Goal: Find specific page/section: Find specific page/section

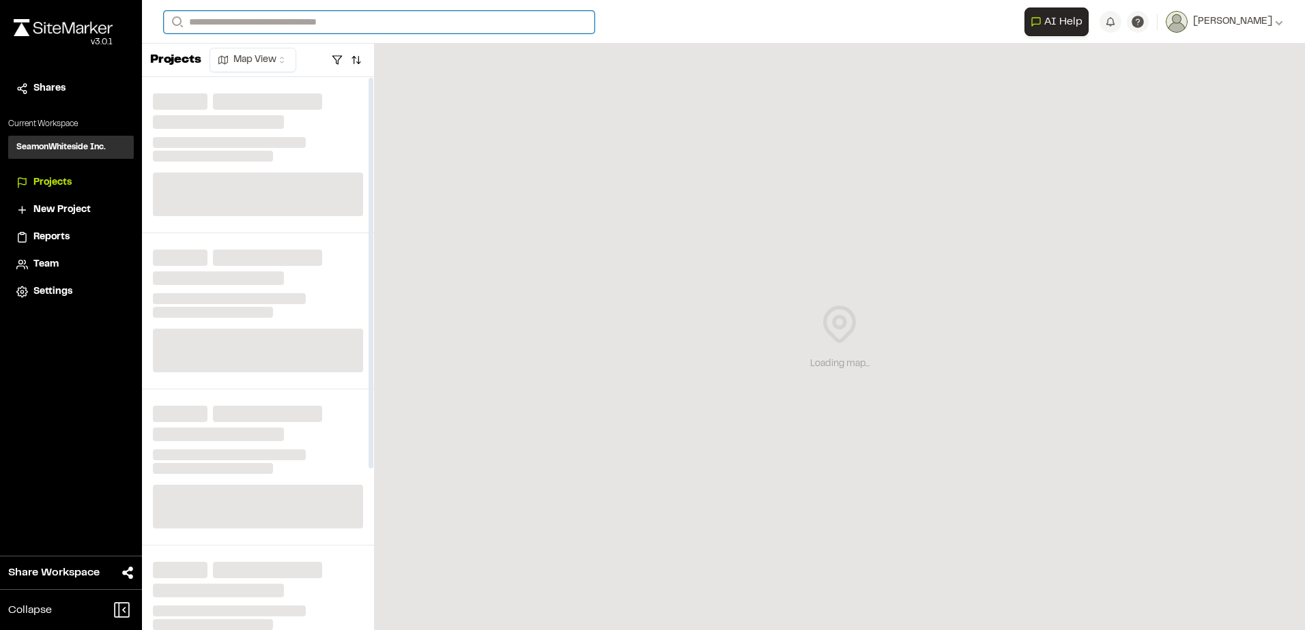
click at [205, 20] on input "Search" at bounding box center [379, 22] width 431 height 23
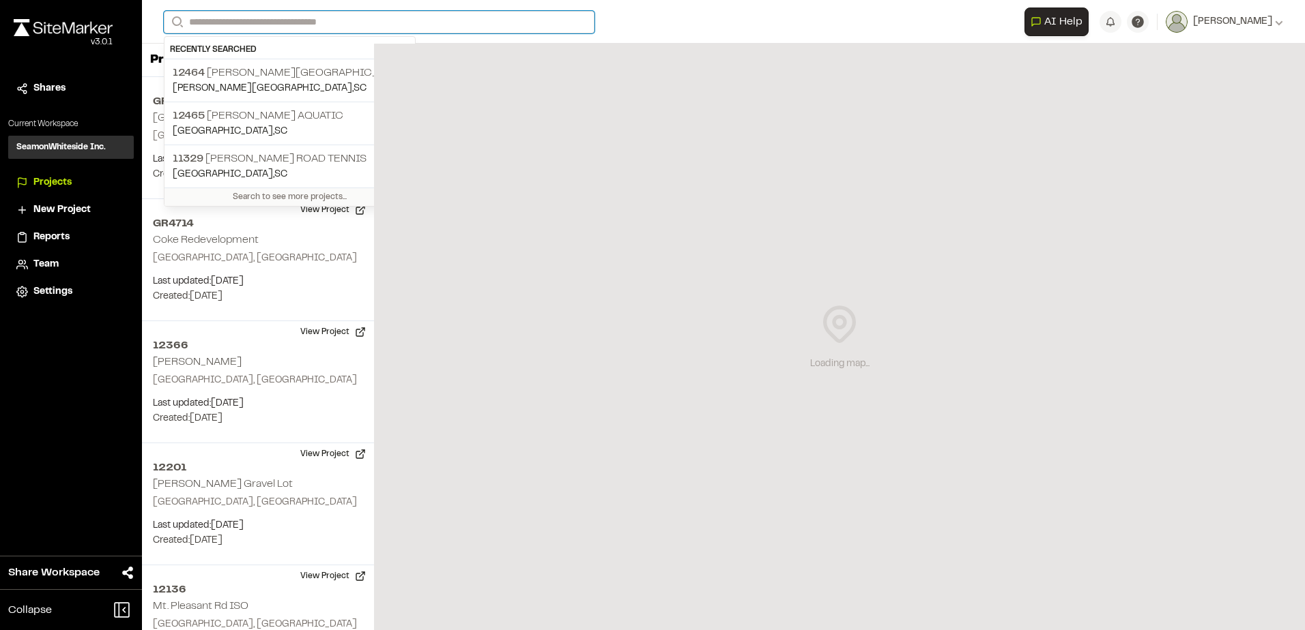
click at [238, 23] on input "Search" at bounding box center [379, 22] width 431 height 23
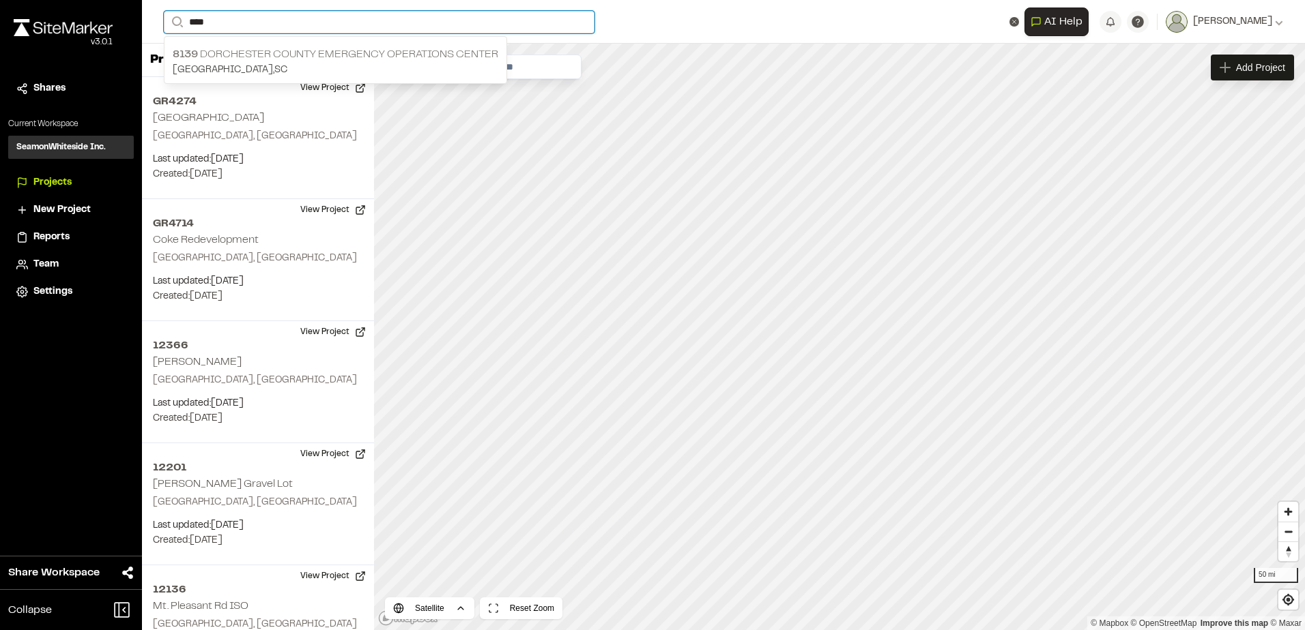
type input "****"
click at [256, 46] on p "8139 [GEOGRAPHIC_DATA] Emergency Operations Center" at bounding box center [335, 54] width 325 height 16
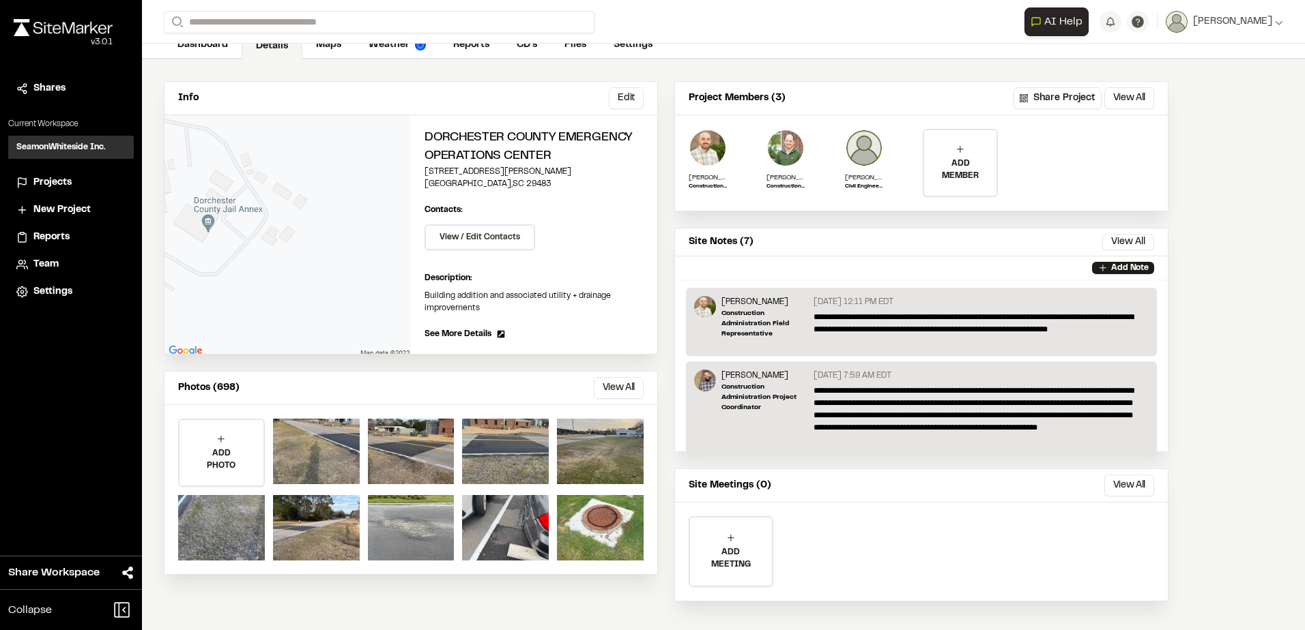
scroll to position [85, 0]
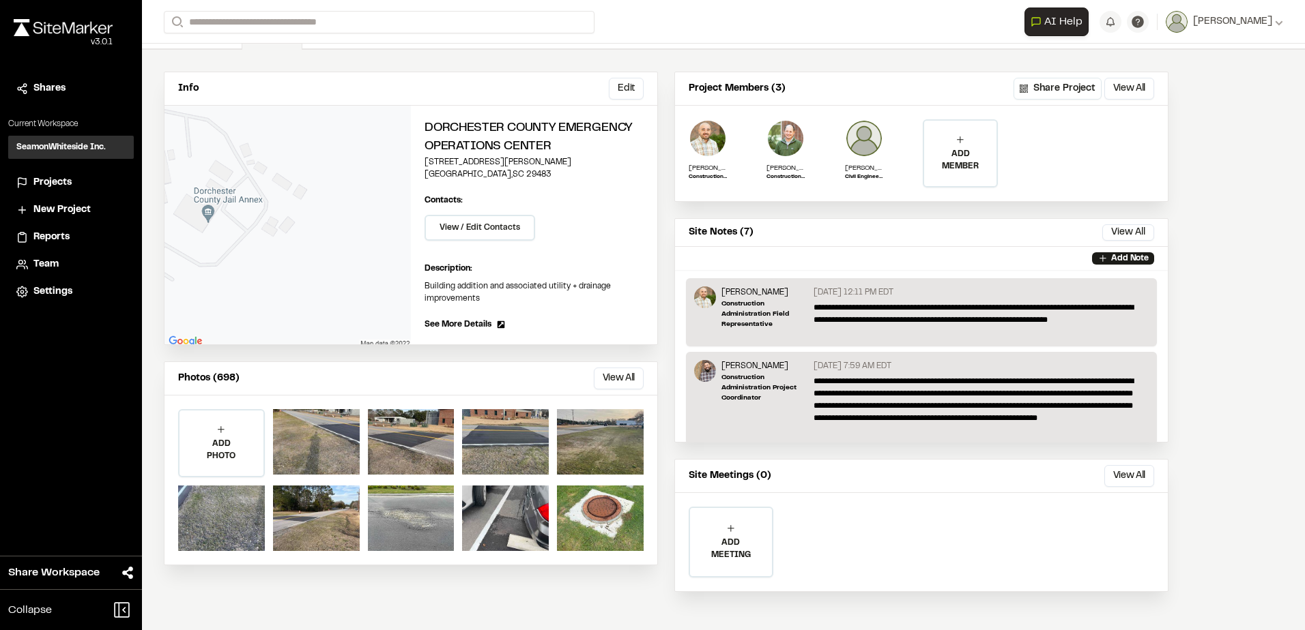
click at [611, 377] on button "View All" at bounding box center [619, 379] width 50 height 22
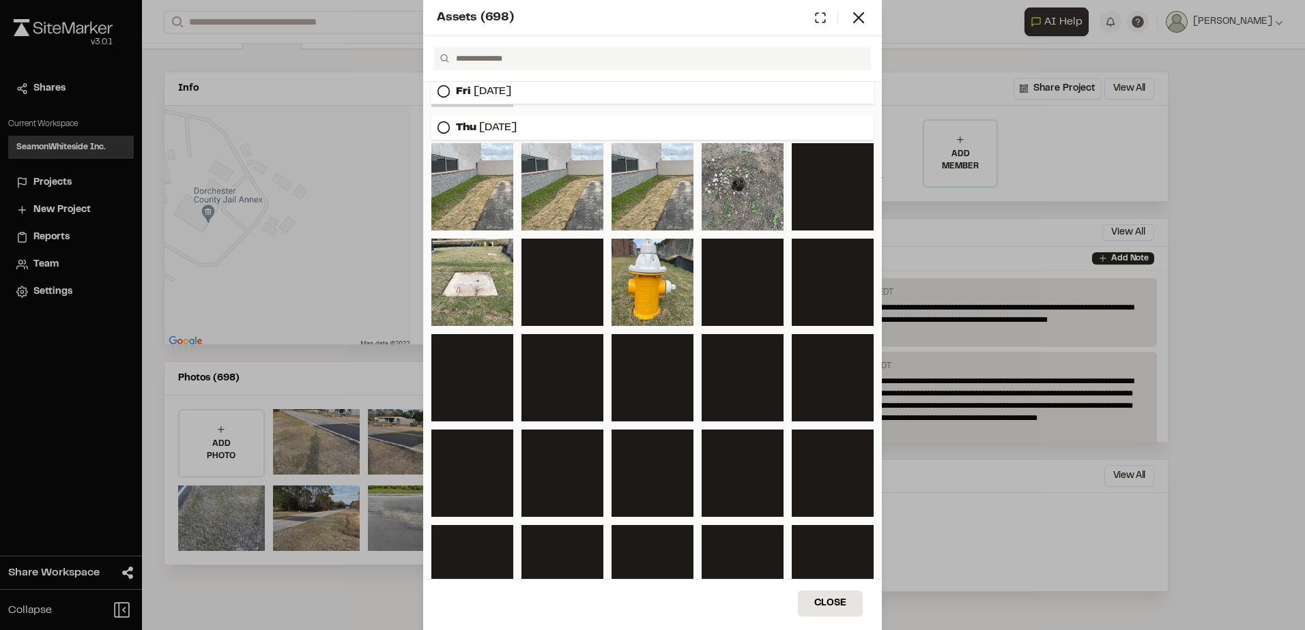
scroll to position [1556, 0]
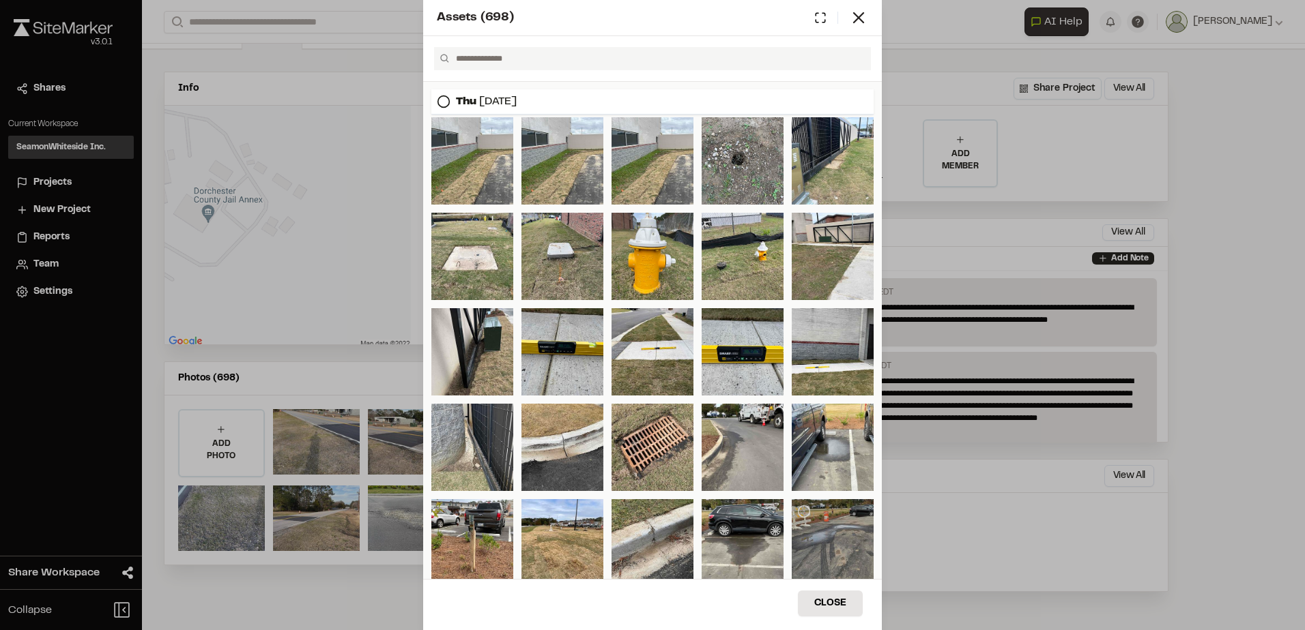
click at [841, 543] on div at bounding box center [833, 542] width 82 height 87
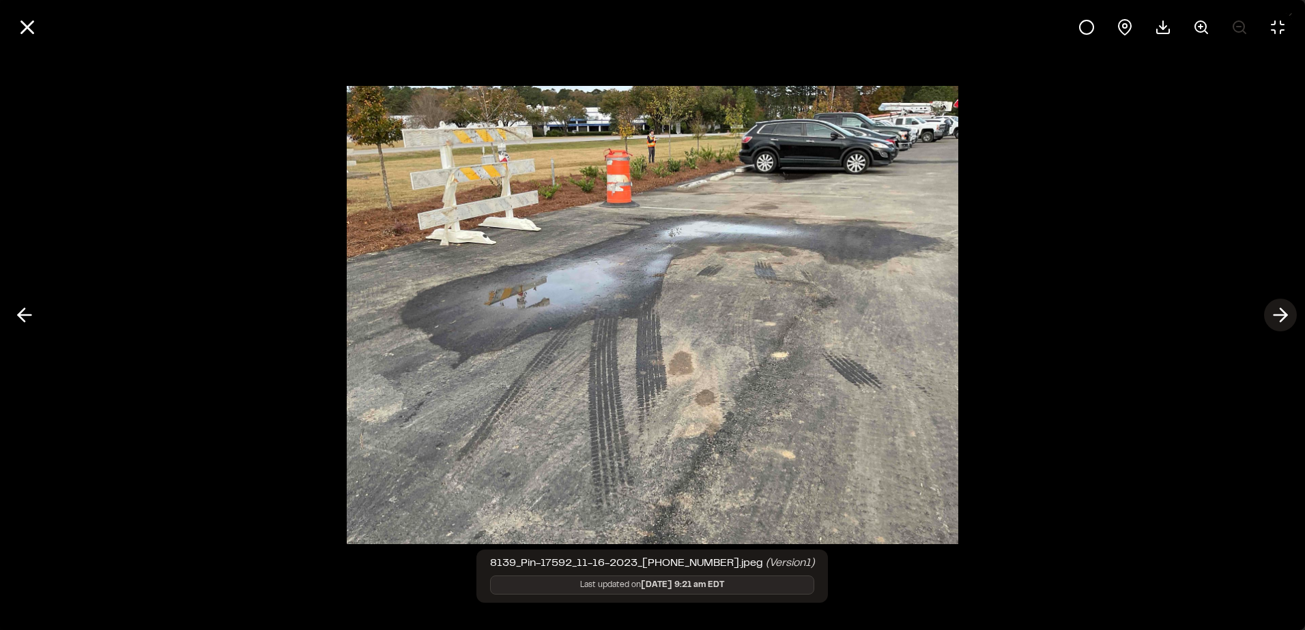
click at [1281, 315] on line at bounding box center [1280, 315] width 13 height 0
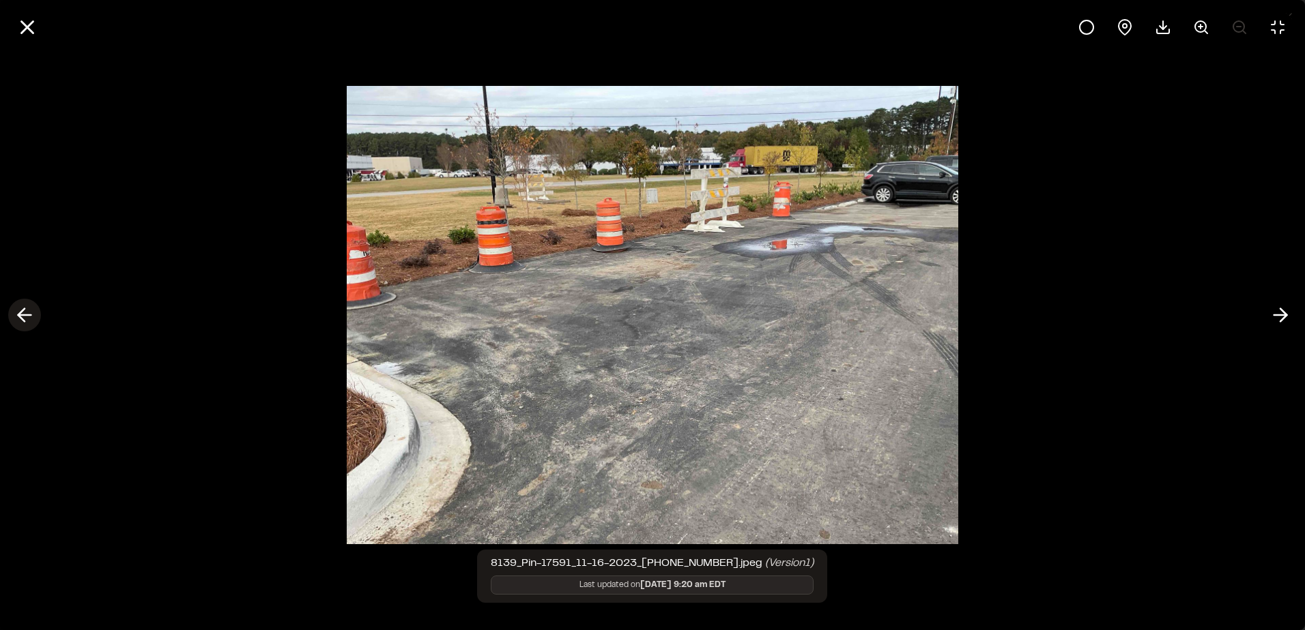
click at [18, 319] on icon at bounding box center [25, 315] width 22 height 23
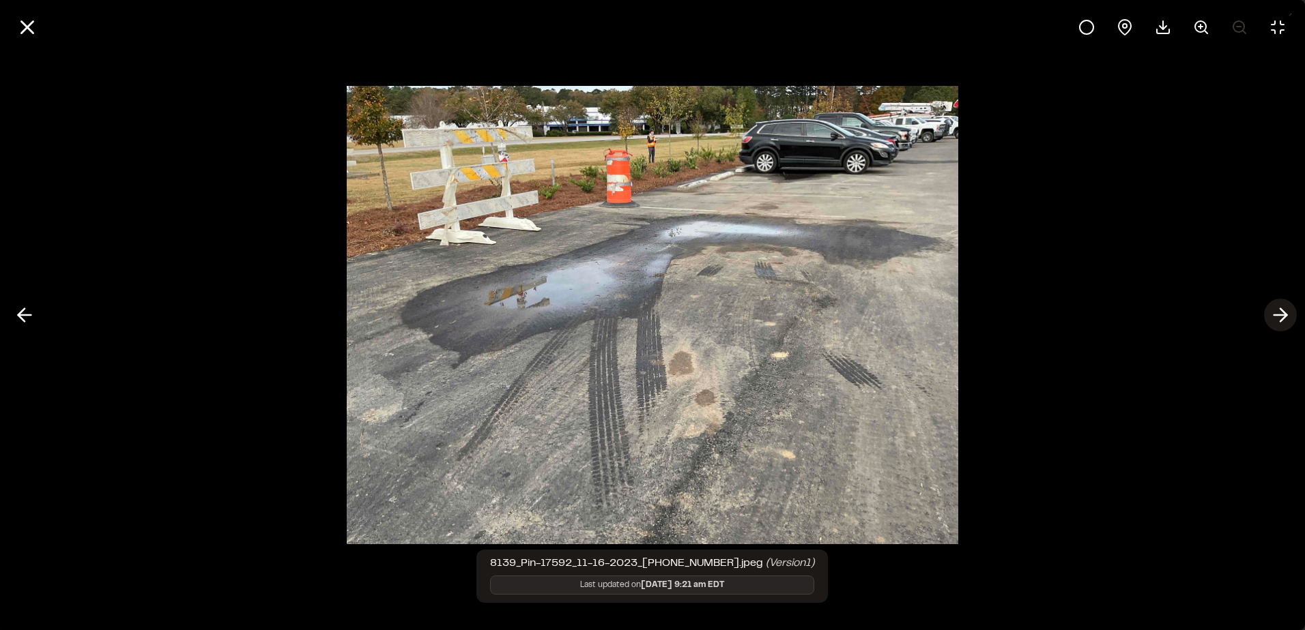
click at [1280, 310] on polyline at bounding box center [1283, 315] width 6 height 13
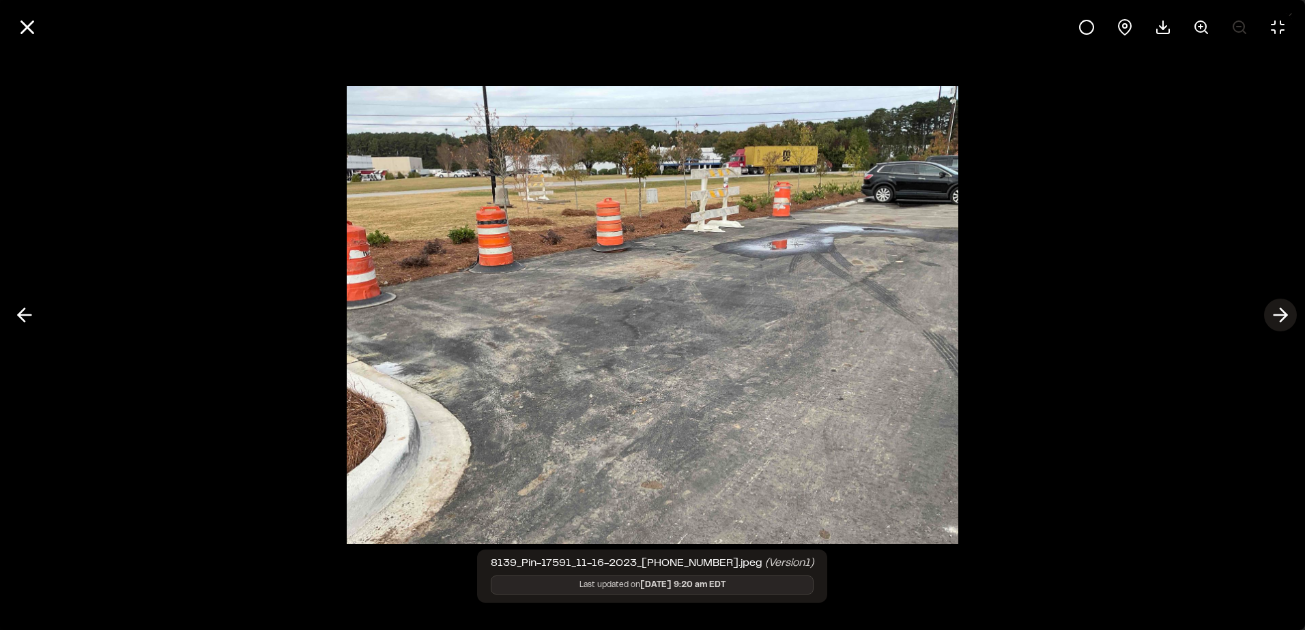
click at [1280, 310] on polyline at bounding box center [1283, 315] width 6 height 13
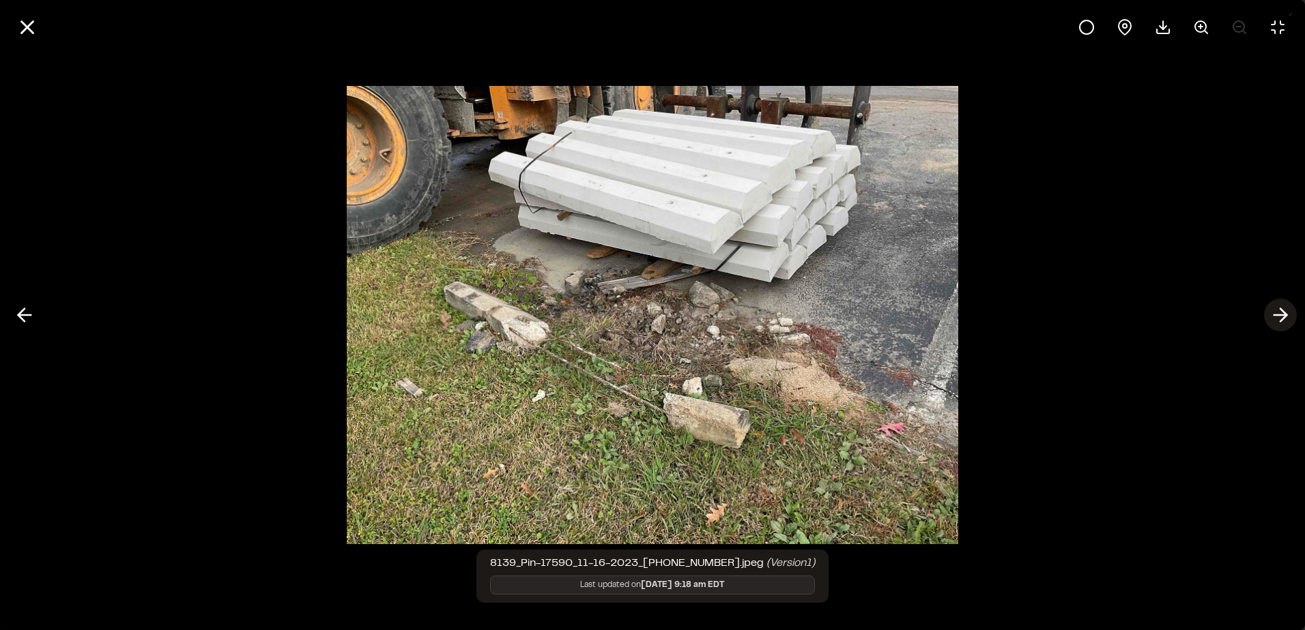
click at [1280, 310] on polyline at bounding box center [1283, 315] width 6 height 13
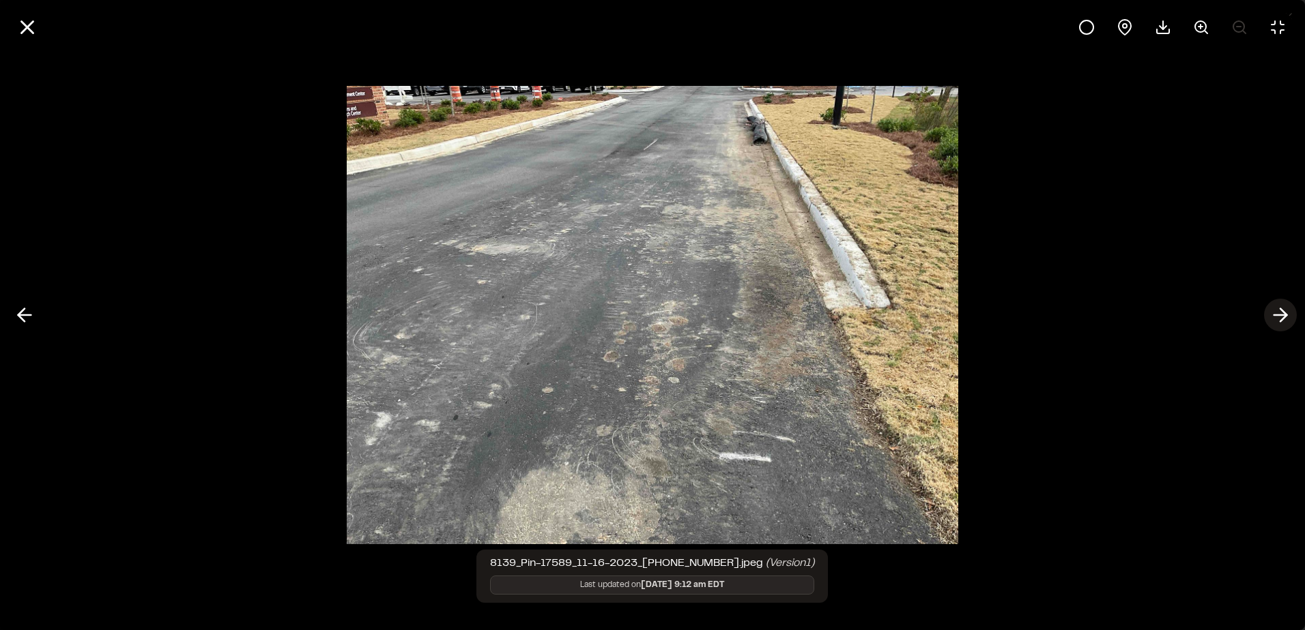
click at [1280, 310] on polyline at bounding box center [1283, 315] width 6 height 13
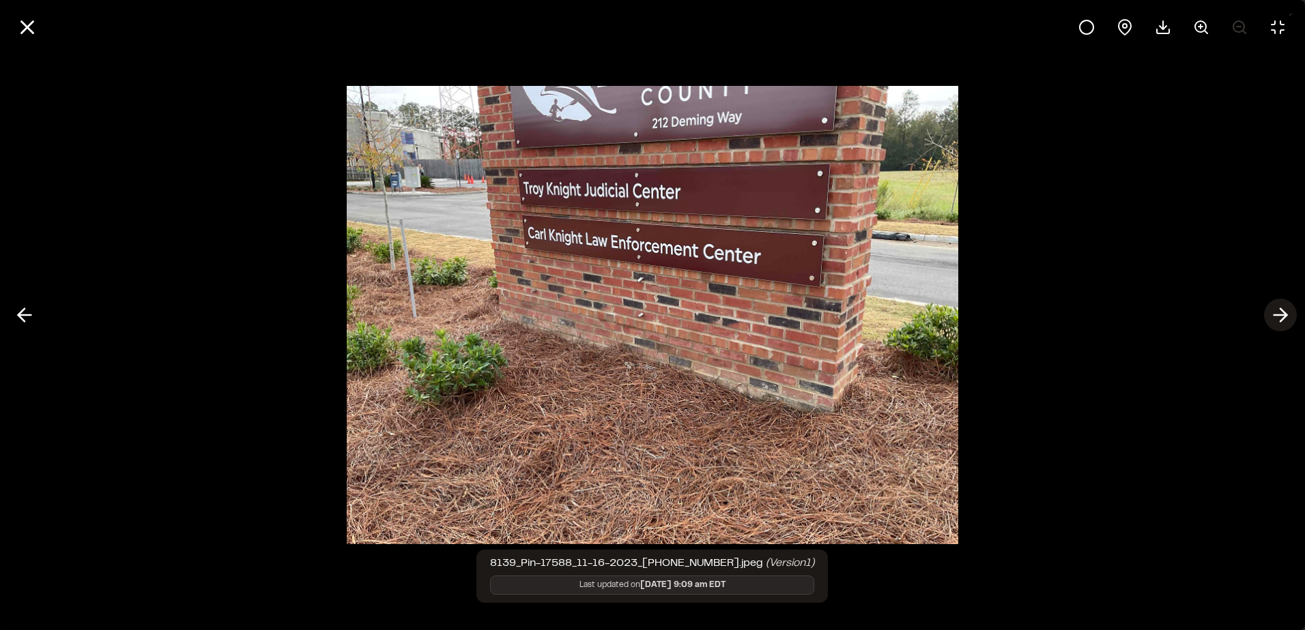
click at [1280, 310] on polyline at bounding box center [1283, 315] width 6 height 13
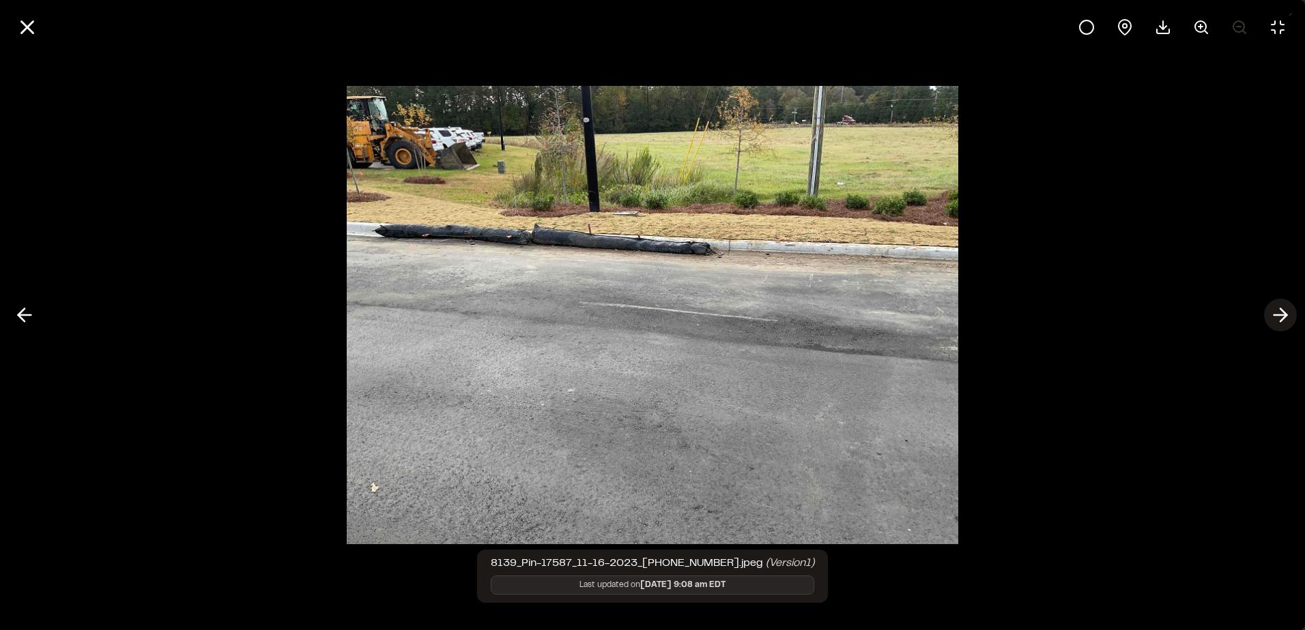
click at [1280, 310] on polyline at bounding box center [1283, 315] width 6 height 13
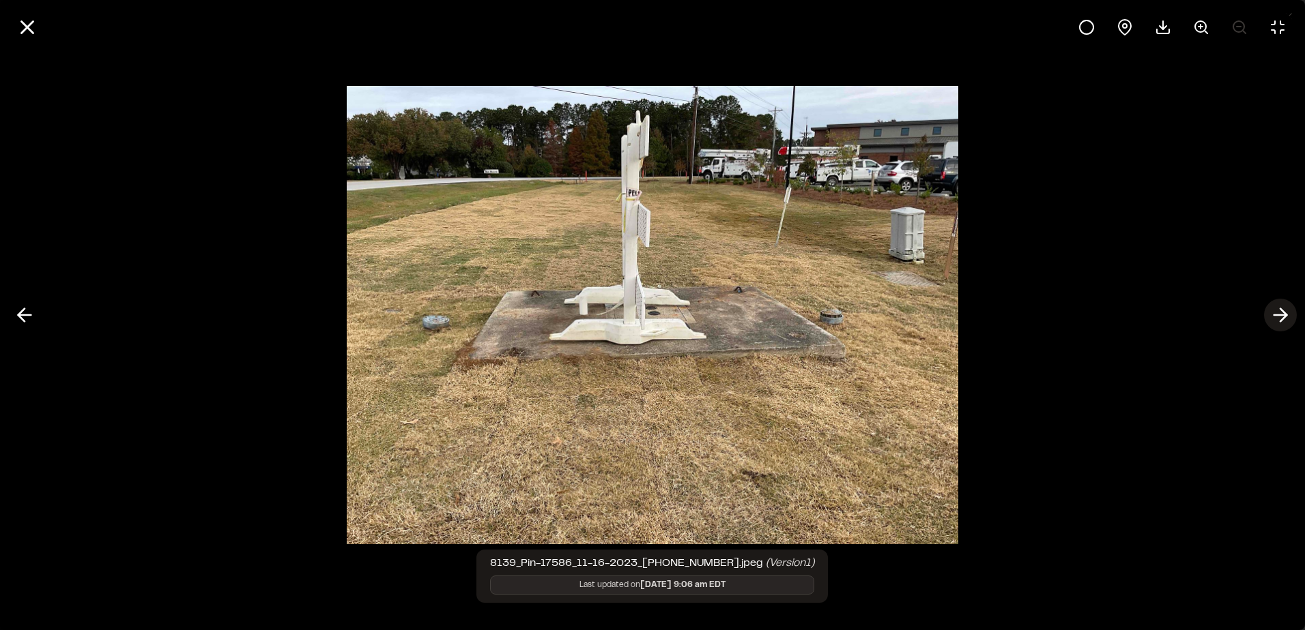
click at [1280, 310] on polyline at bounding box center [1283, 315] width 6 height 13
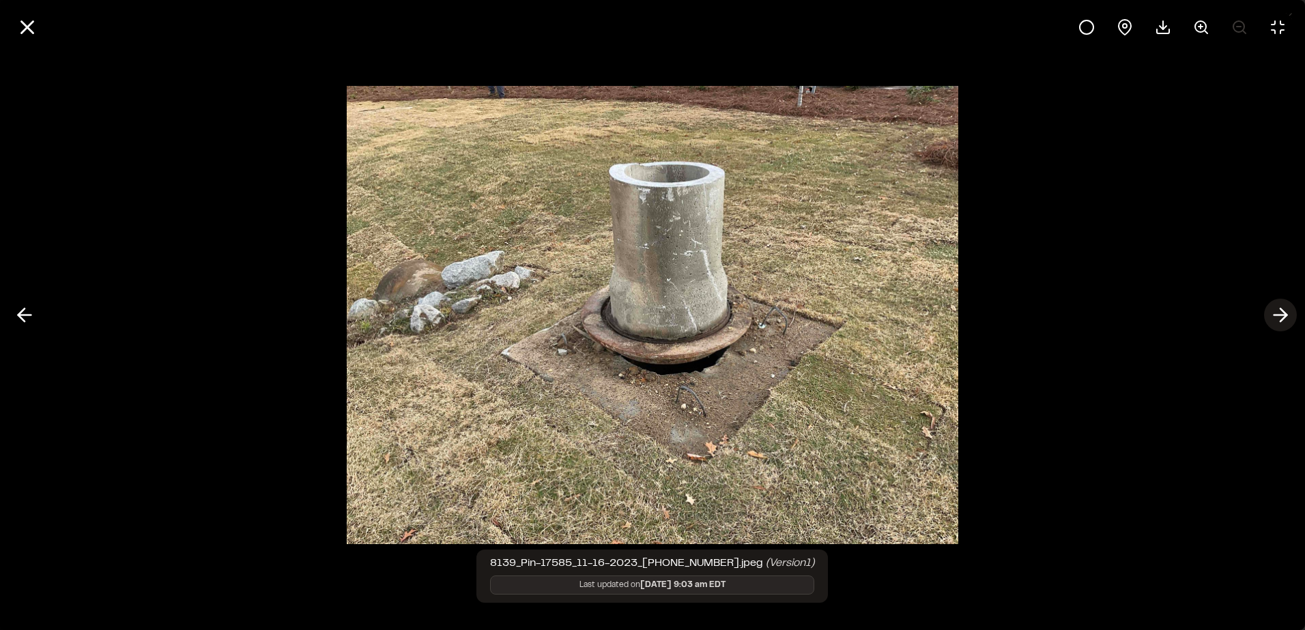
click at [1280, 310] on polyline at bounding box center [1283, 315] width 6 height 13
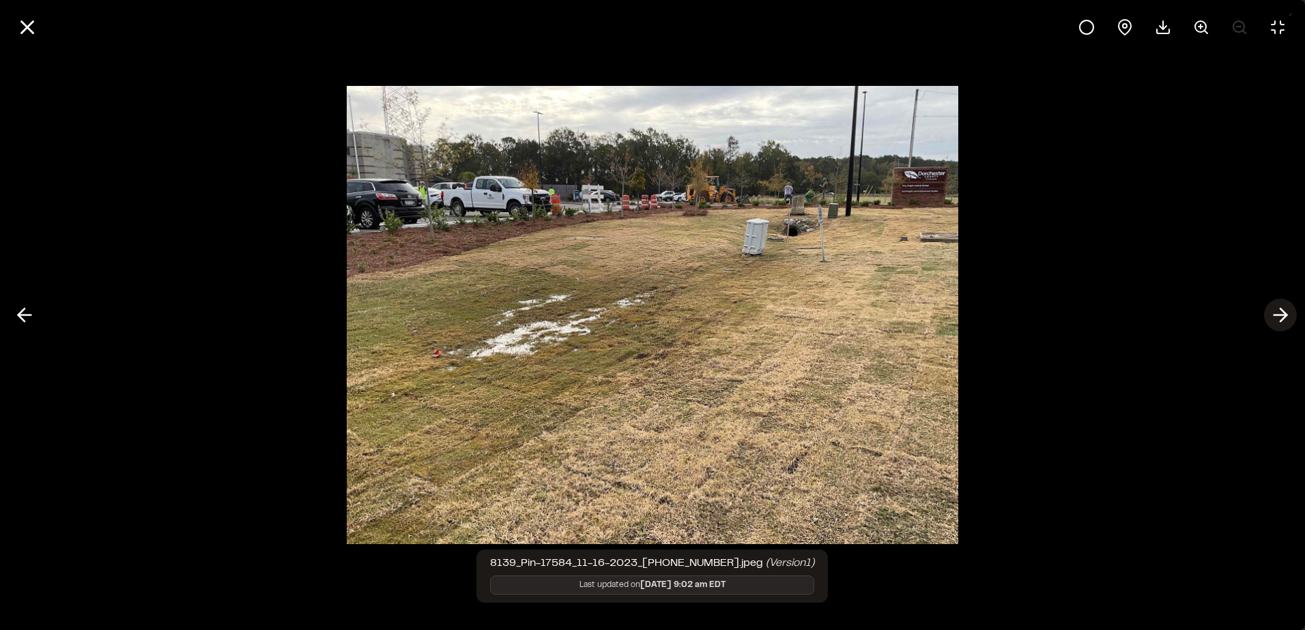
click at [1280, 310] on polyline at bounding box center [1283, 315] width 6 height 13
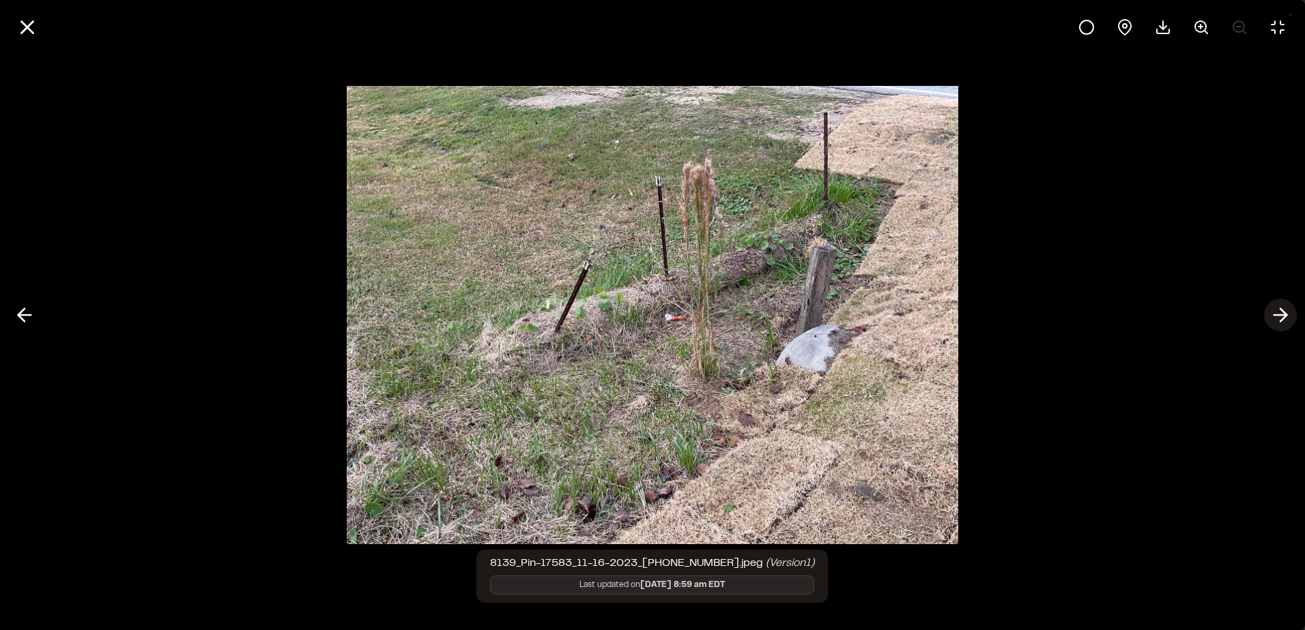
click at [1280, 310] on polyline at bounding box center [1283, 315] width 6 height 13
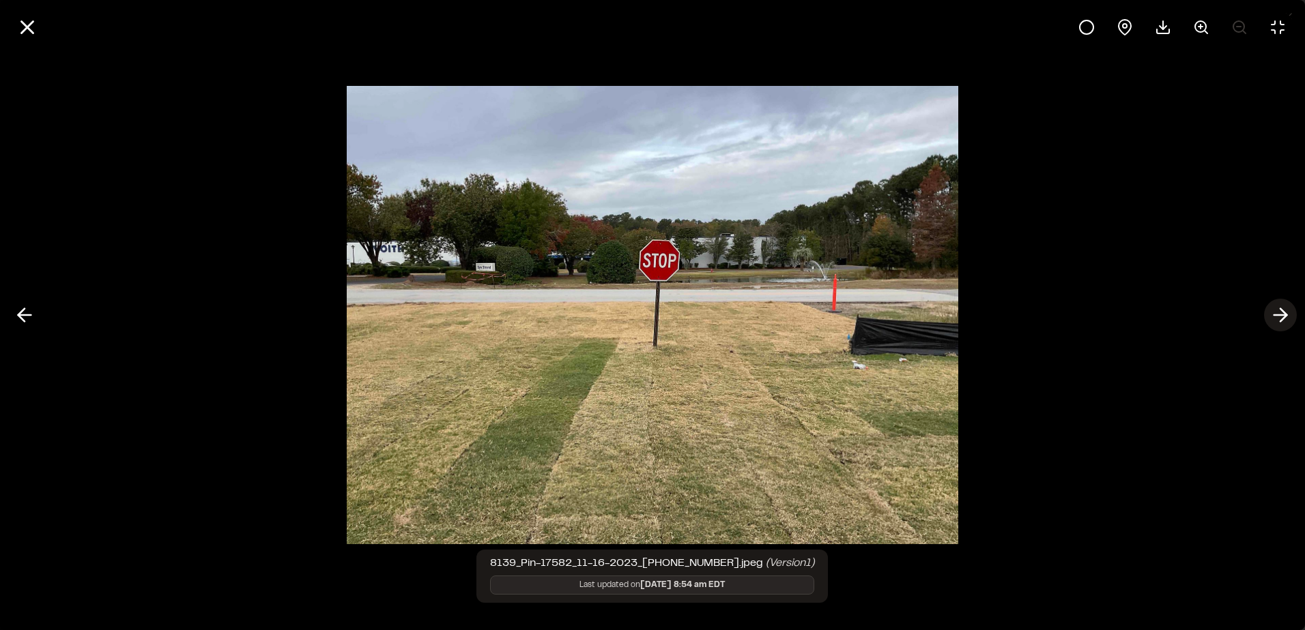
click at [1280, 310] on polyline at bounding box center [1283, 315] width 6 height 13
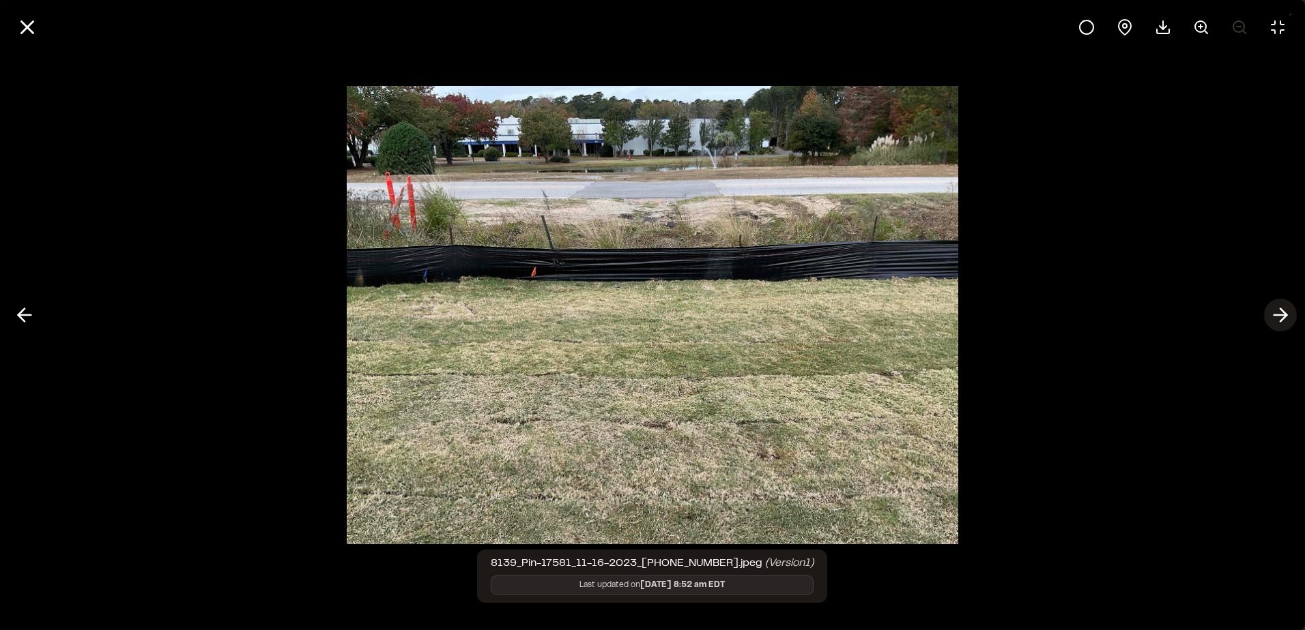
click at [1280, 310] on polyline at bounding box center [1283, 315] width 6 height 13
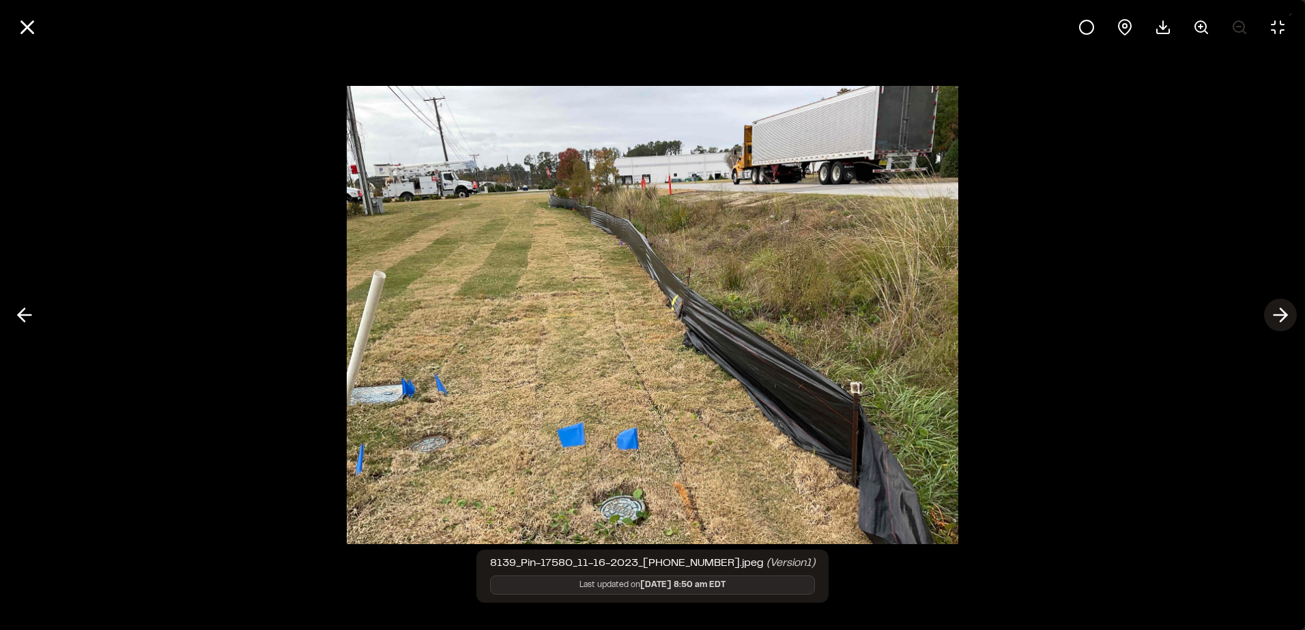
click at [1280, 310] on polyline at bounding box center [1283, 315] width 6 height 13
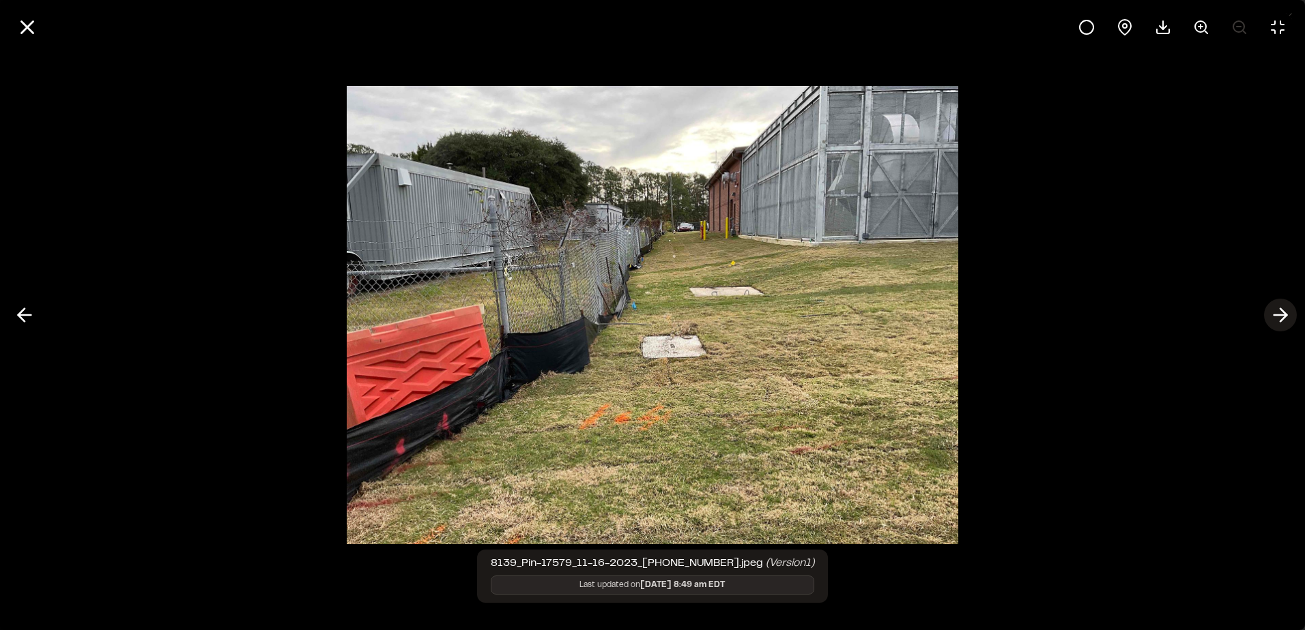
click at [1280, 310] on polyline at bounding box center [1283, 315] width 6 height 13
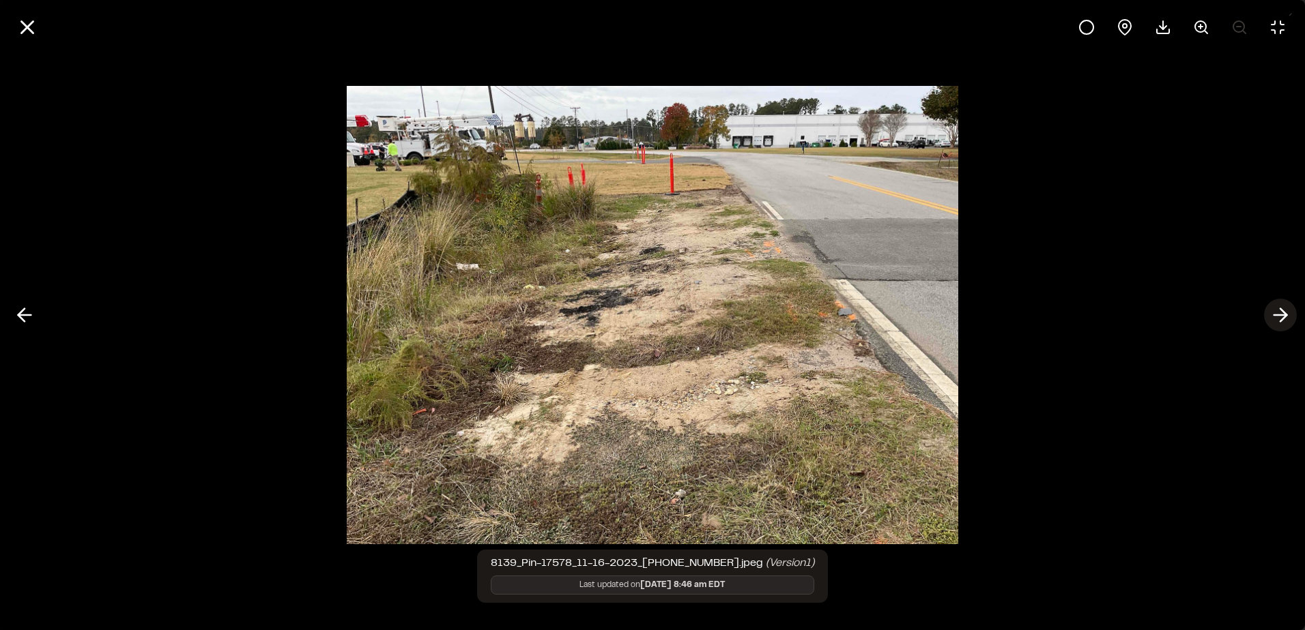
click at [1280, 310] on polyline at bounding box center [1283, 315] width 6 height 13
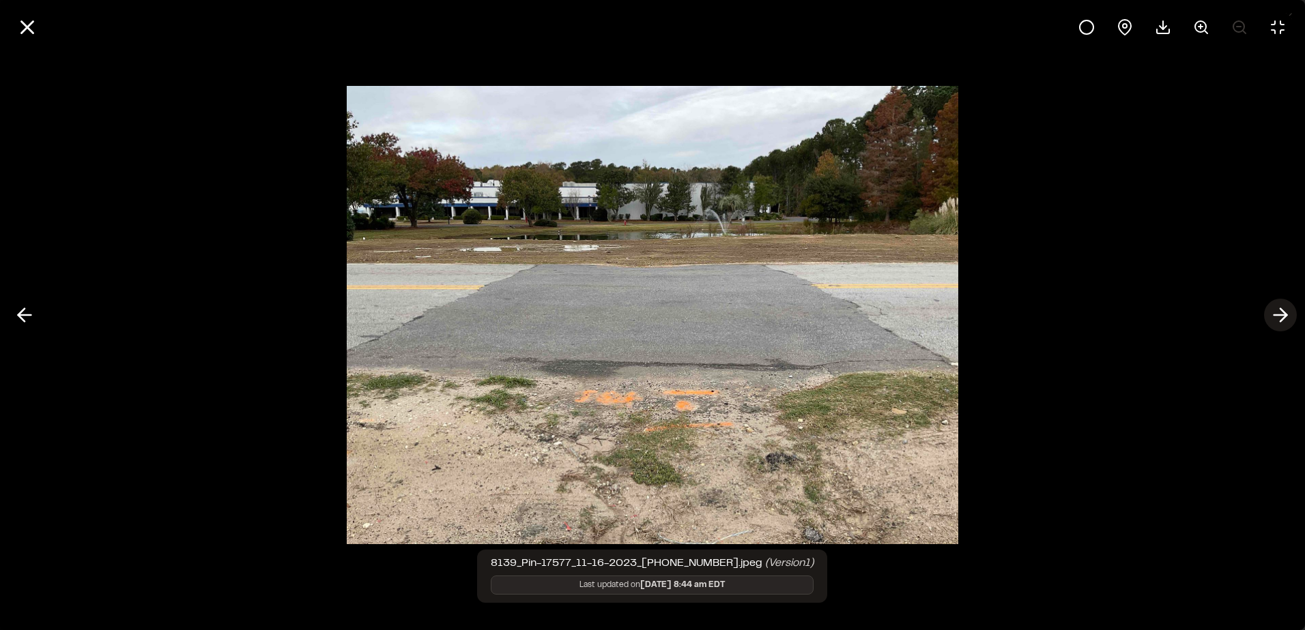
click at [1280, 310] on polyline at bounding box center [1283, 315] width 6 height 13
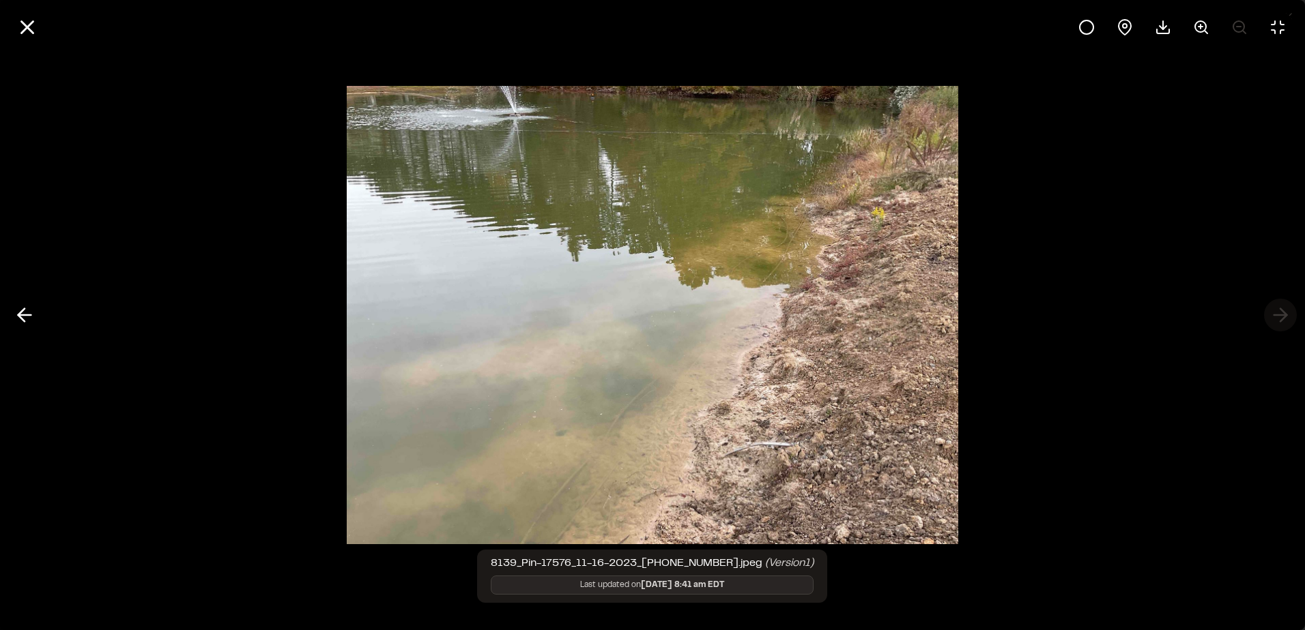
click at [1280, 310] on div at bounding box center [652, 315] width 1305 height 630
click at [40, 25] on button at bounding box center [27, 27] width 33 height 33
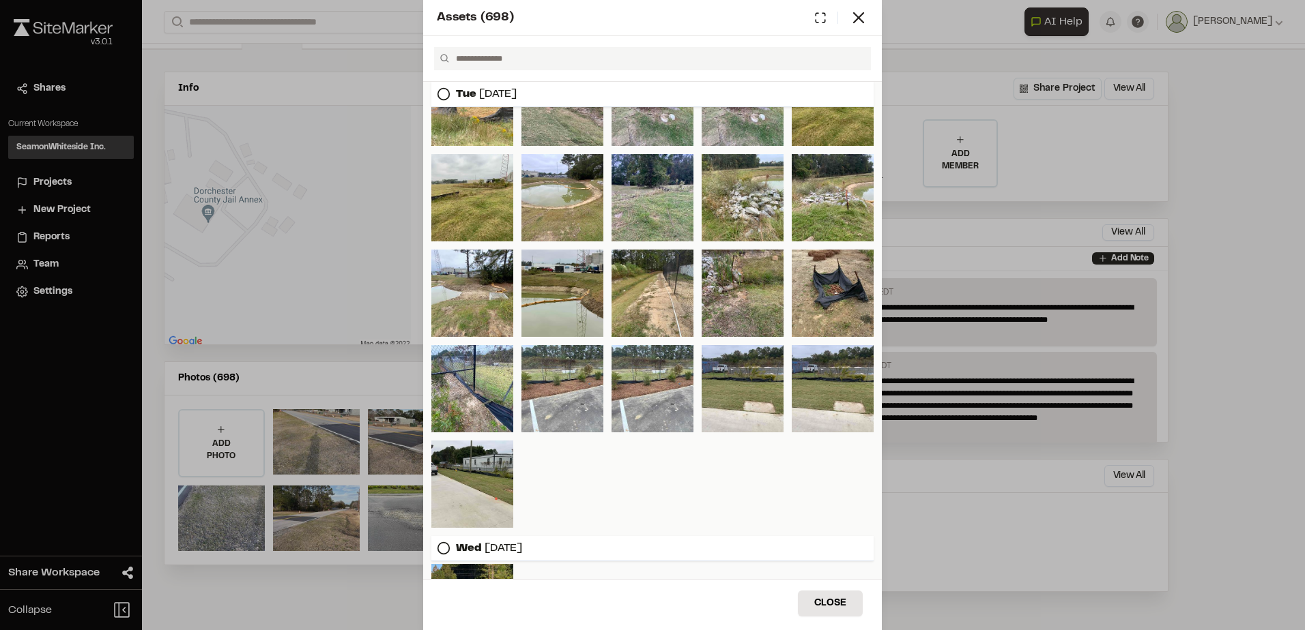
scroll to position [3358, 0]
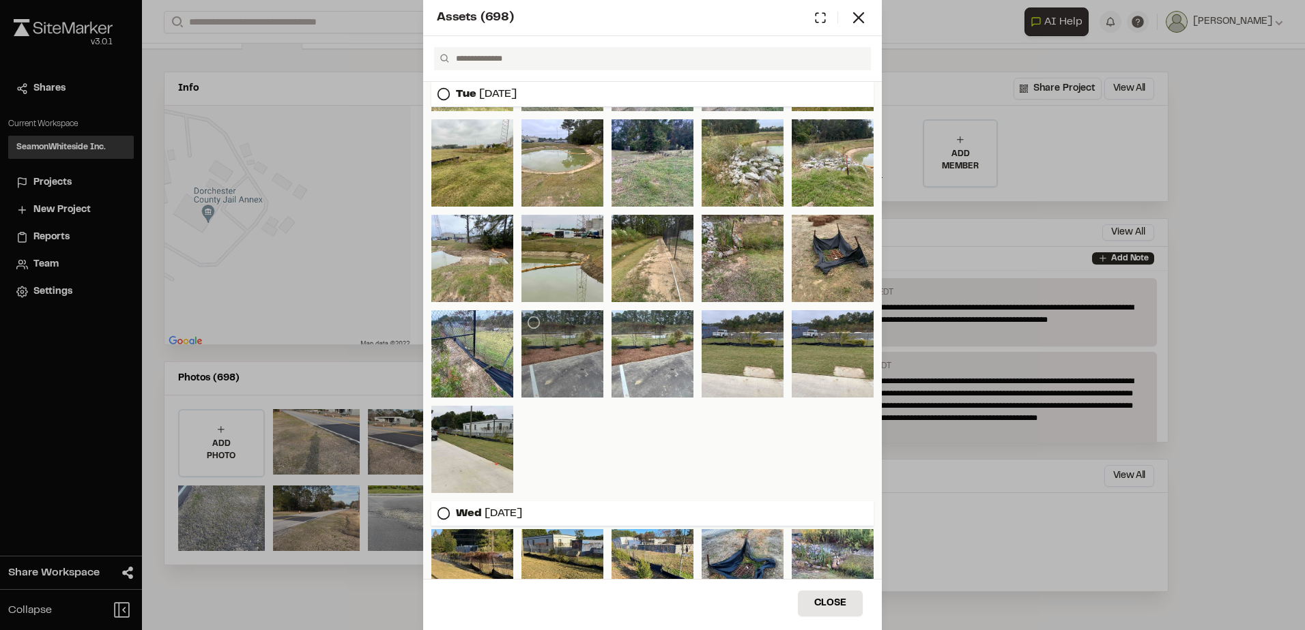
click at [587, 389] on div at bounding box center [562, 353] width 82 height 87
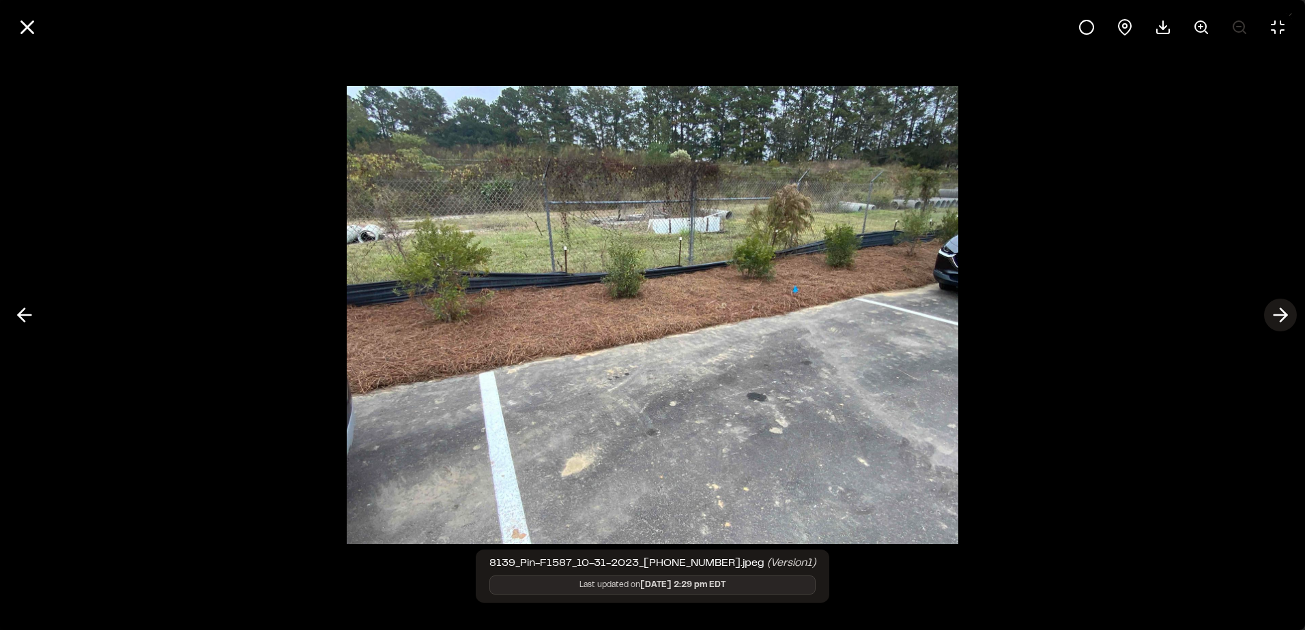
click at [1276, 306] on icon at bounding box center [1280, 315] width 22 height 23
click at [24, 30] on line at bounding box center [28, 28] width 12 height 12
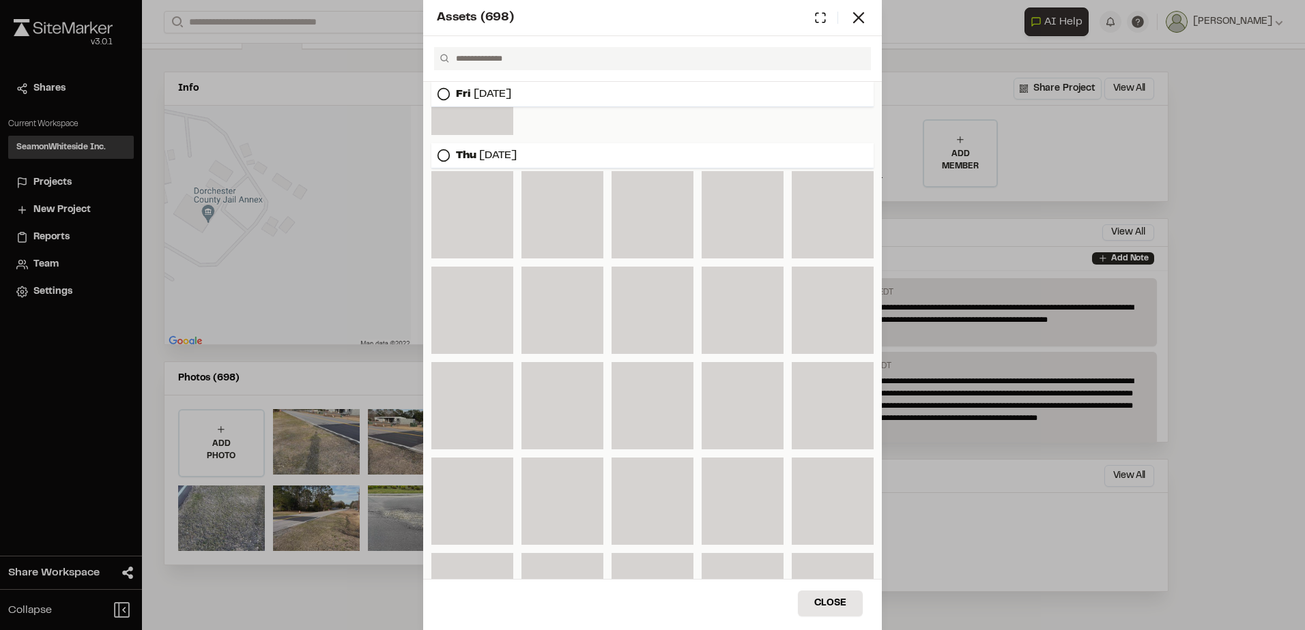
scroll to position [0, 0]
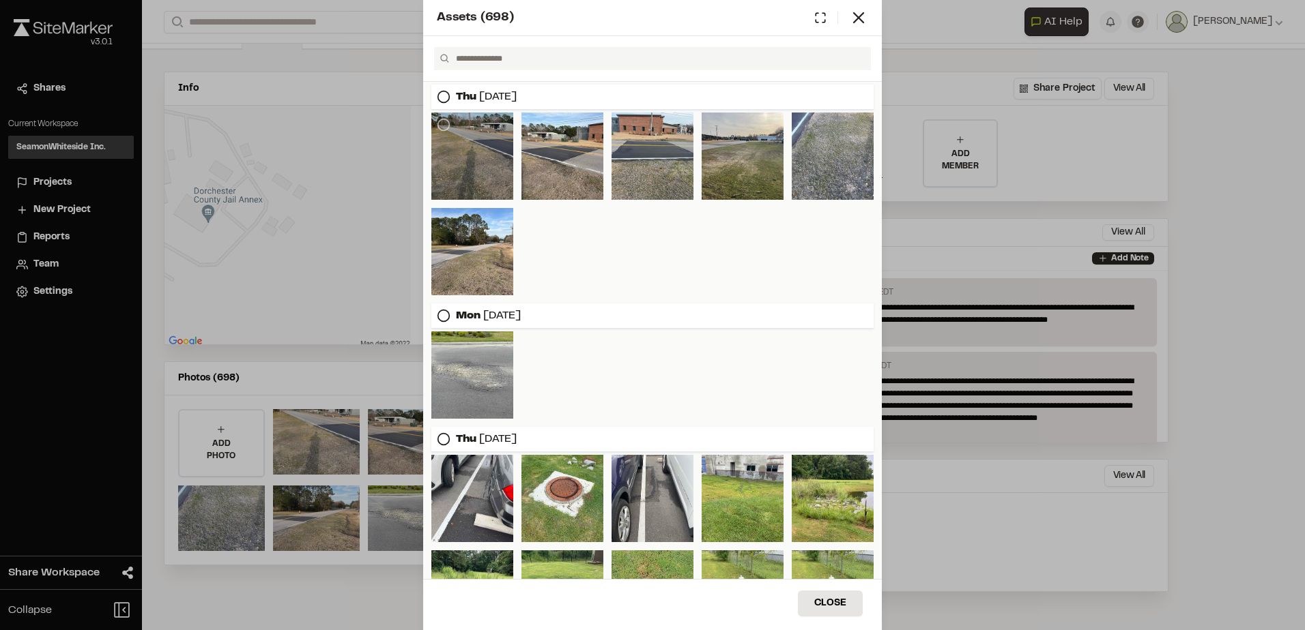
click at [467, 129] on div at bounding box center [472, 156] width 82 height 87
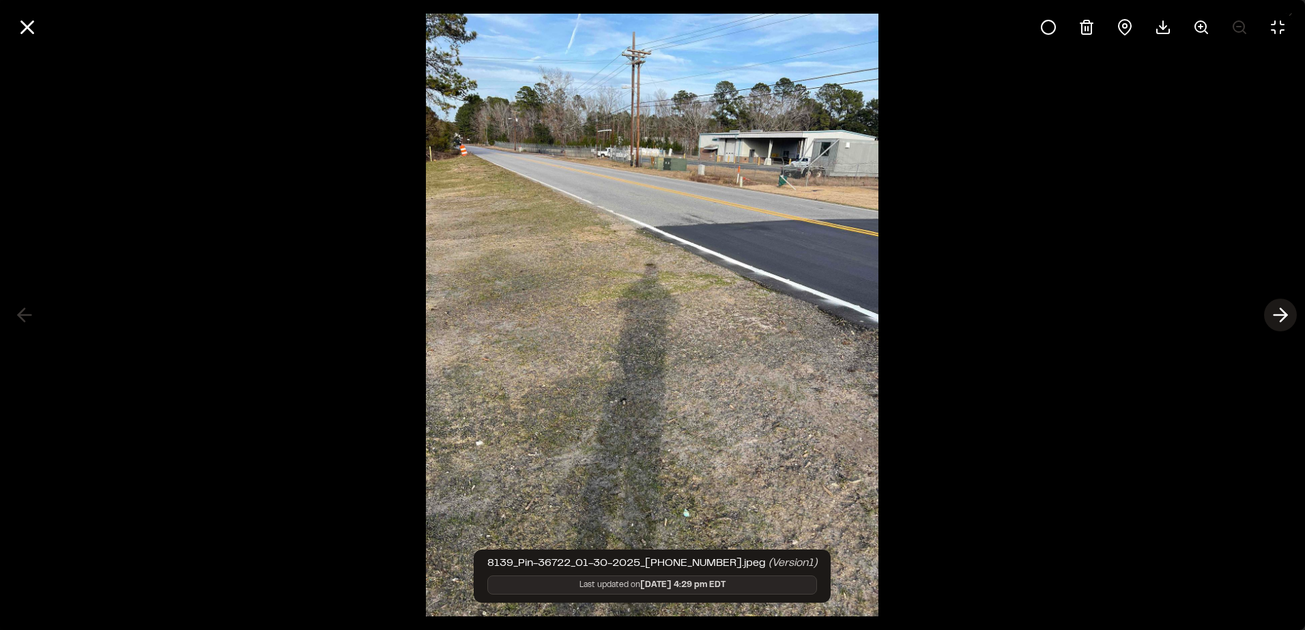
click at [1276, 310] on icon at bounding box center [1280, 315] width 22 height 23
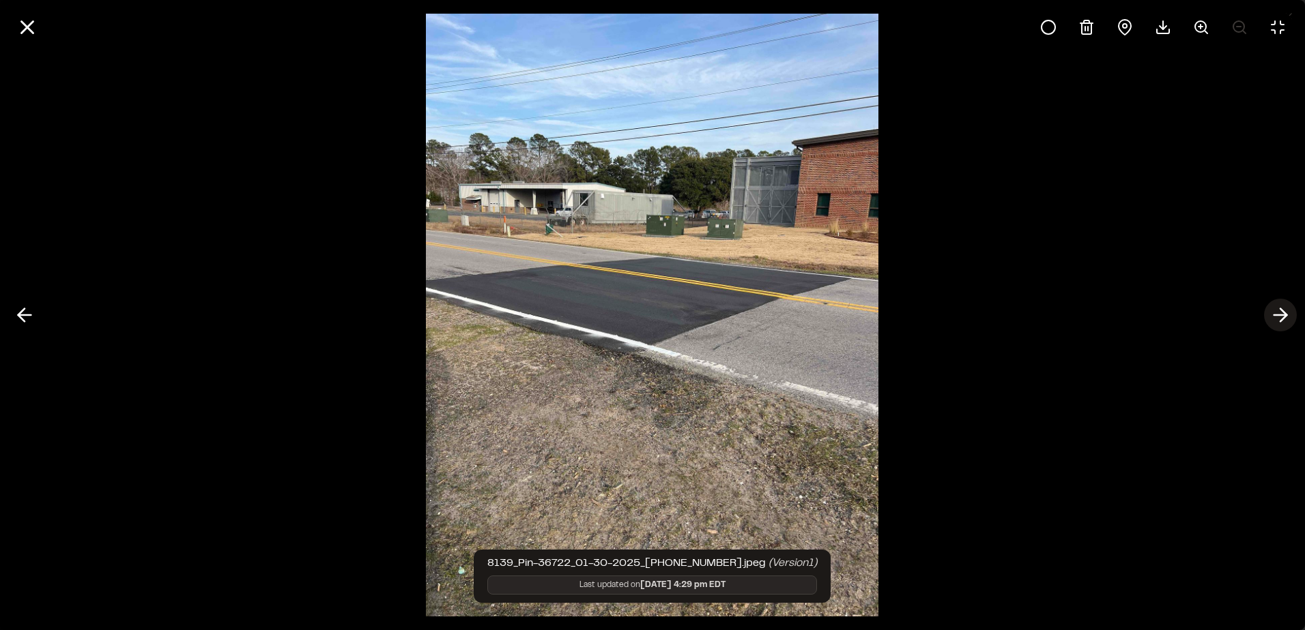
click at [1276, 310] on icon at bounding box center [1280, 315] width 22 height 23
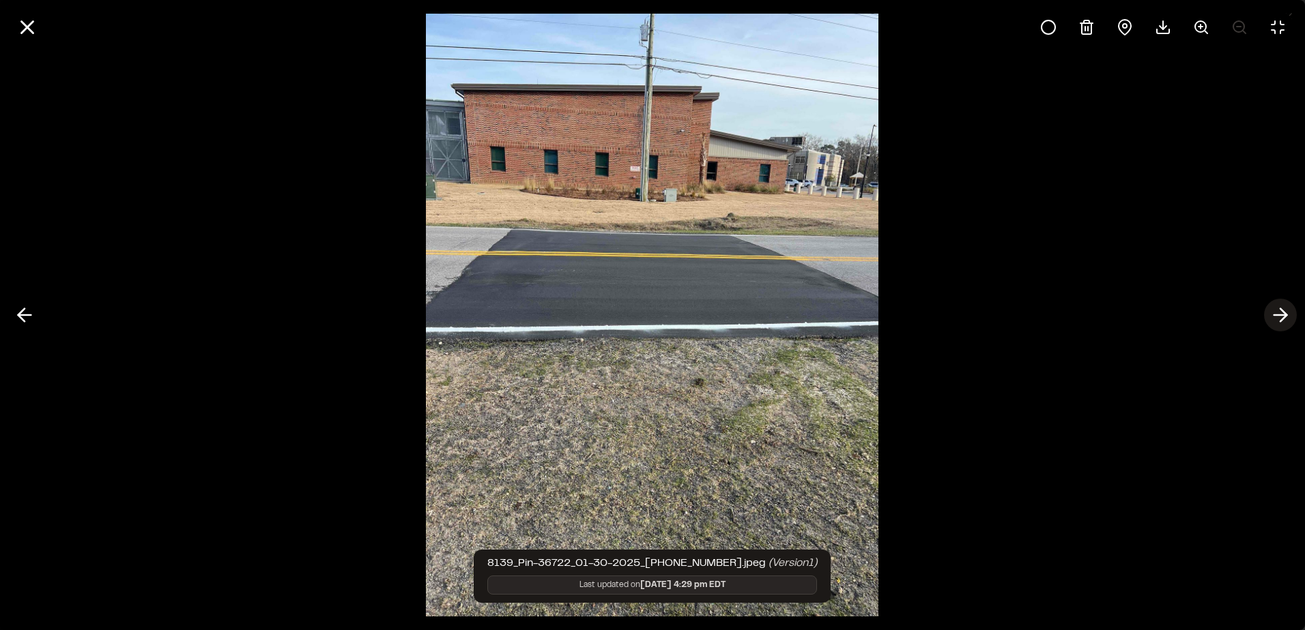
click at [1276, 310] on icon at bounding box center [1280, 315] width 22 height 23
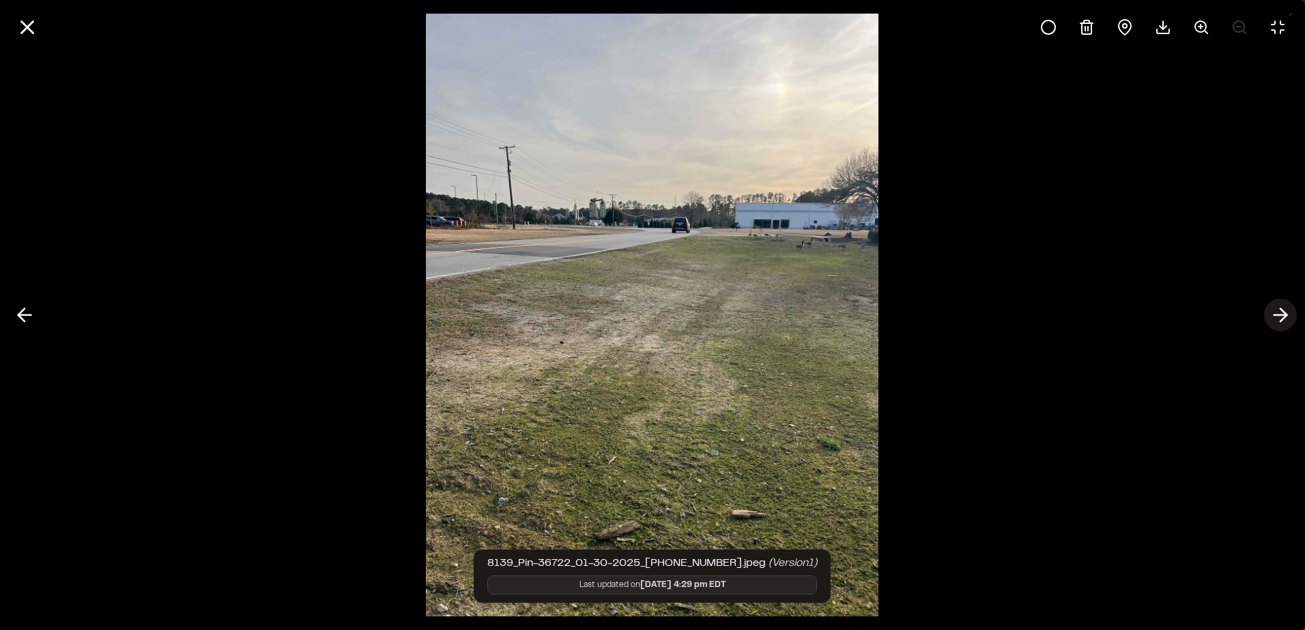
click at [1276, 310] on icon at bounding box center [1280, 315] width 22 height 23
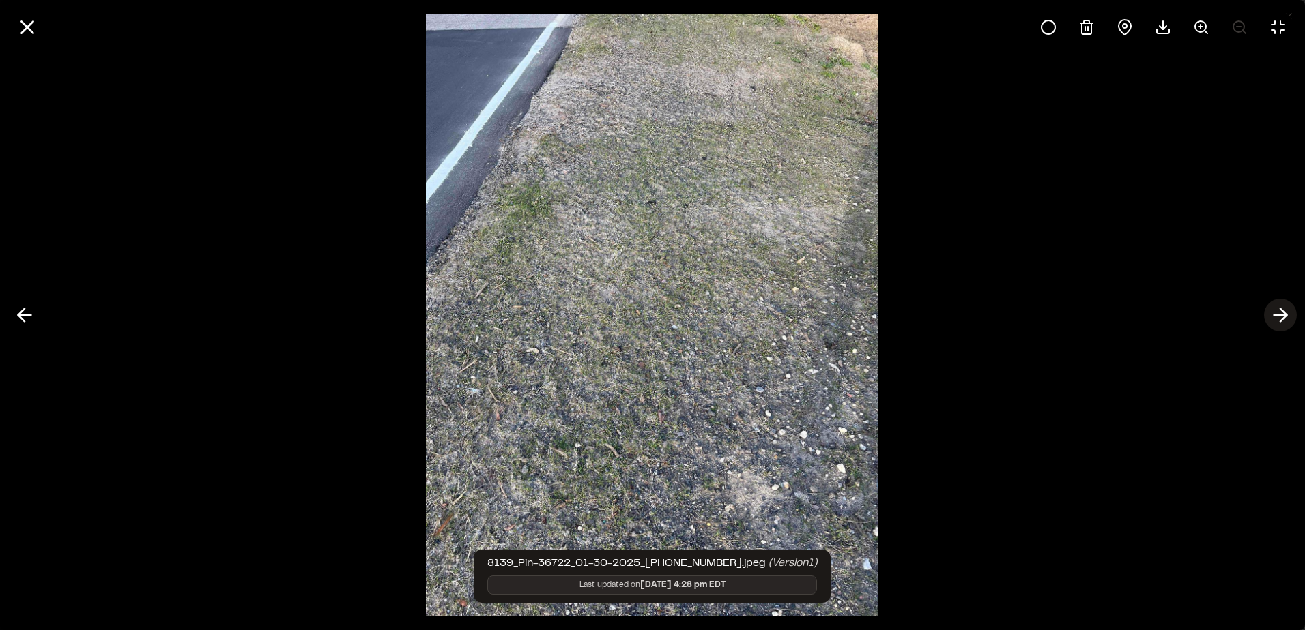
click at [1276, 310] on icon at bounding box center [1280, 315] width 22 height 23
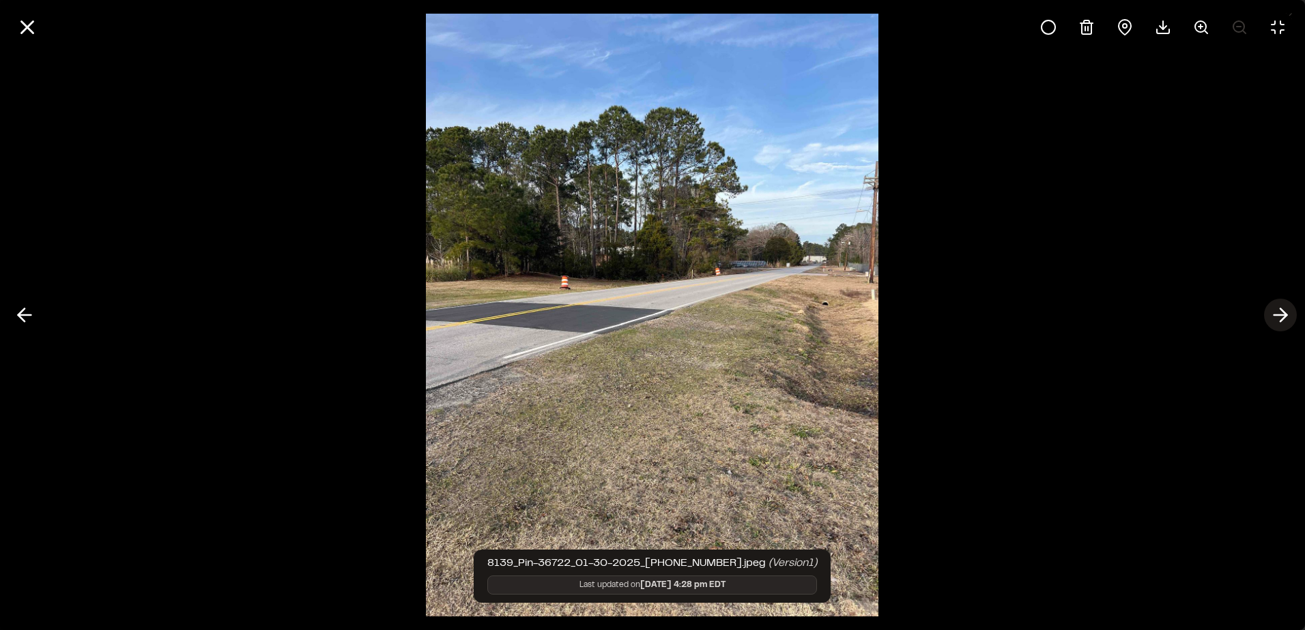
click at [1276, 310] on icon at bounding box center [1280, 315] width 22 height 23
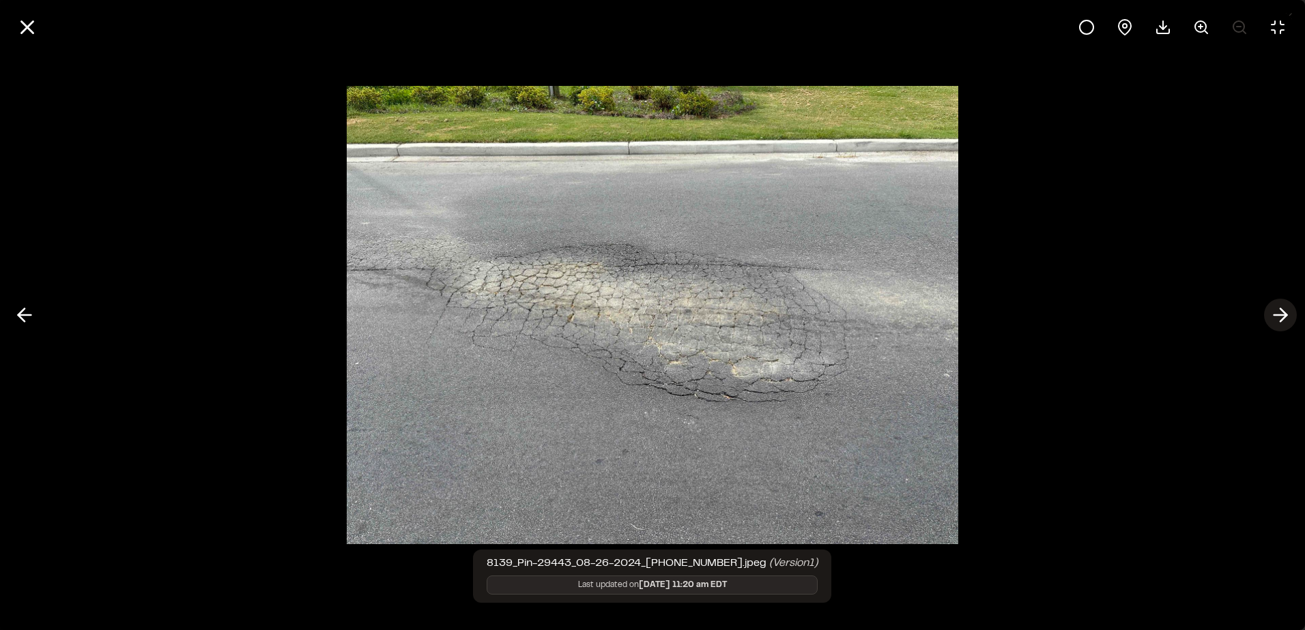
click at [1276, 310] on icon at bounding box center [1280, 315] width 22 height 23
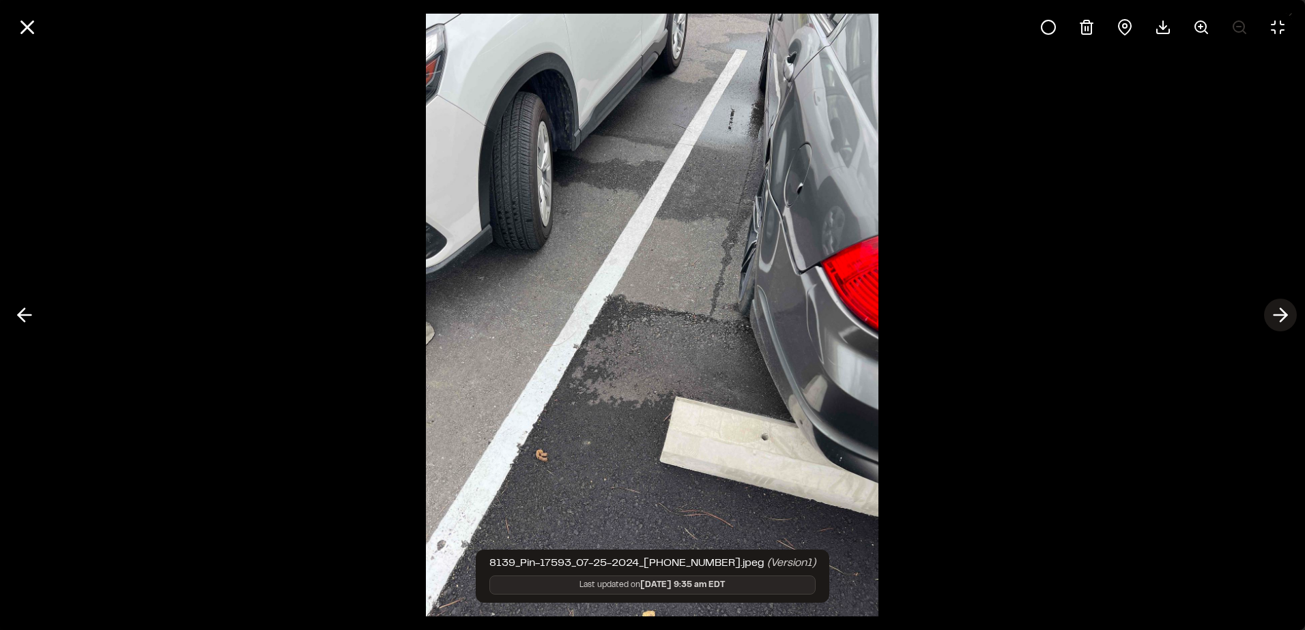
click at [1276, 310] on icon at bounding box center [1280, 315] width 22 height 23
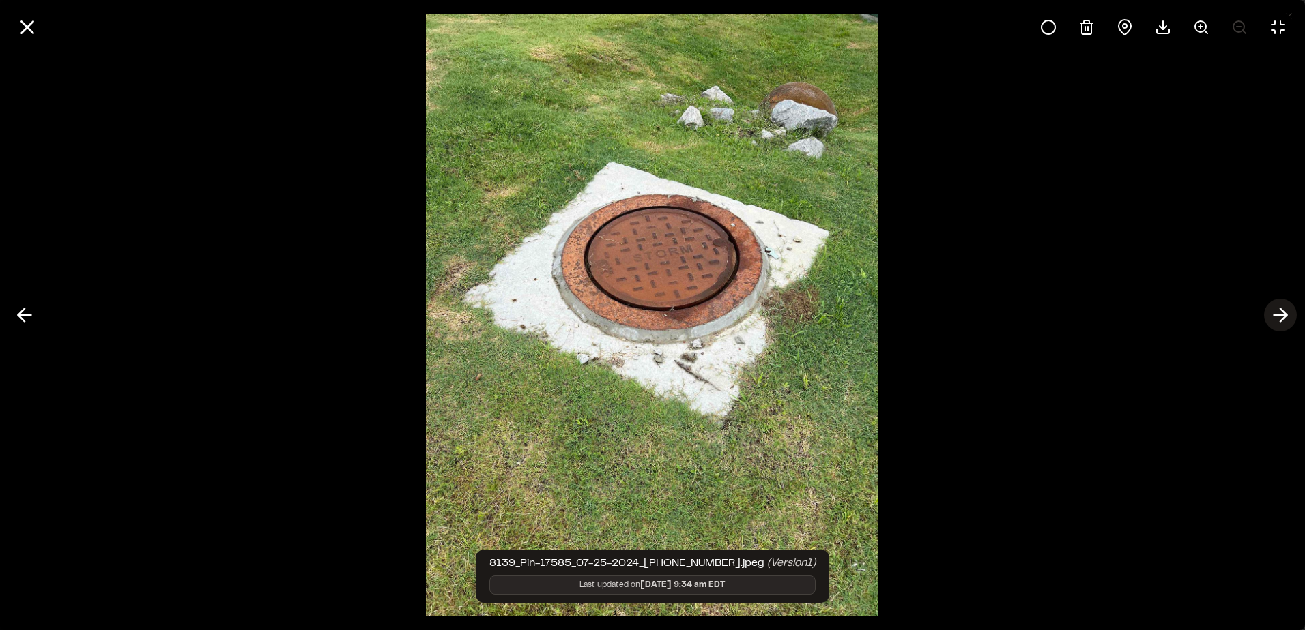
click at [1276, 310] on icon at bounding box center [1280, 315] width 22 height 23
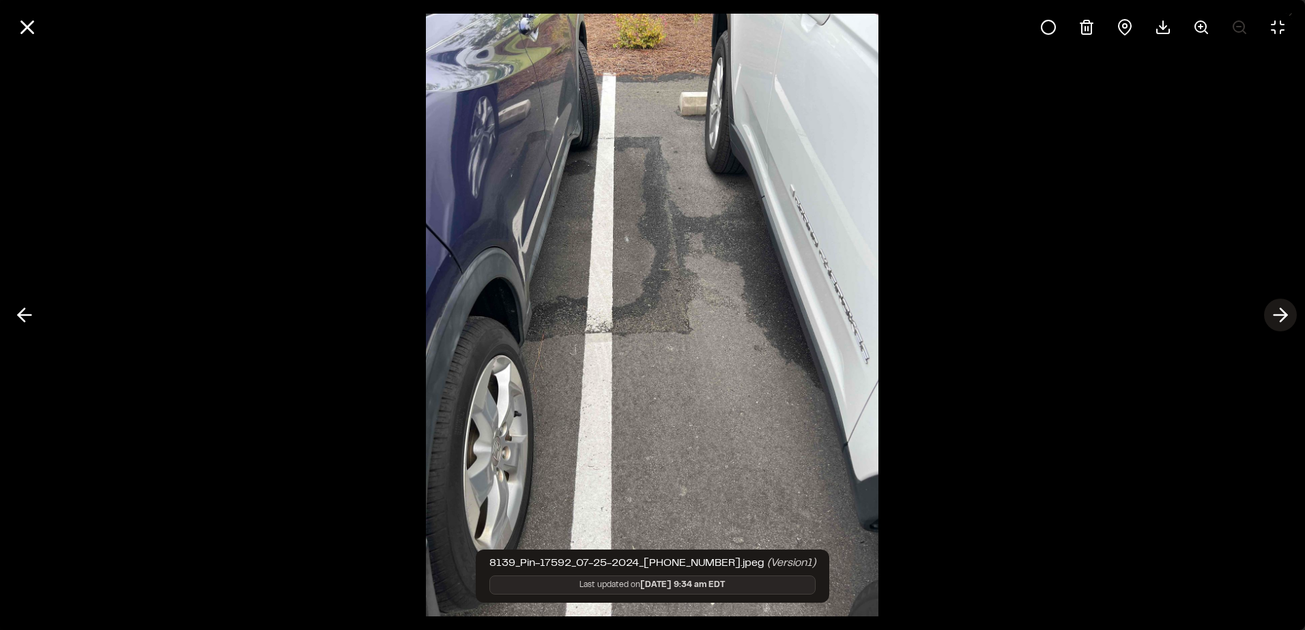
click at [1276, 310] on icon at bounding box center [1280, 315] width 22 height 23
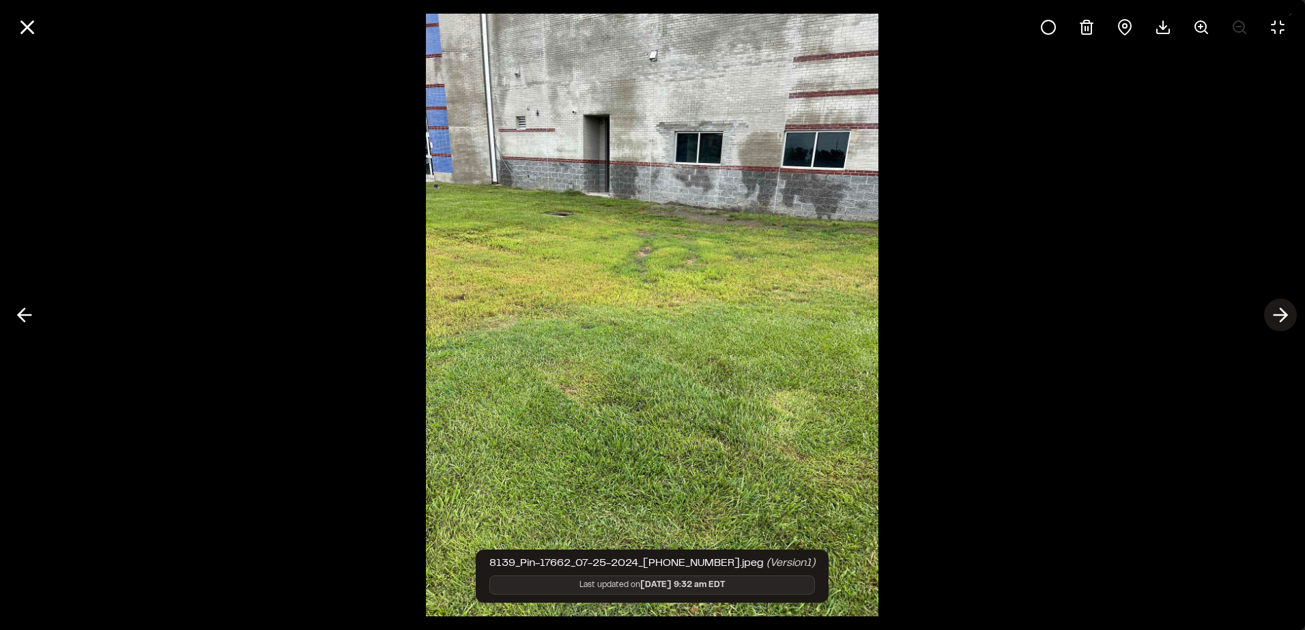
click at [1276, 310] on icon at bounding box center [1280, 315] width 22 height 23
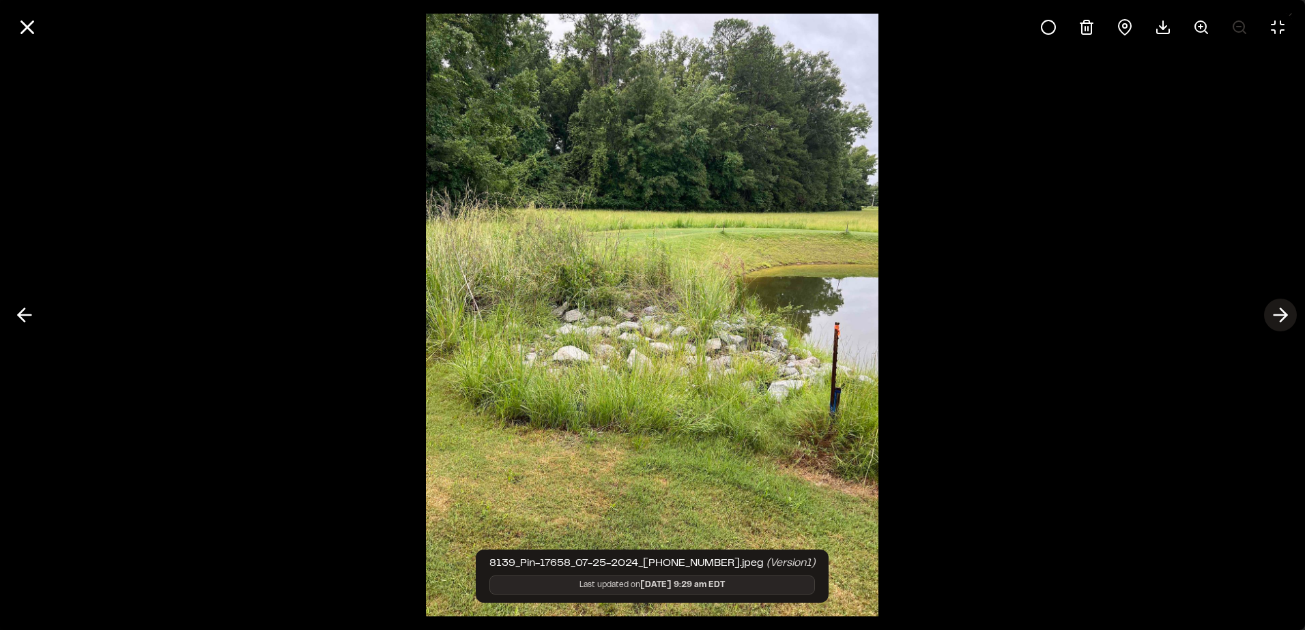
click at [1276, 310] on icon at bounding box center [1280, 315] width 22 height 23
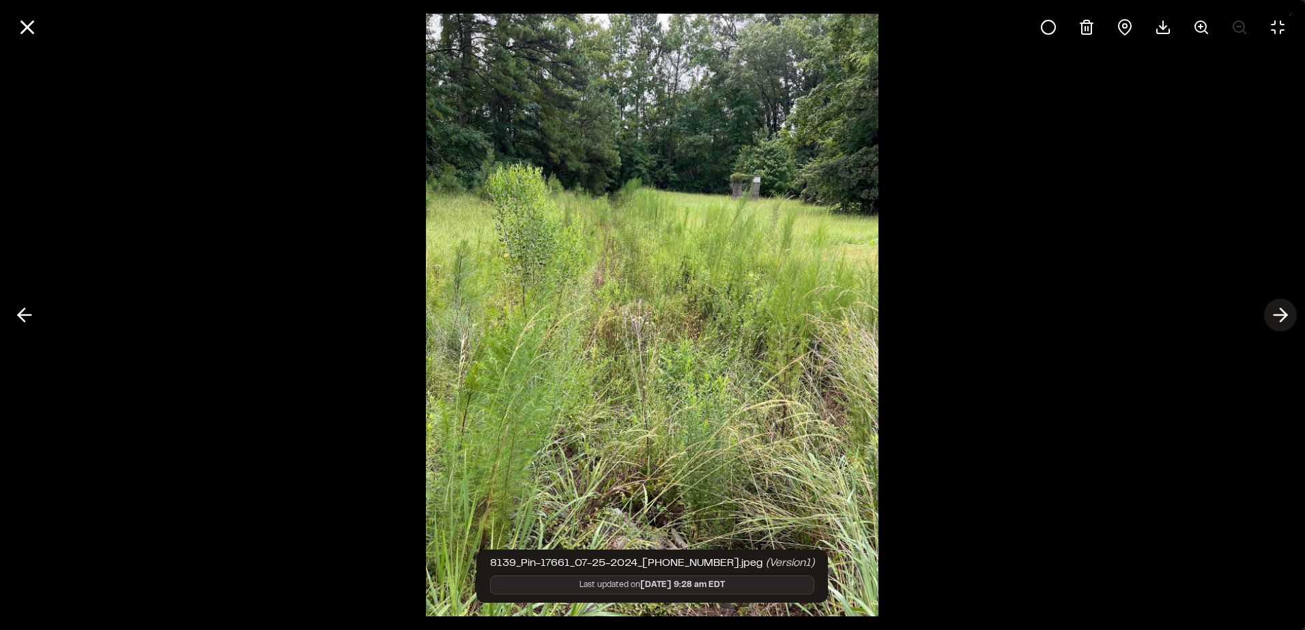
click at [1276, 310] on icon at bounding box center [1280, 315] width 22 height 23
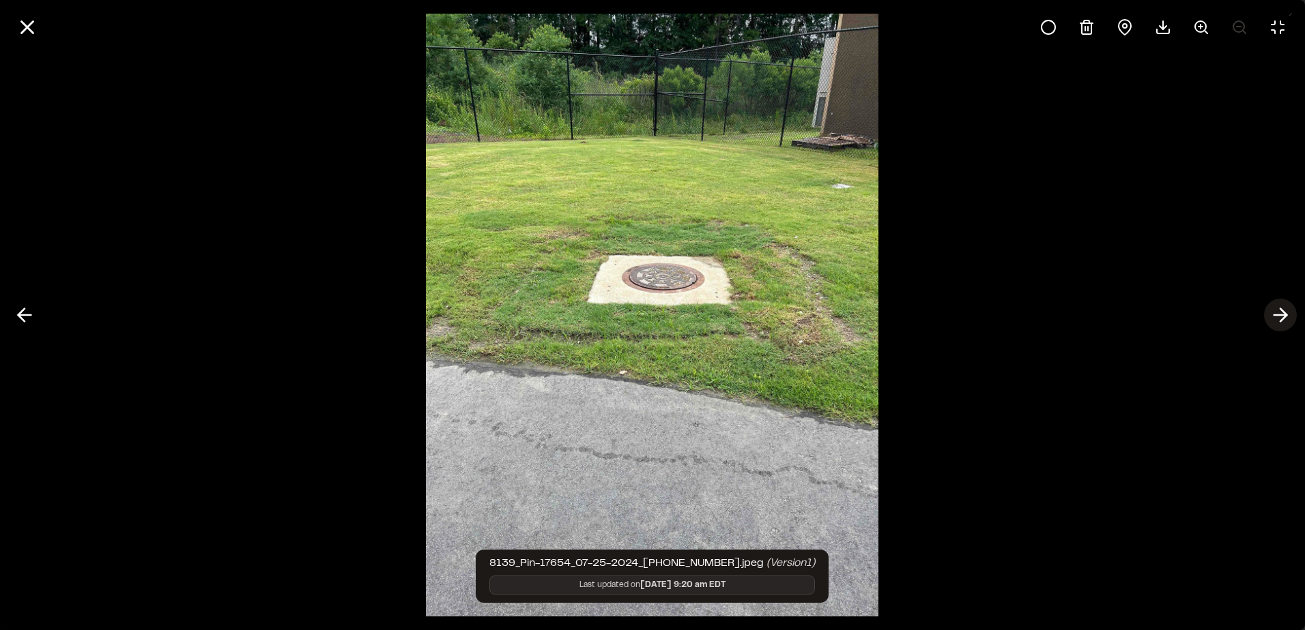
click at [1276, 310] on icon at bounding box center [1280, 315] width 22 height 23
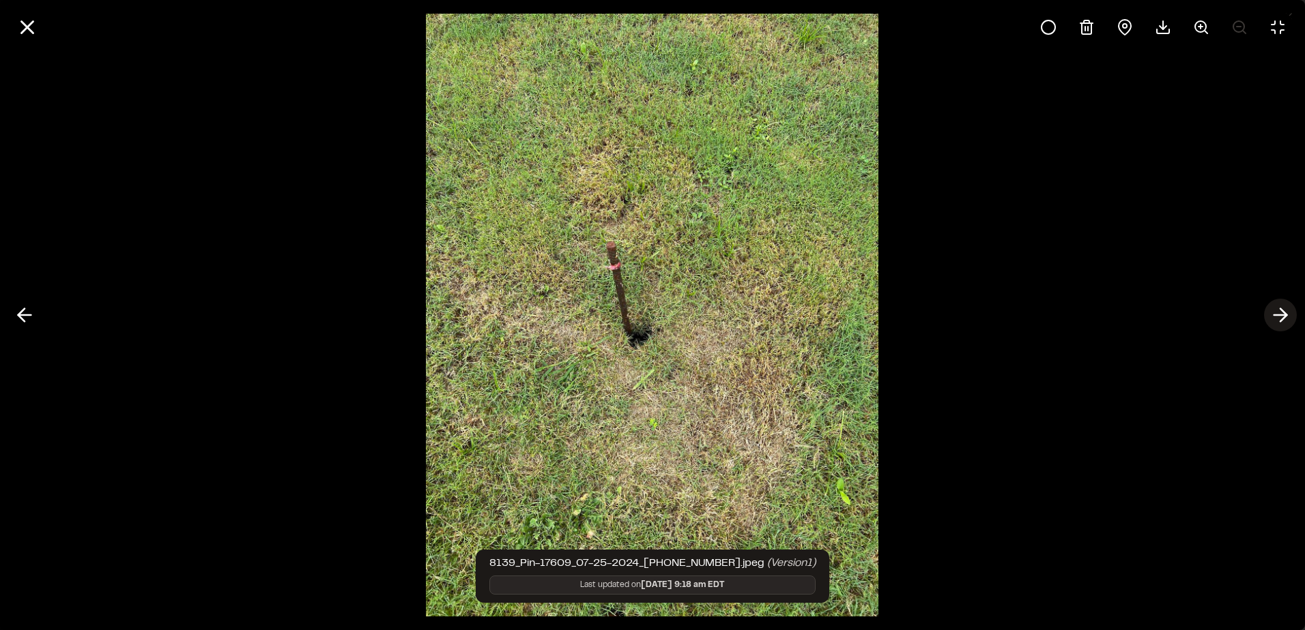
click at [1276, 310] on icon at bounding box center [1280, 315] width 22 height 23
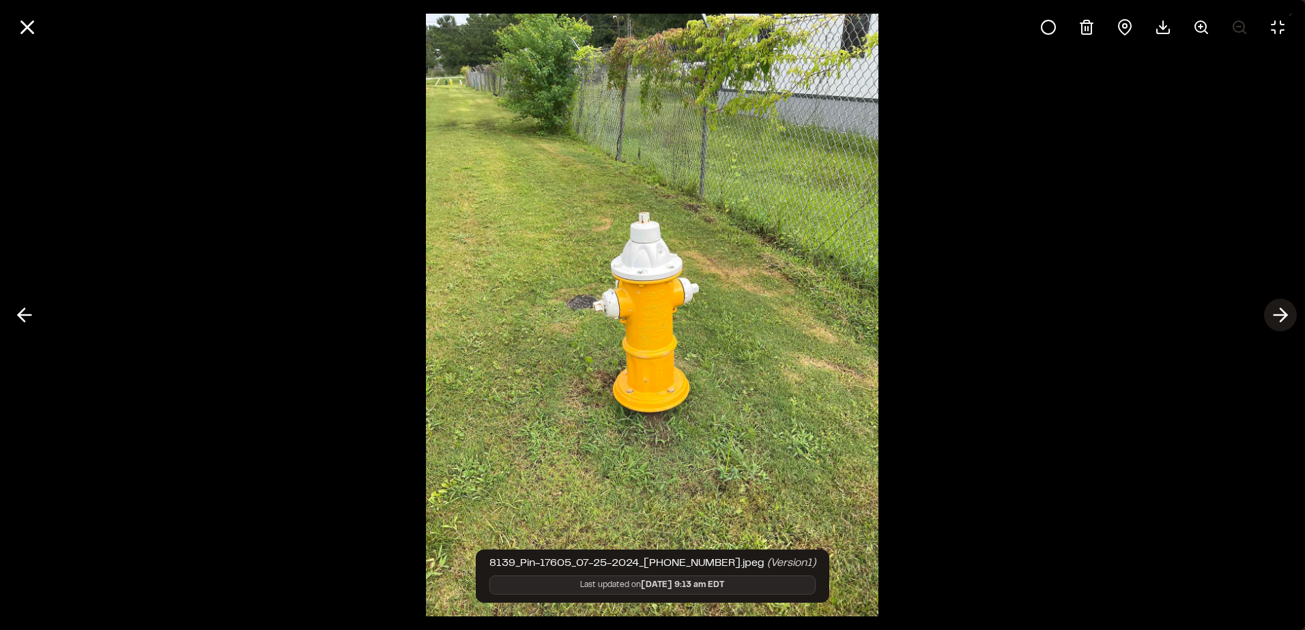
click at [1276, 310] on icon at bounding box center [1280, 315] width 22 height 23
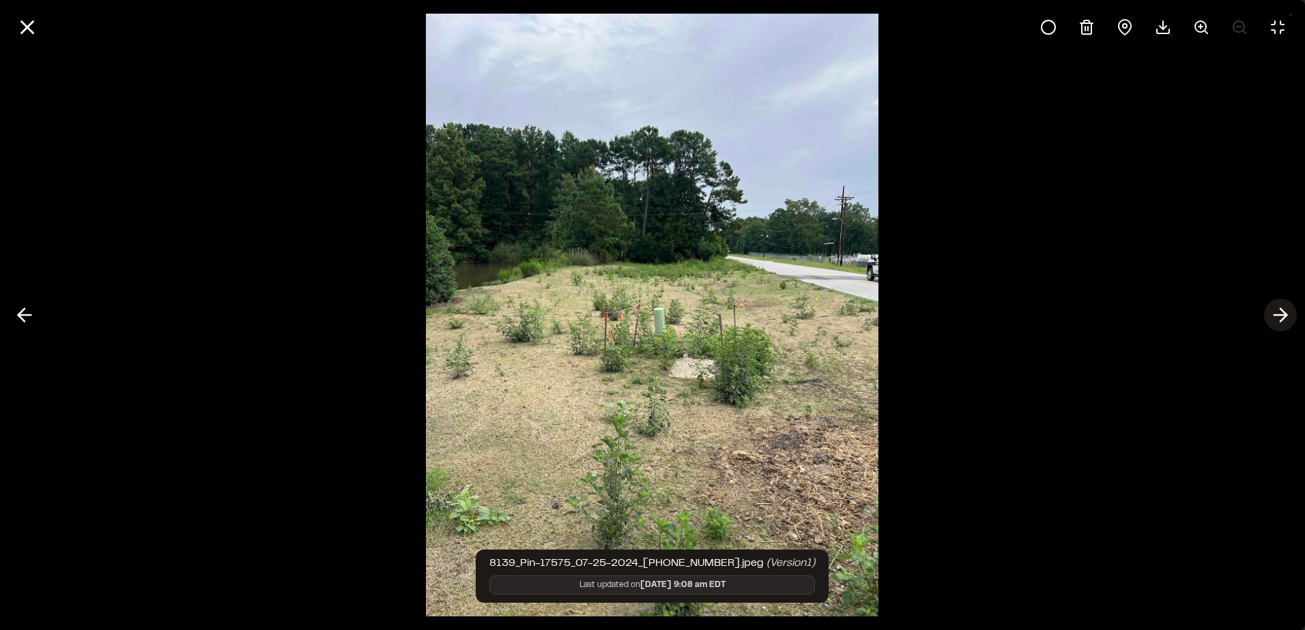
click at [1276, 310] on icon at bounding box center [1280, 315] width 22 height 23
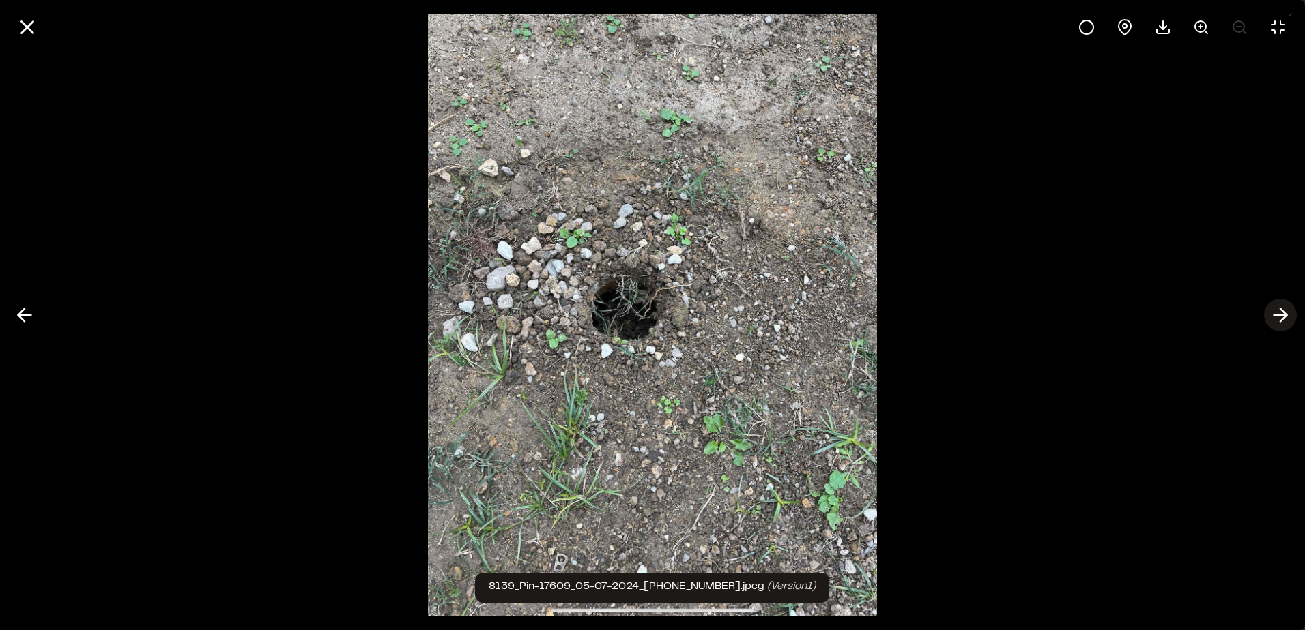
click at [1276, 310] on icon at bounding box center [1280, 315] width 22 height 23
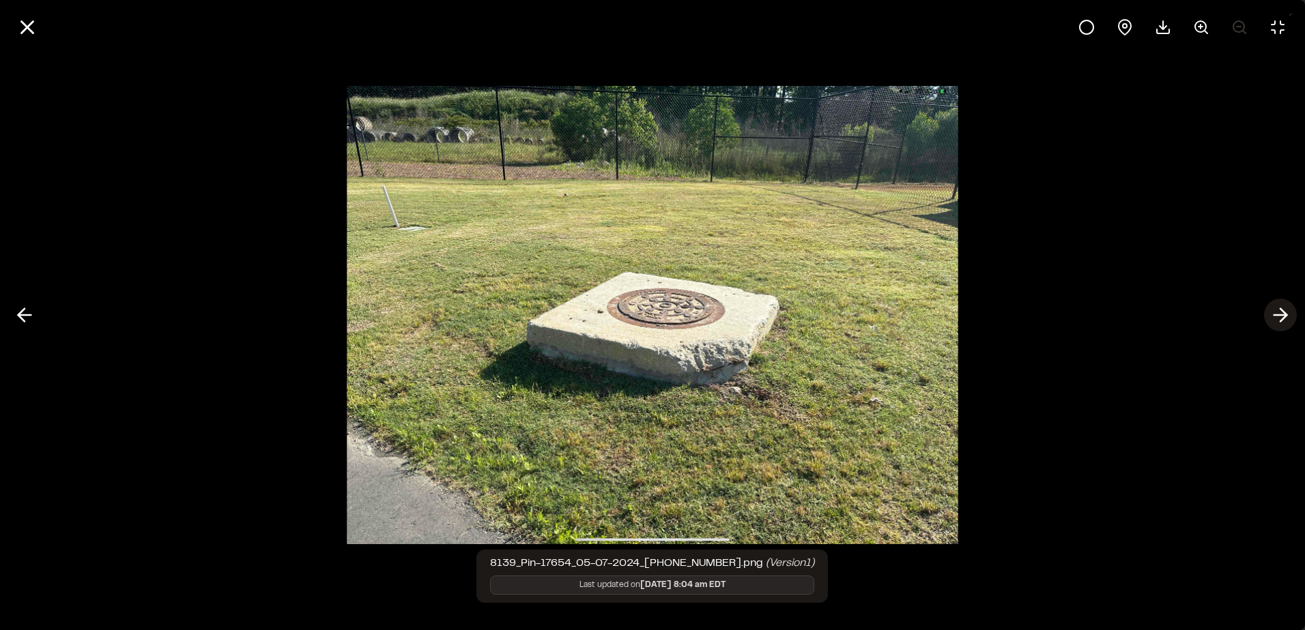
click at [1276, 310] on icon at bounding box center [1280, 315] width 22 height 23
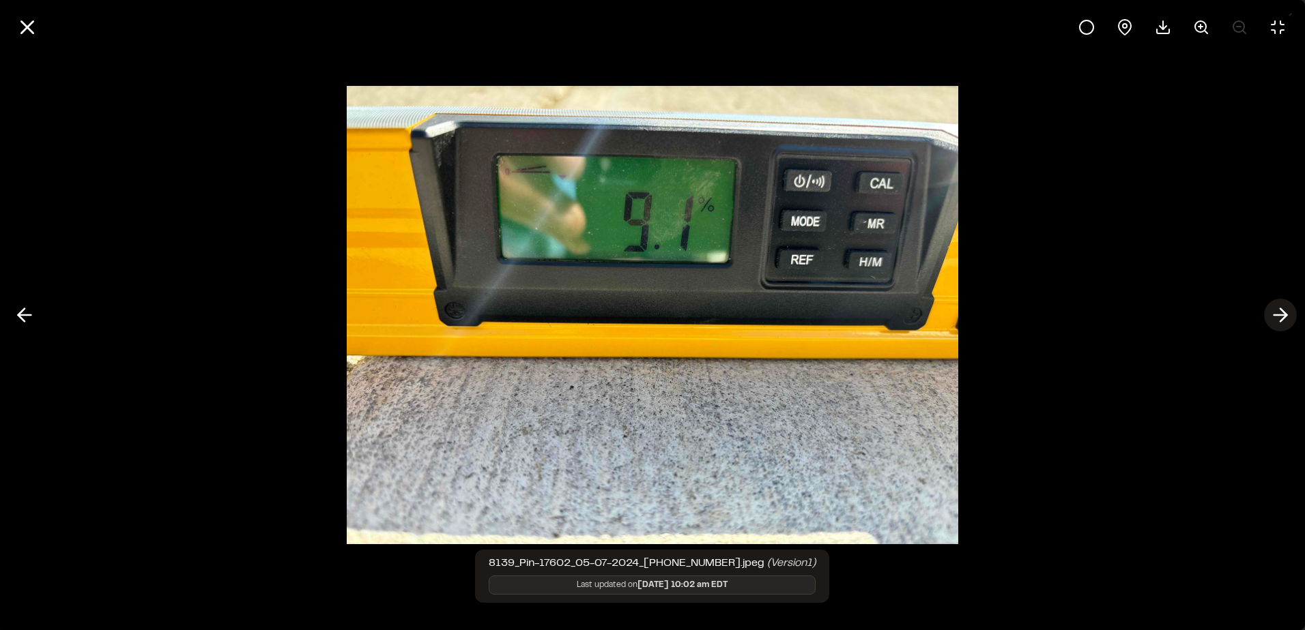
click at [1276, 310] on icon at bounding box center [1280, 315] width 22 height 23
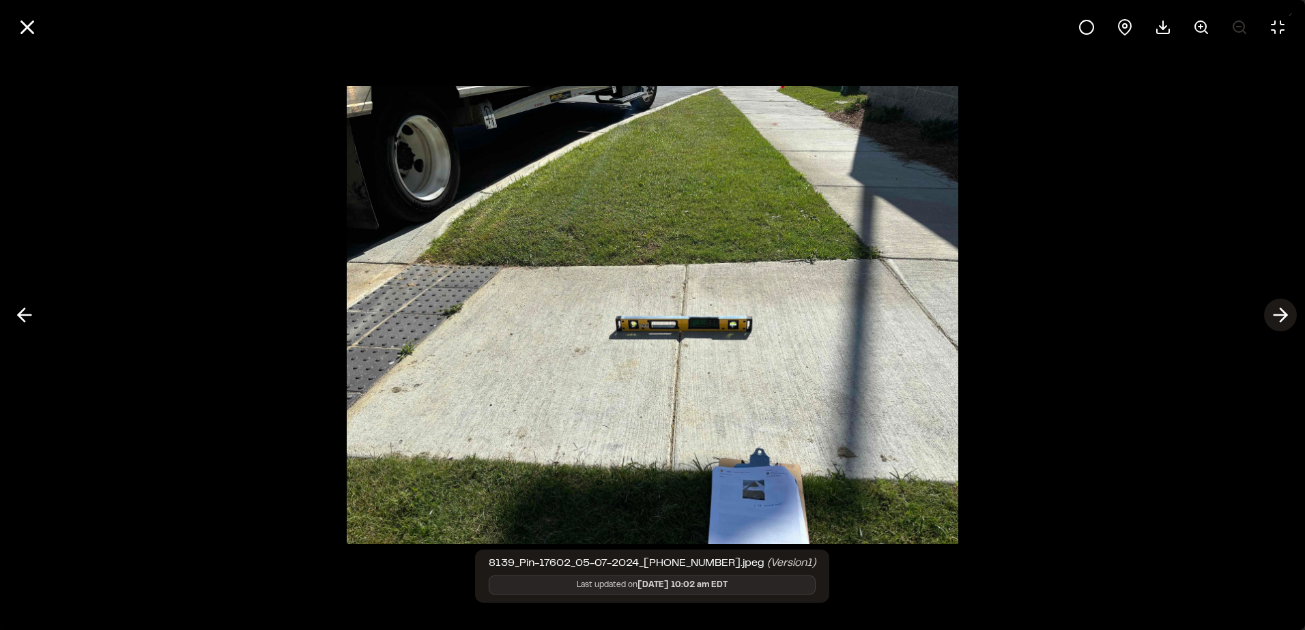
click at [1276, 310] on icon at bounding box center [1280, 315] width 22 height 23
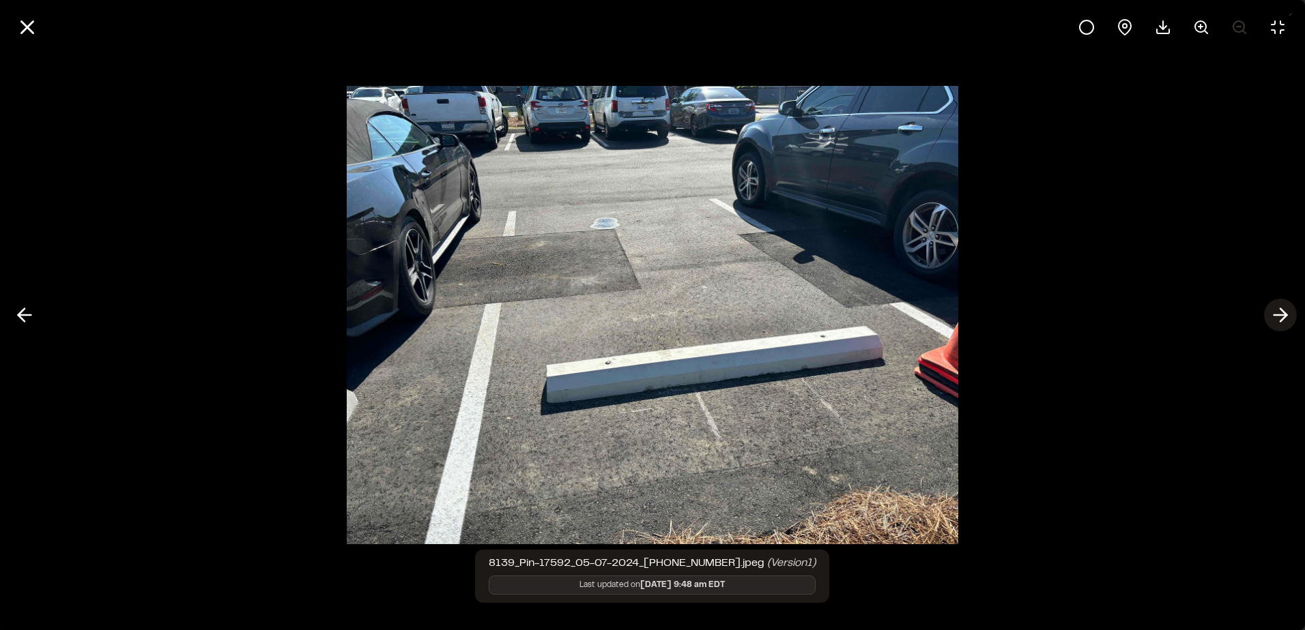
click at [1276, 310] on icon at bounding box center [1280, 315] width 22 height 23
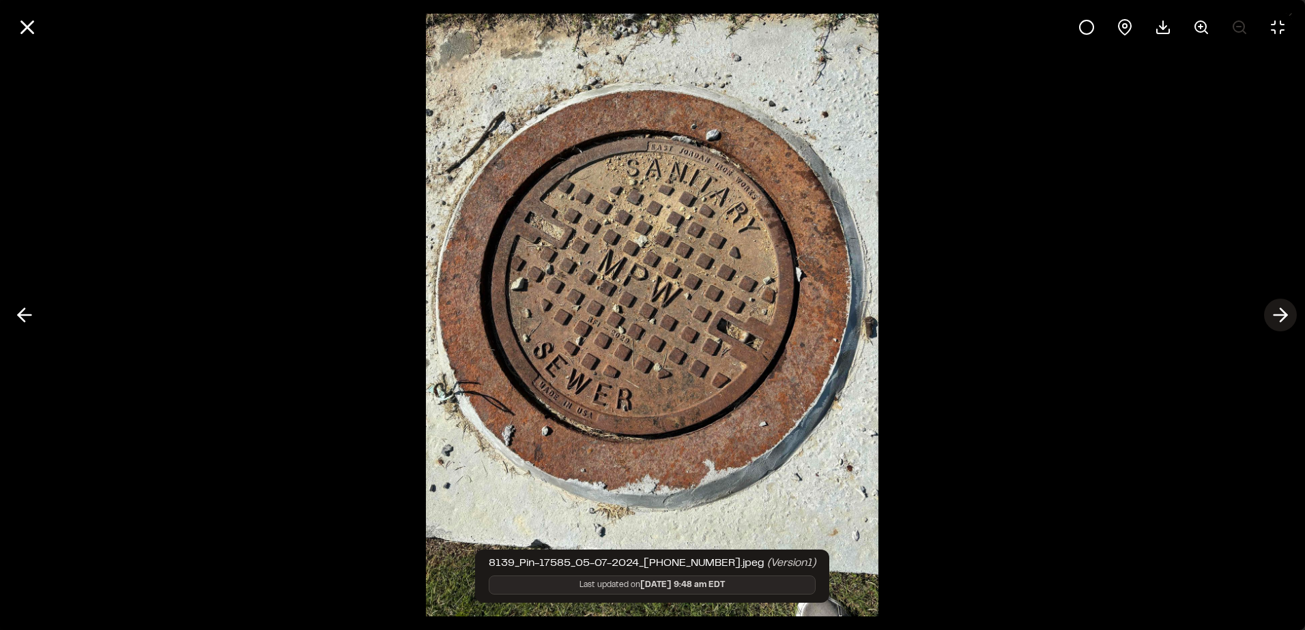
click at [1276, 310] on icon at bounding box center [1280, 315] width 22 height 23
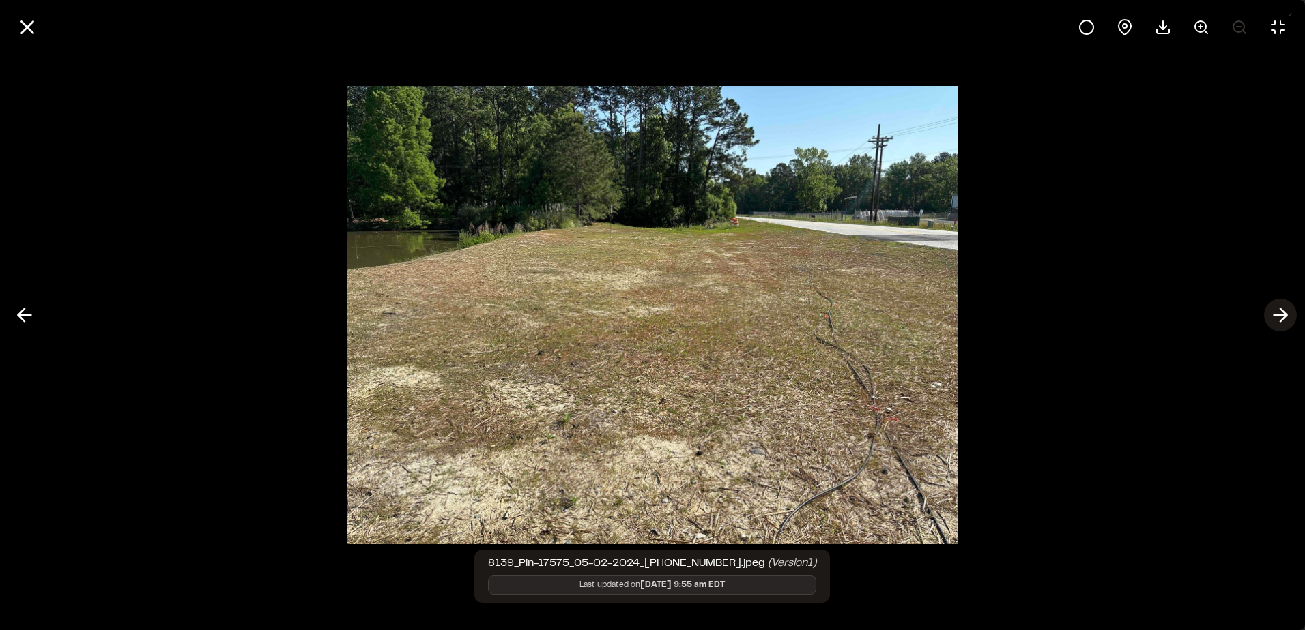
click at [1276, 310] on icon at bounding box center [1280, 315] width 22 height 23
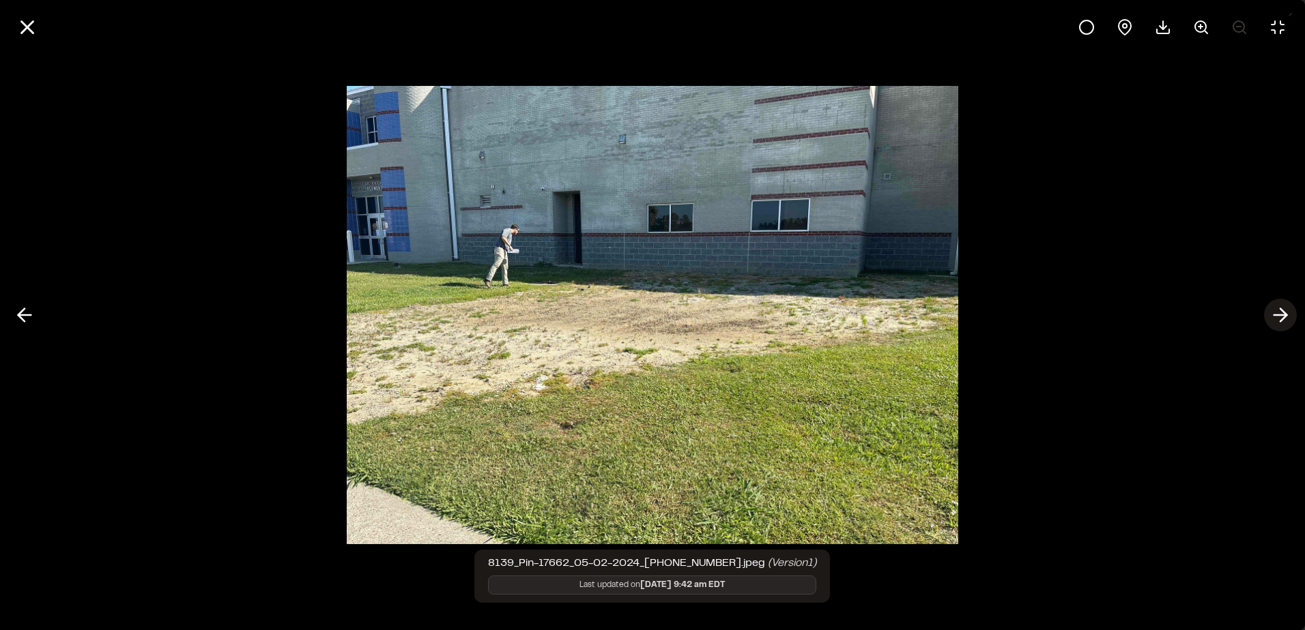
click at [1276, 310] on icon at bounding box center [1280, 315] width 22 height 23
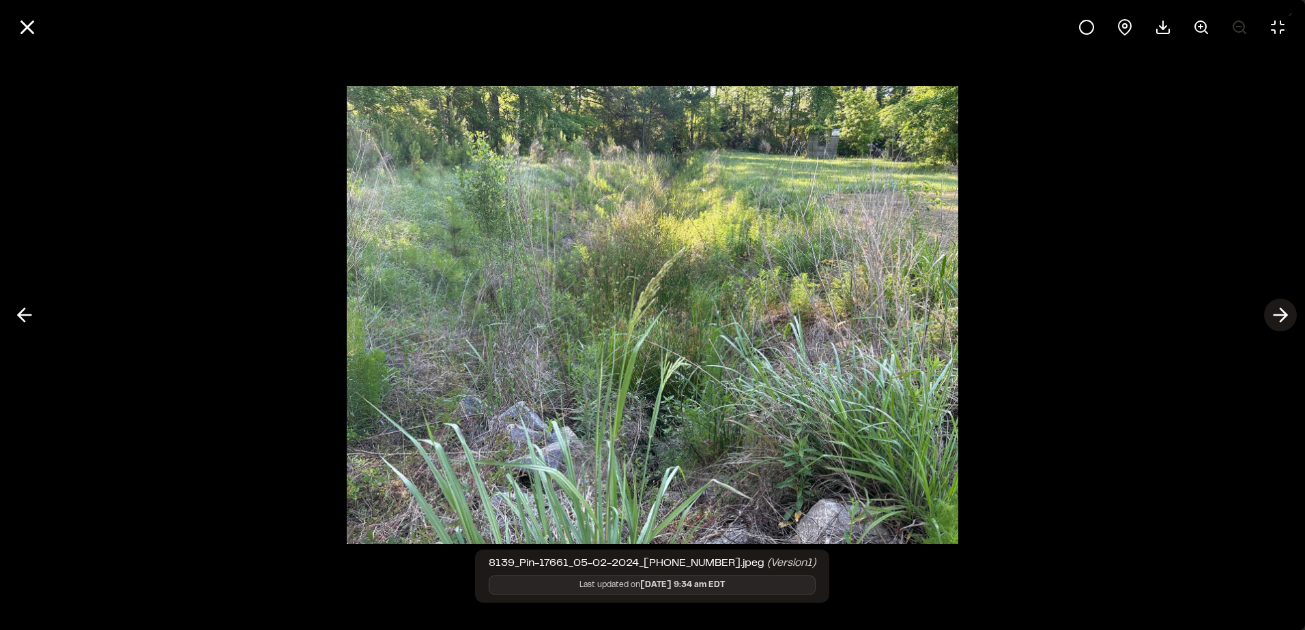
click at [1276, 310] on icon at bounding box center [1280, 315] width 22 height 23
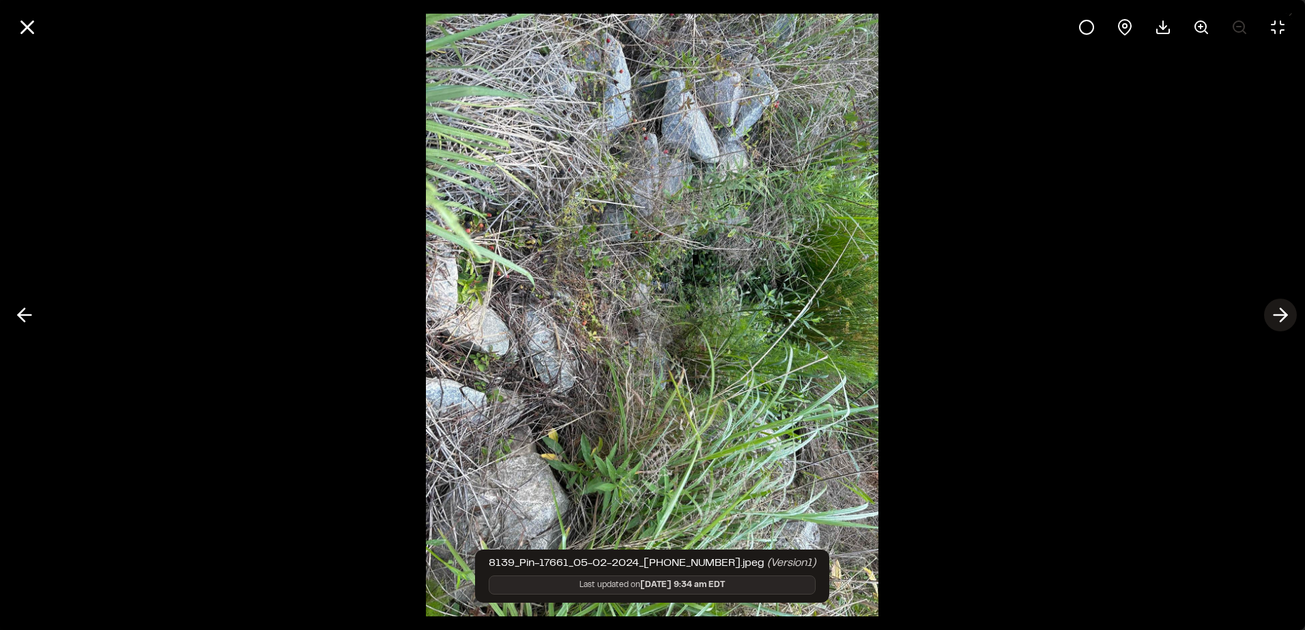
click at [1276, 310] on icon at bounding box center [1280, 315] width 22 height 23
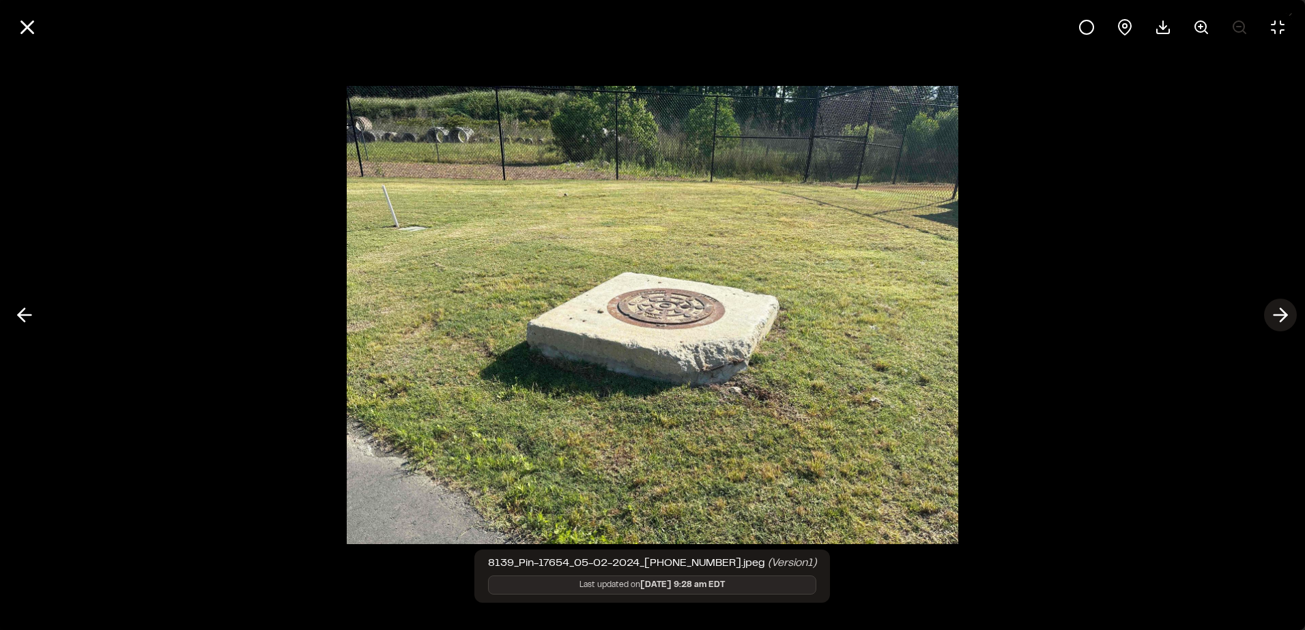
click at [1276, 310] on icon at bounding box center [1280, 315] width 22 height 23
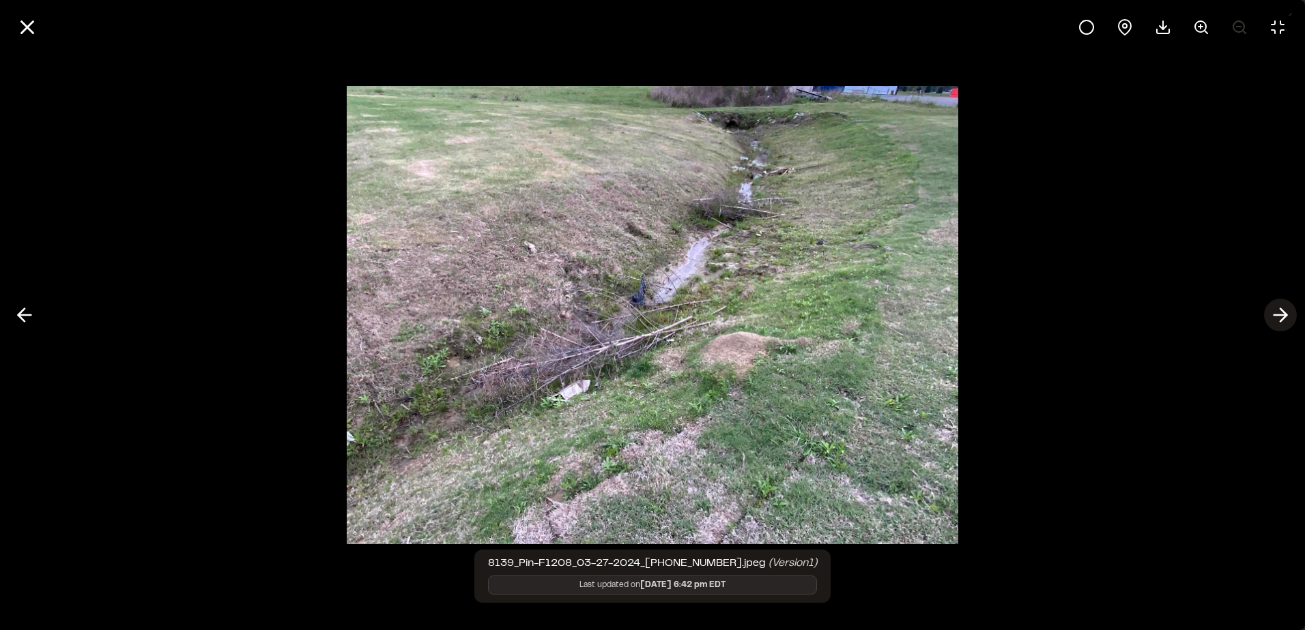
click at [1276, 310] on icon at bounding box center [1280, 315] width 22 height 23
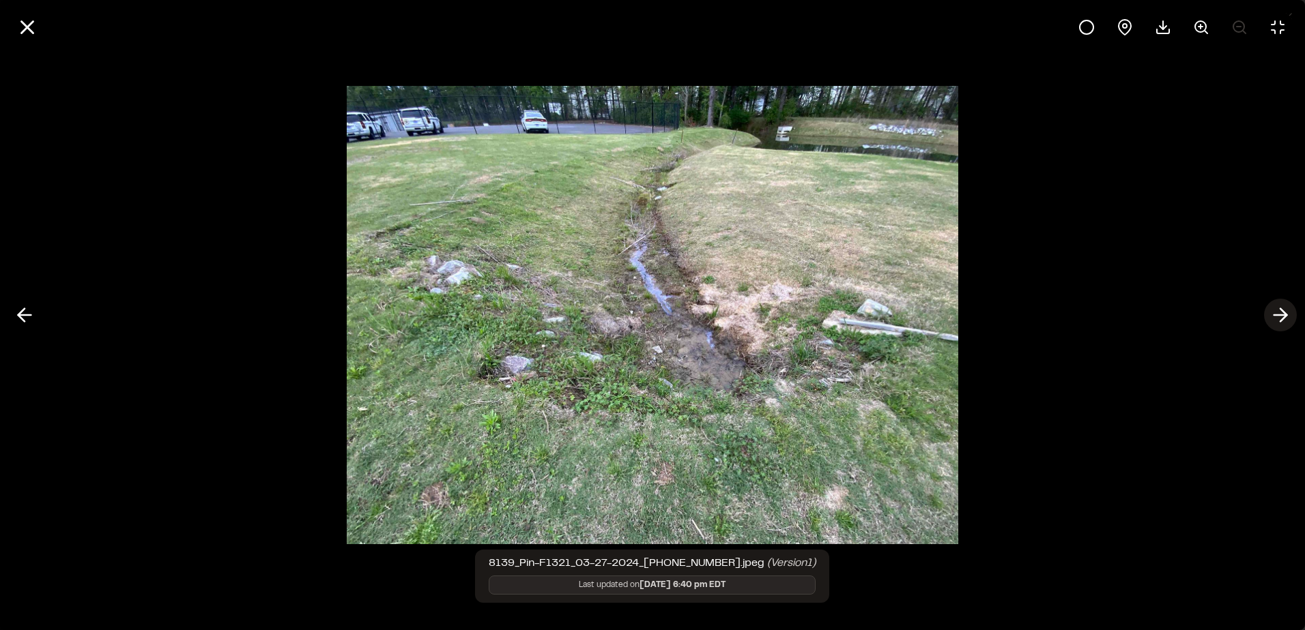
click at [1276, 310] on icon at bounding box center [1280, 315] width 22 height 23
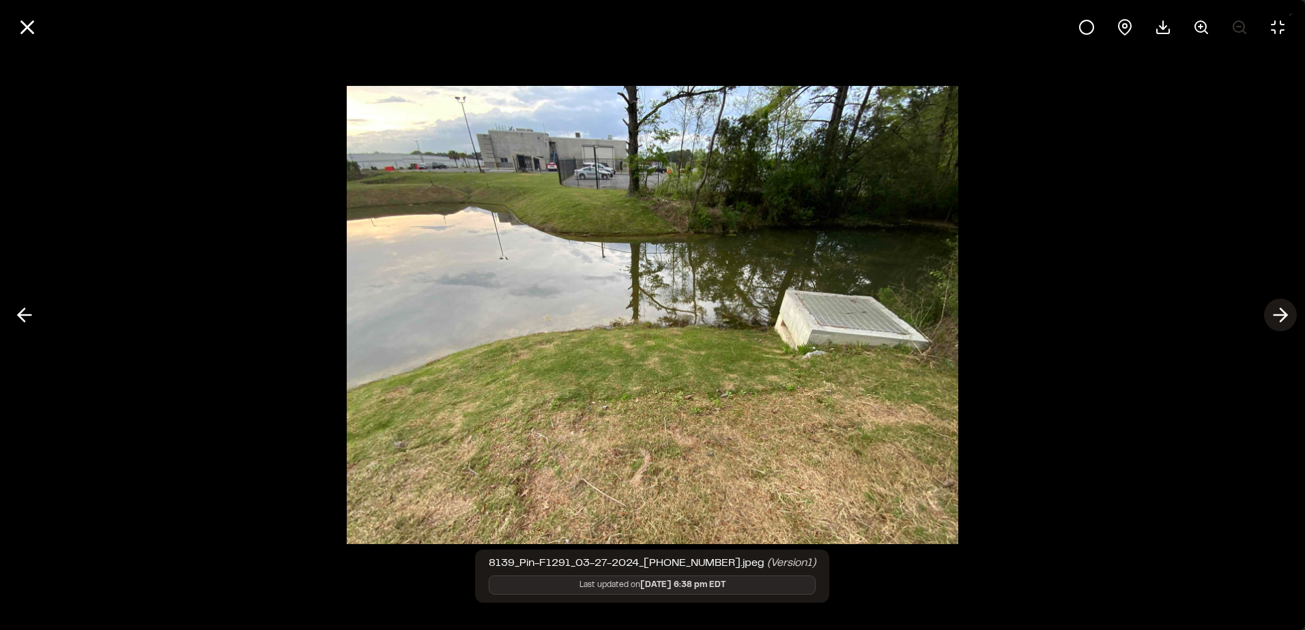
click at [1276, 310] on icon at bounding box center [1280, 315] width 22 height 23
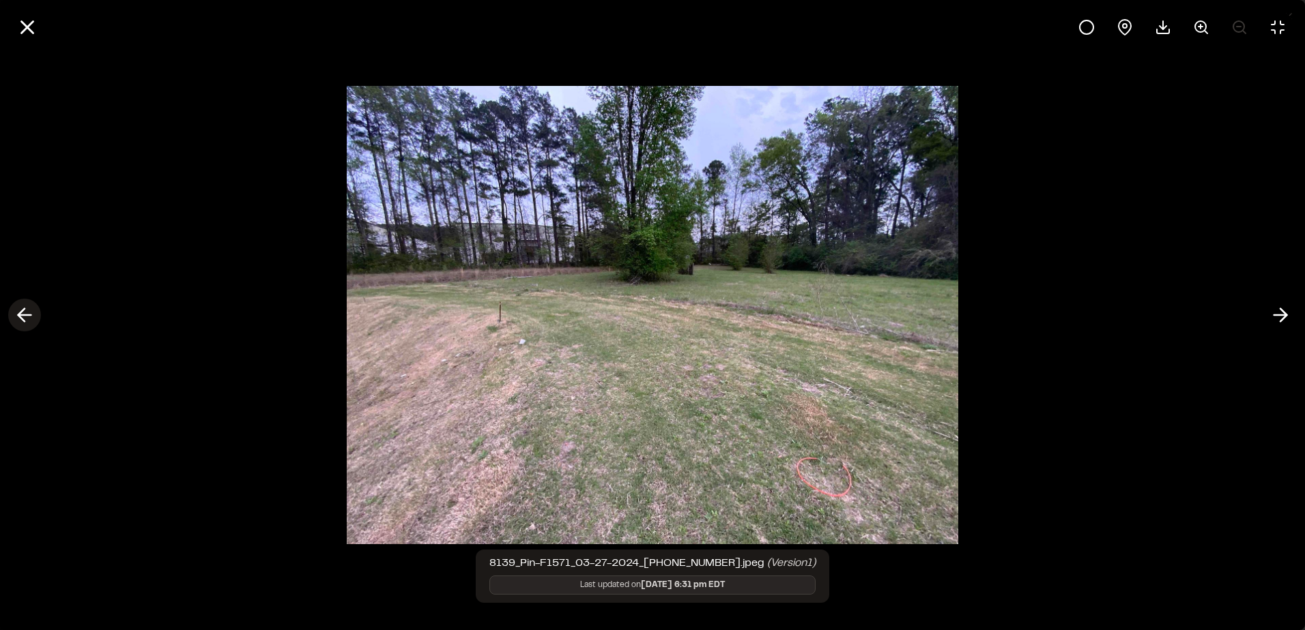
click at [31, 323] on icon at bounding box center [25, 315] width 22 height 23
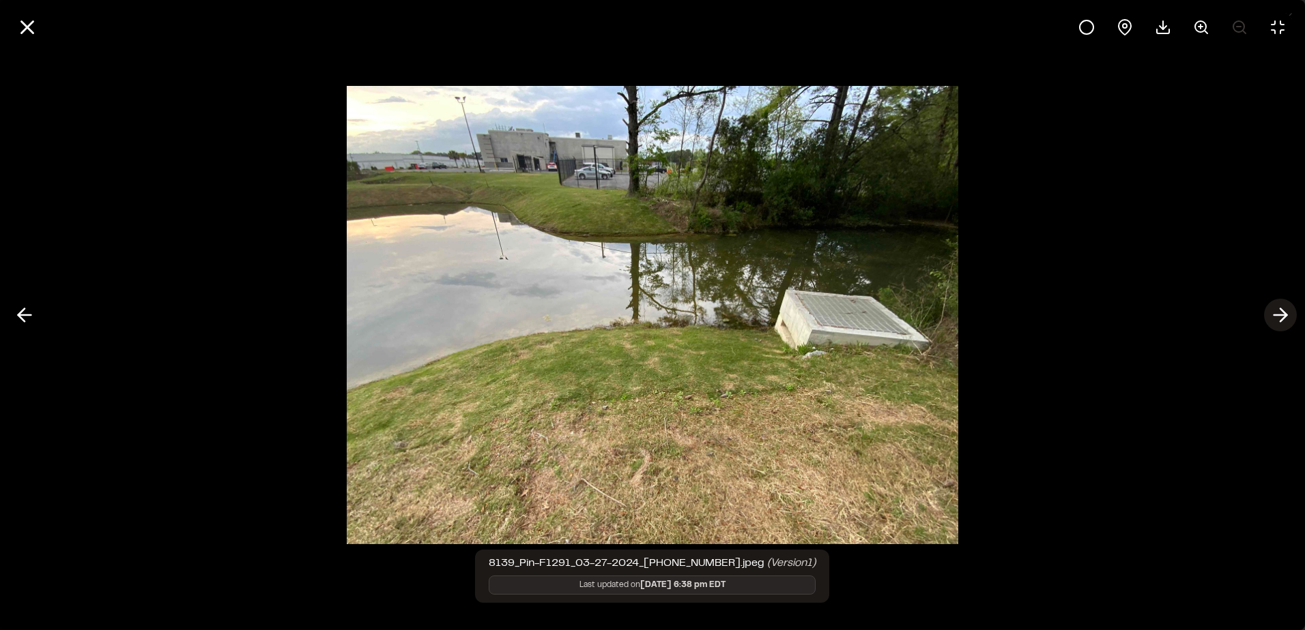
click at [1290, 312] on icon at bounding box center [1280, 315] width 22 height 23
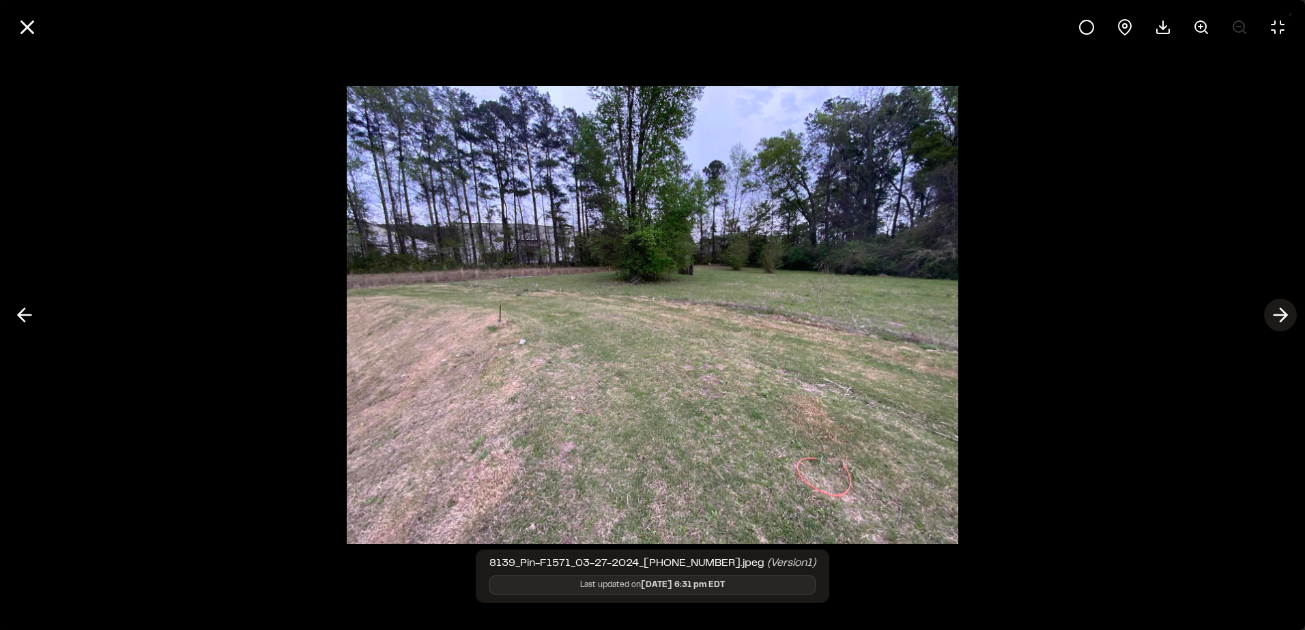
click at [1290, 312] on icon at bounding box center [1280, 315] width 22 height 23
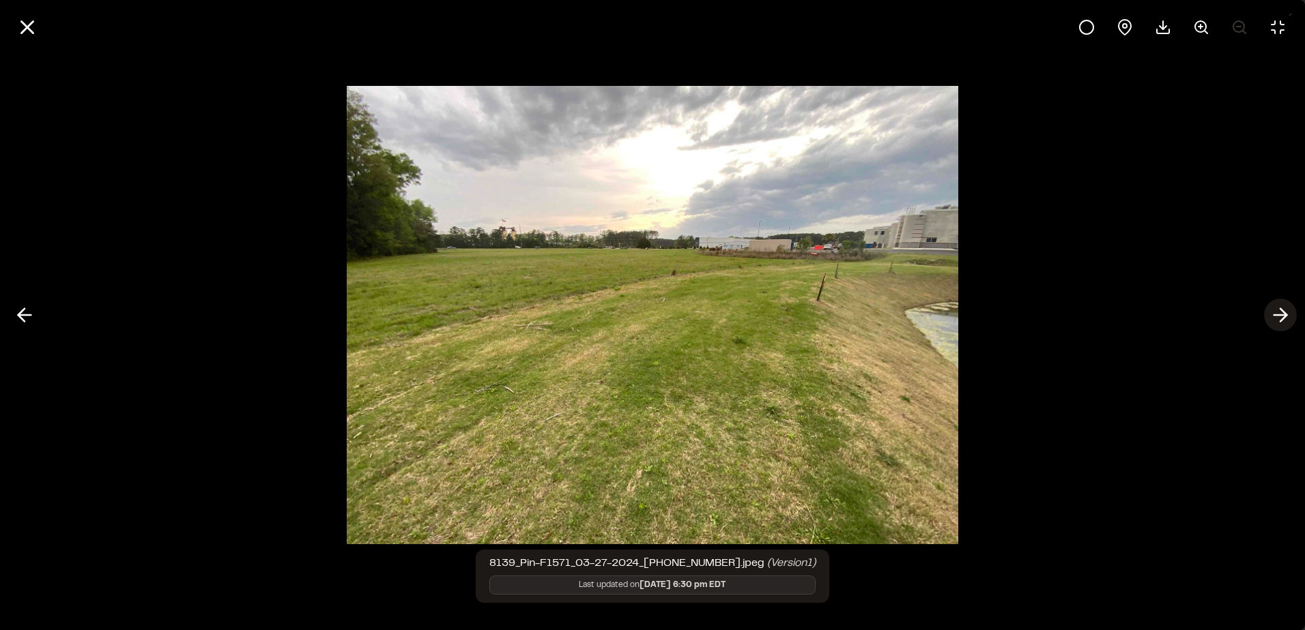
click at [1290, 312] on icon at bounding box center [1280, 315] width 22 height 23
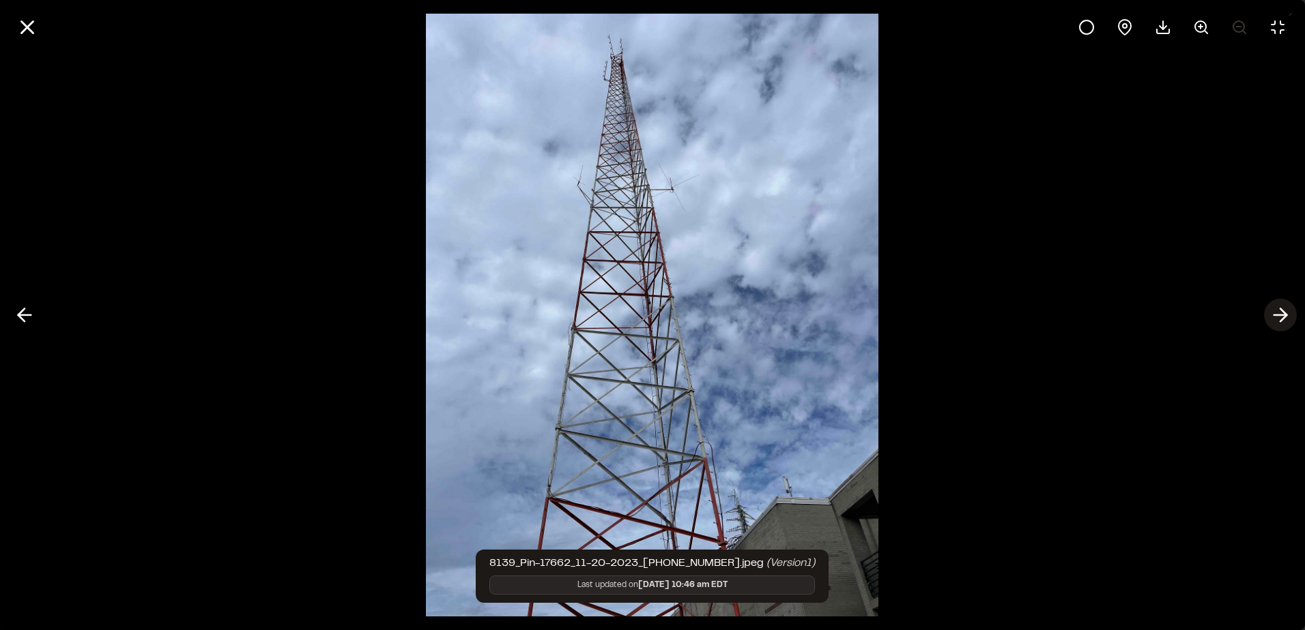
click at [1290, 312] on icon at bounding box center [1280, 315] width 22 height 23
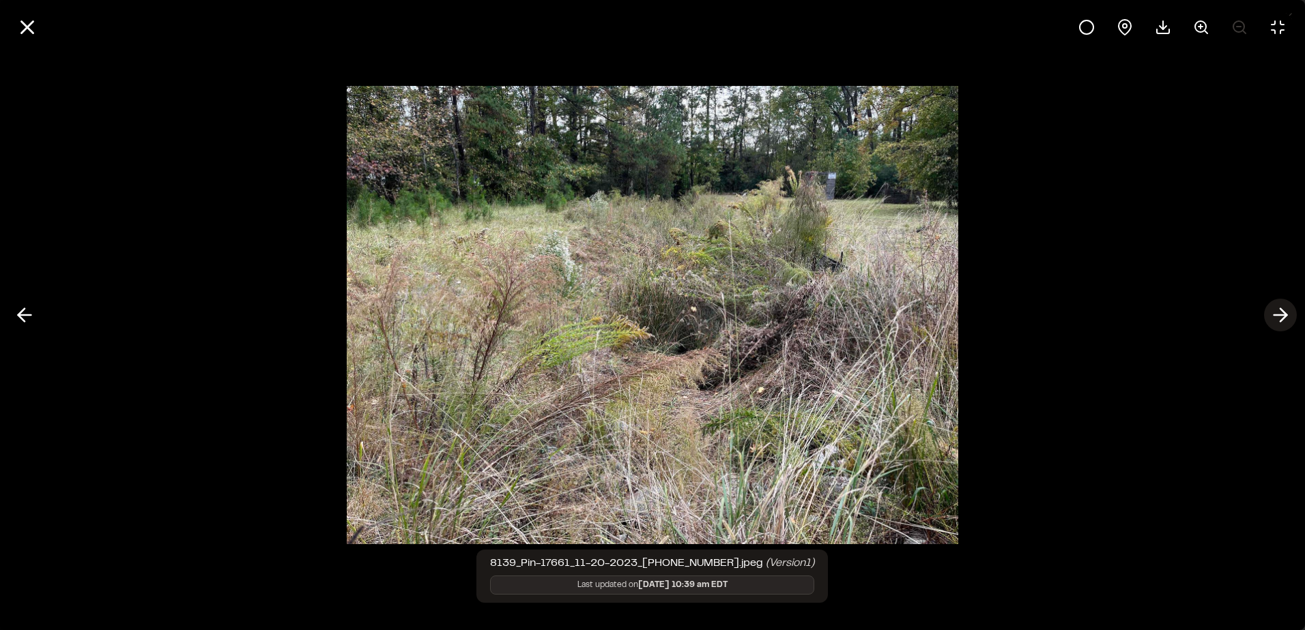
click at [1290, 312] on icon at bounding box center [1280, 315] width 22 height 23
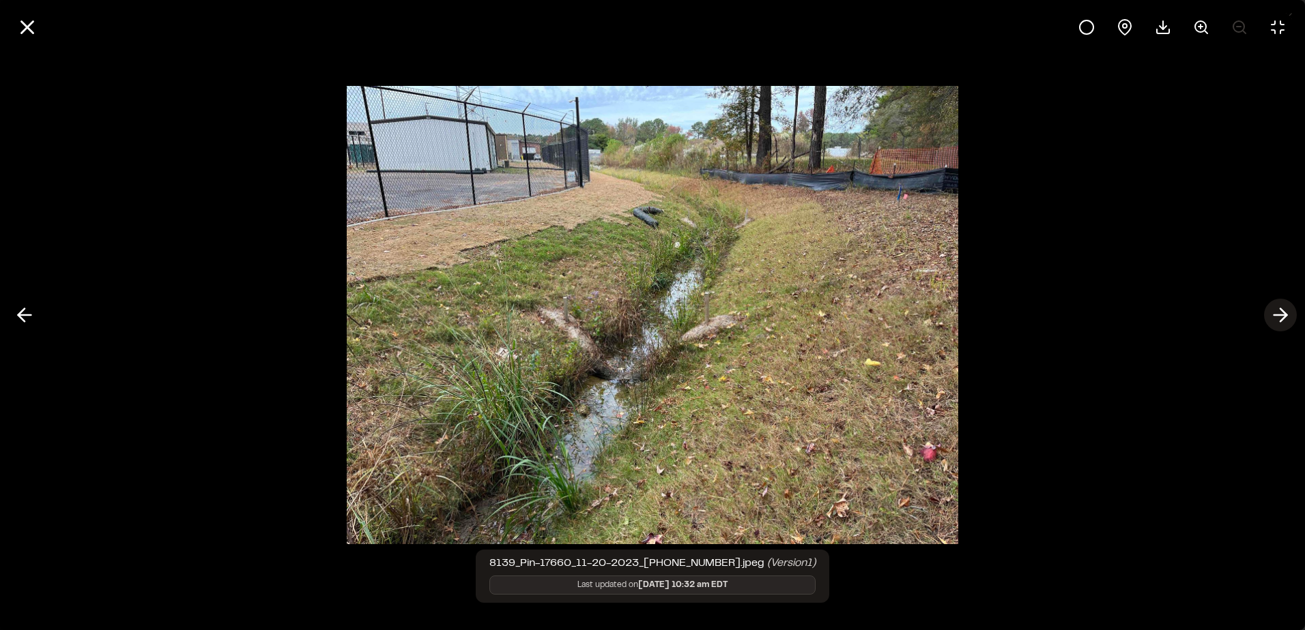
click at [1290, 312] on icon at bounding box center [1280, 315] width 22 height 23
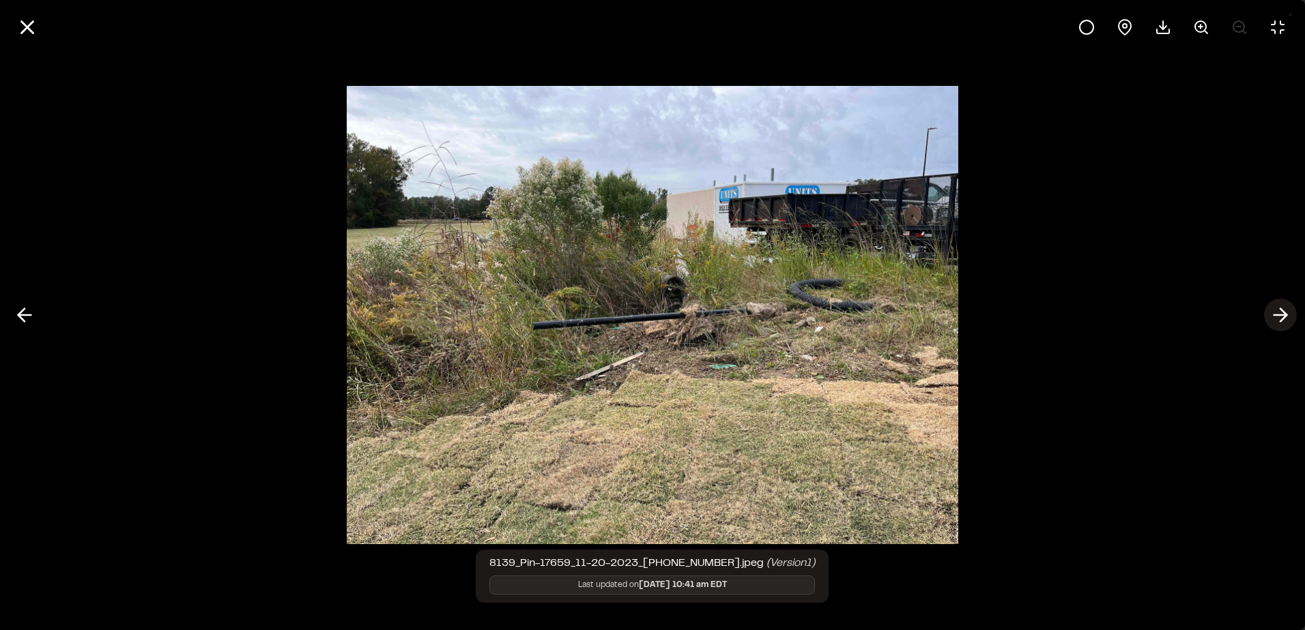
click at [1290, 312] on icon at bounding box center [1280, 315] width 22 height 23
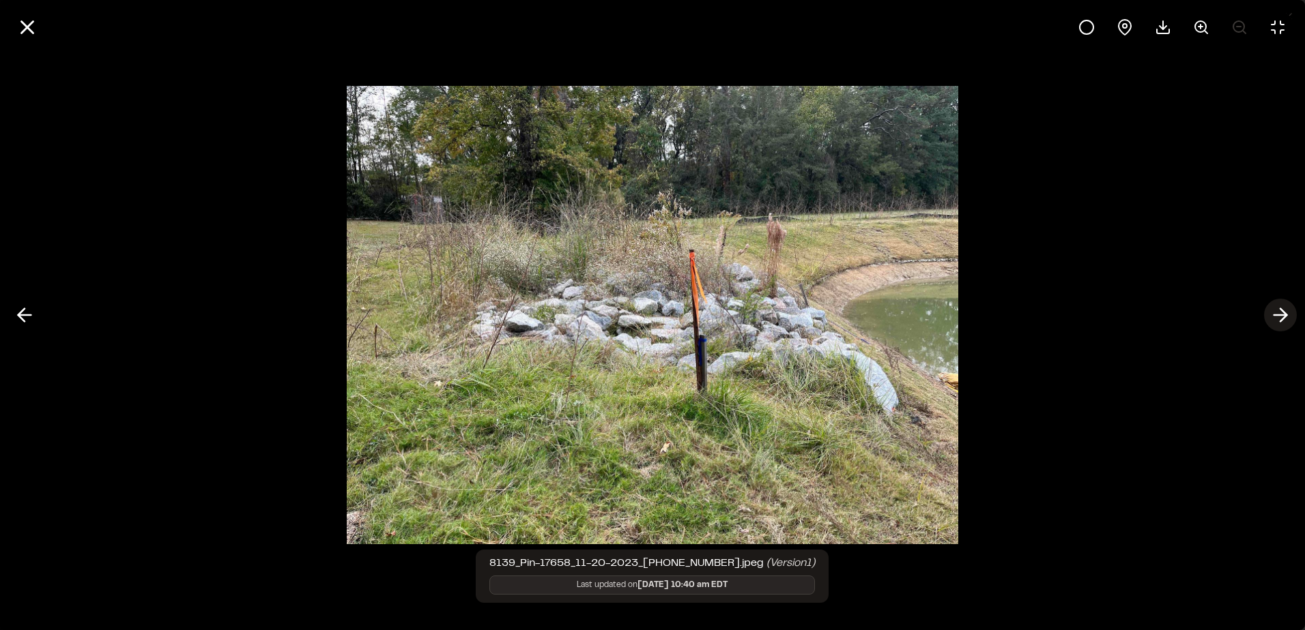
click at [1290, 312] on icon at bounding box center [1280, 315] width 22 height 23
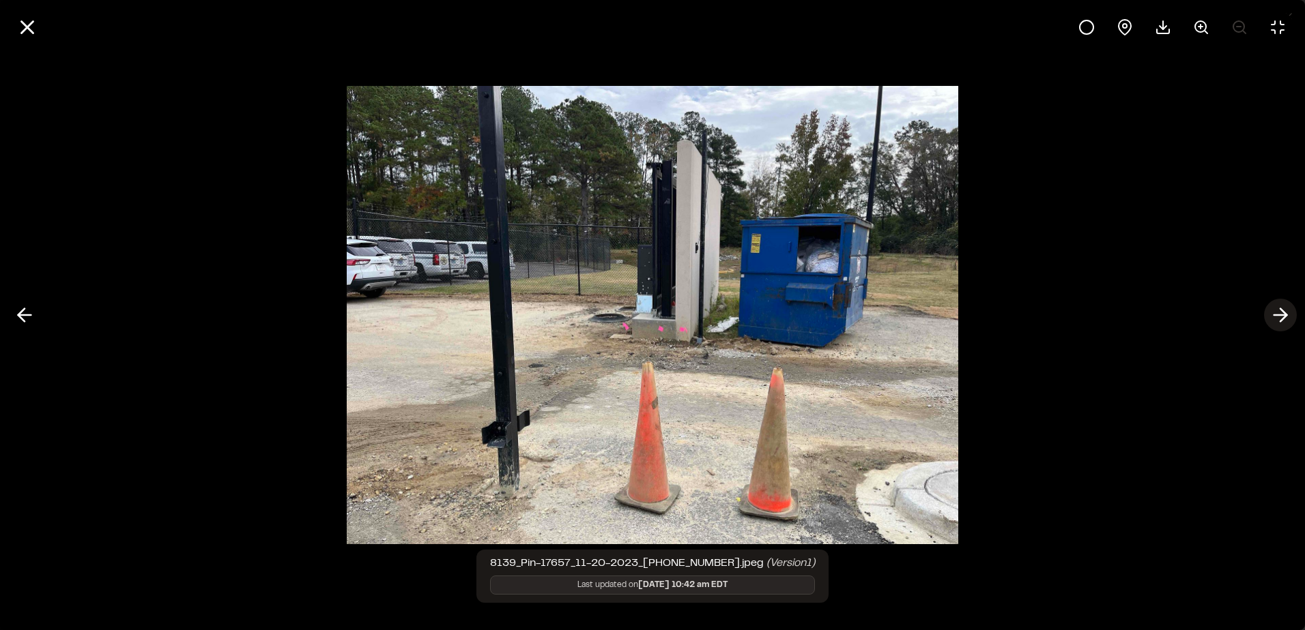
click at [1290, 312] on icon at bounding box center [1280, 315] width 22 height 23
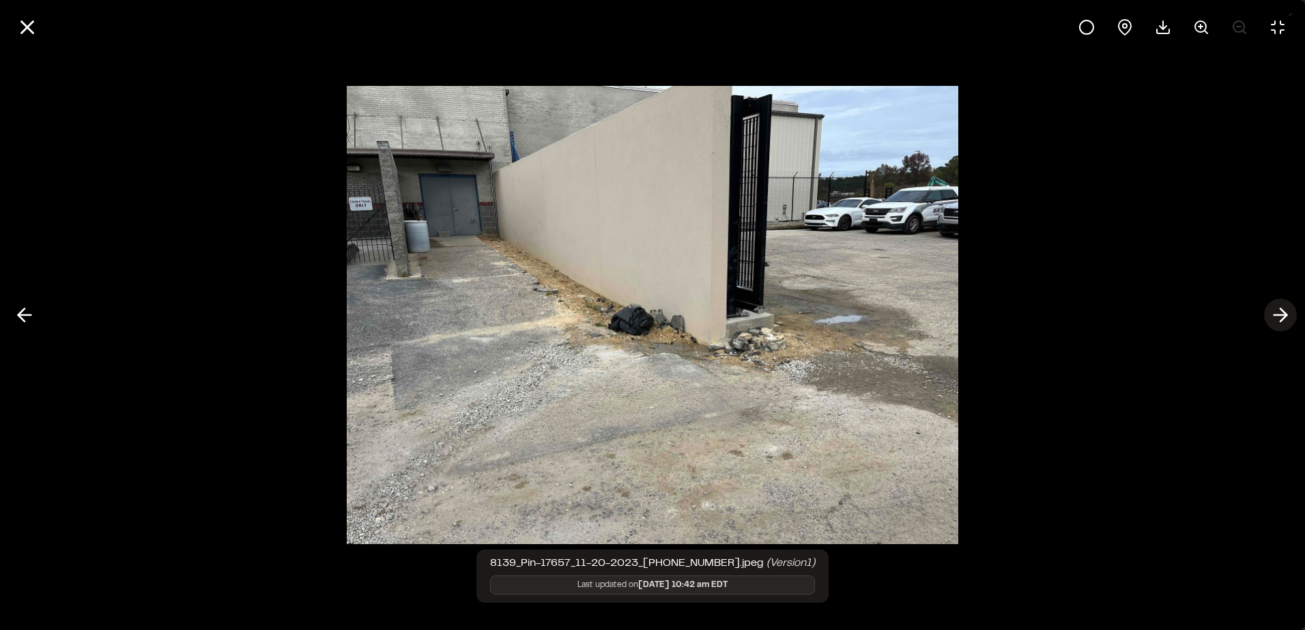
click at [1290, 312] on icon at bounding box center [1280, 315] width 22 height 23
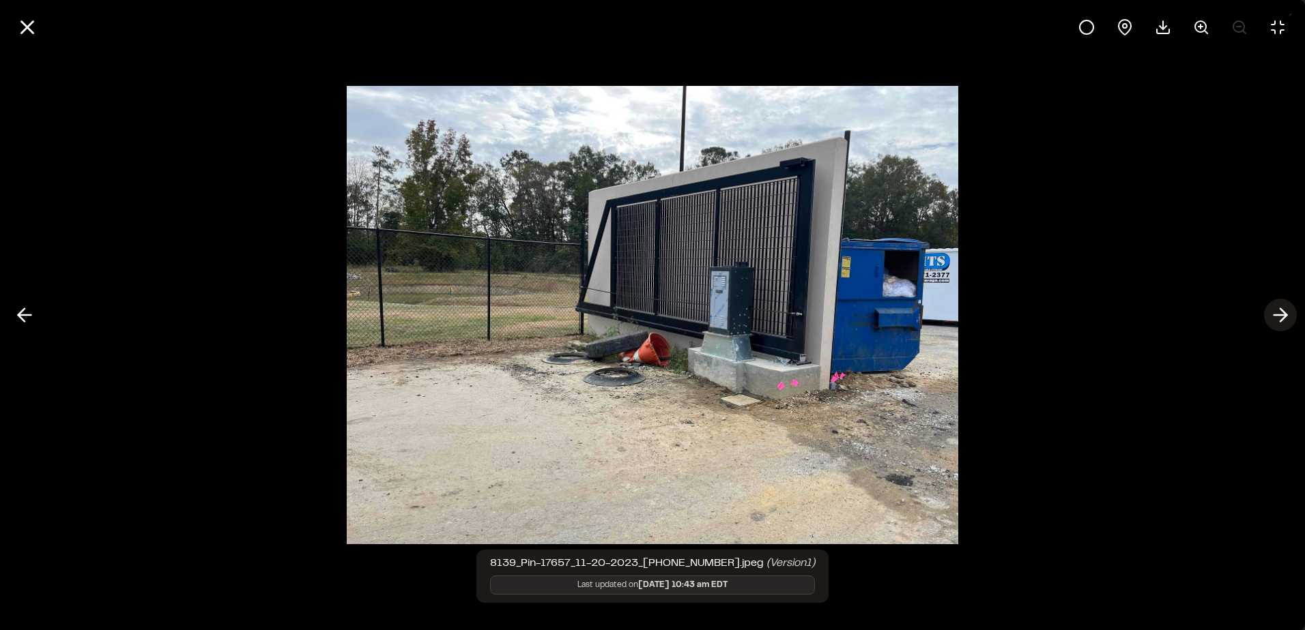
click at [1290, 312] on icon at bounding box center [1280, 315] width 22 height 23
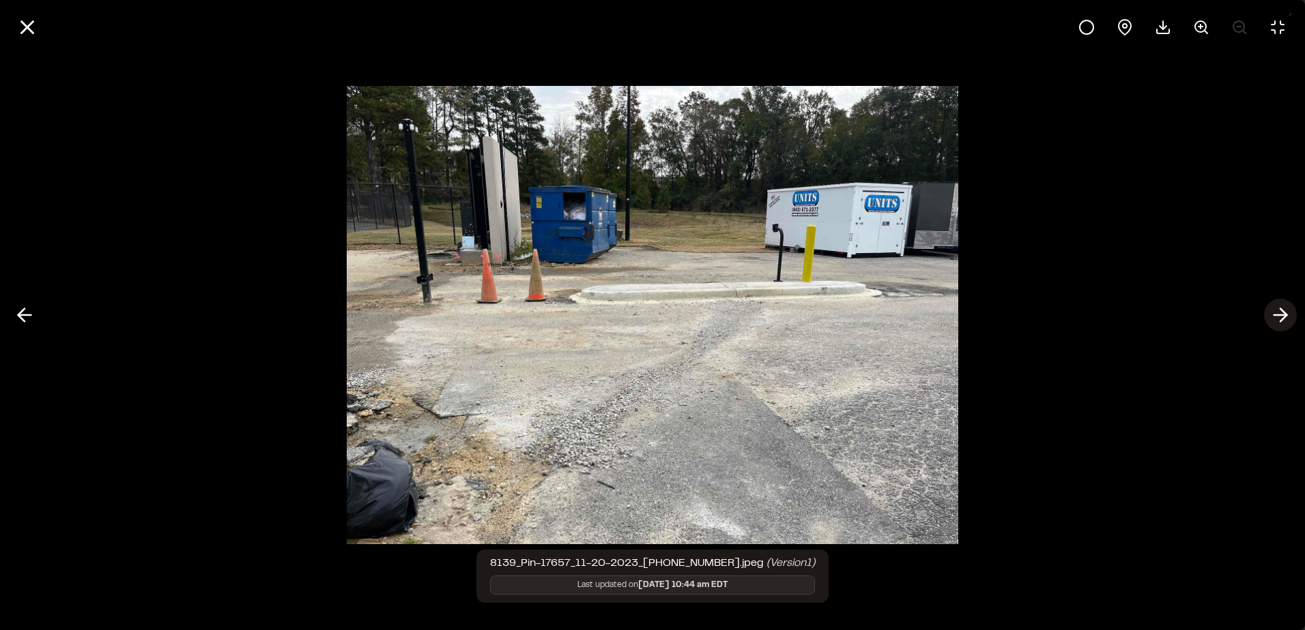
click at [1290, 312] on icon at bounding box center [1280, 315] width 22 height 23
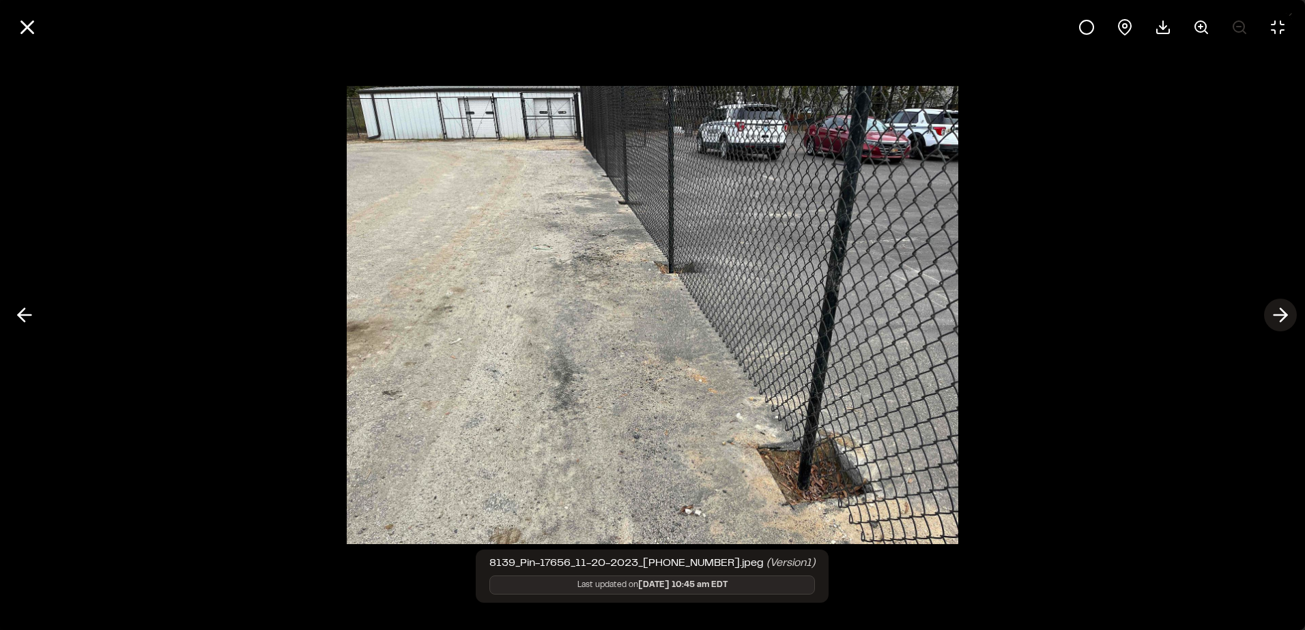
click at [1290, 312] on icon at bounding box center [1280, 315] width 22 height 23
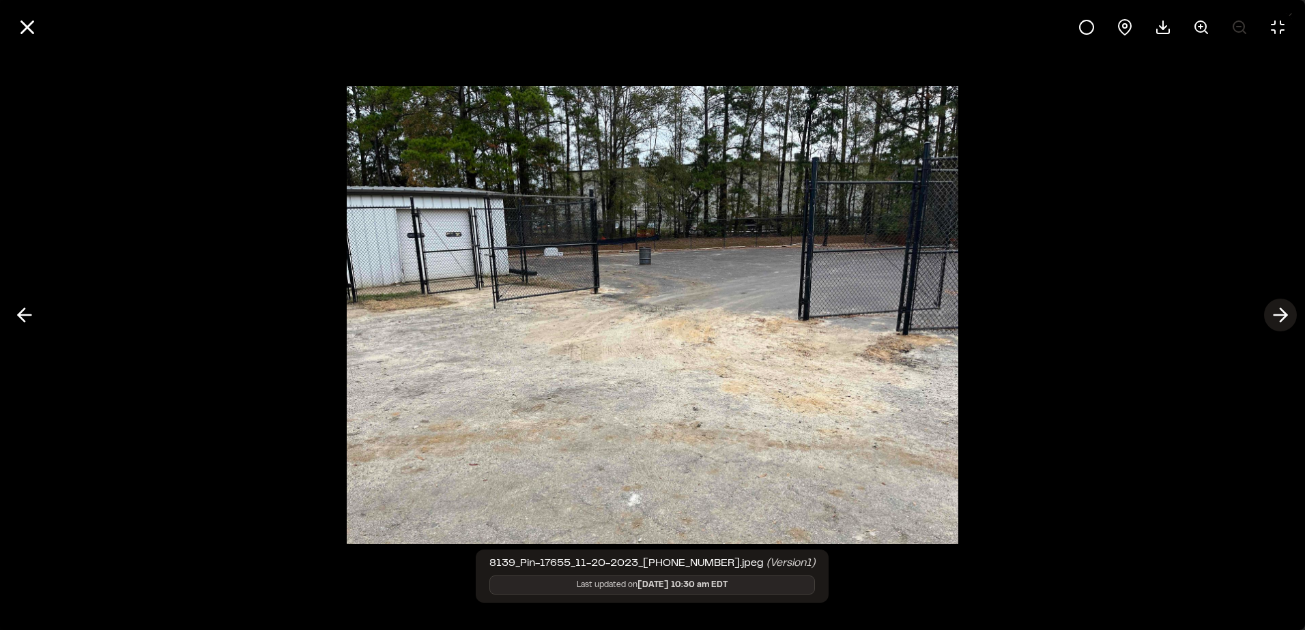
click at [1290, 312] on icon at bounding box center [1280, 315] width 22 height 23
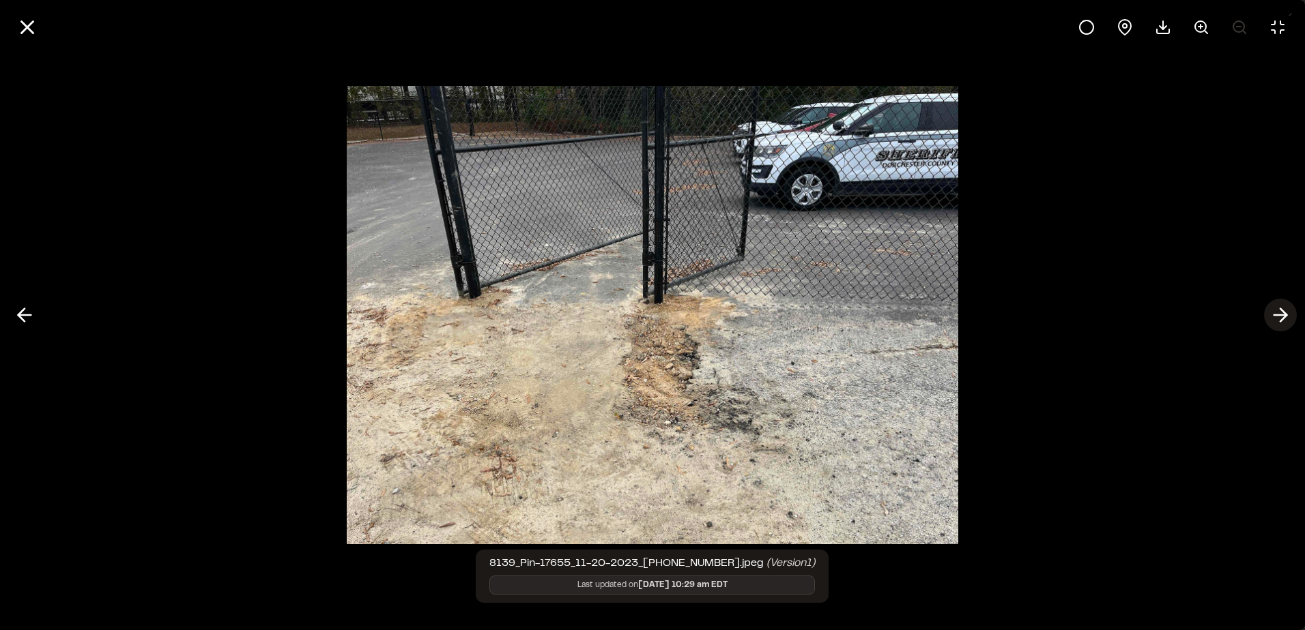
click at [1290, 312] on icon at bounding box center [1280, 315] width 22 height 23
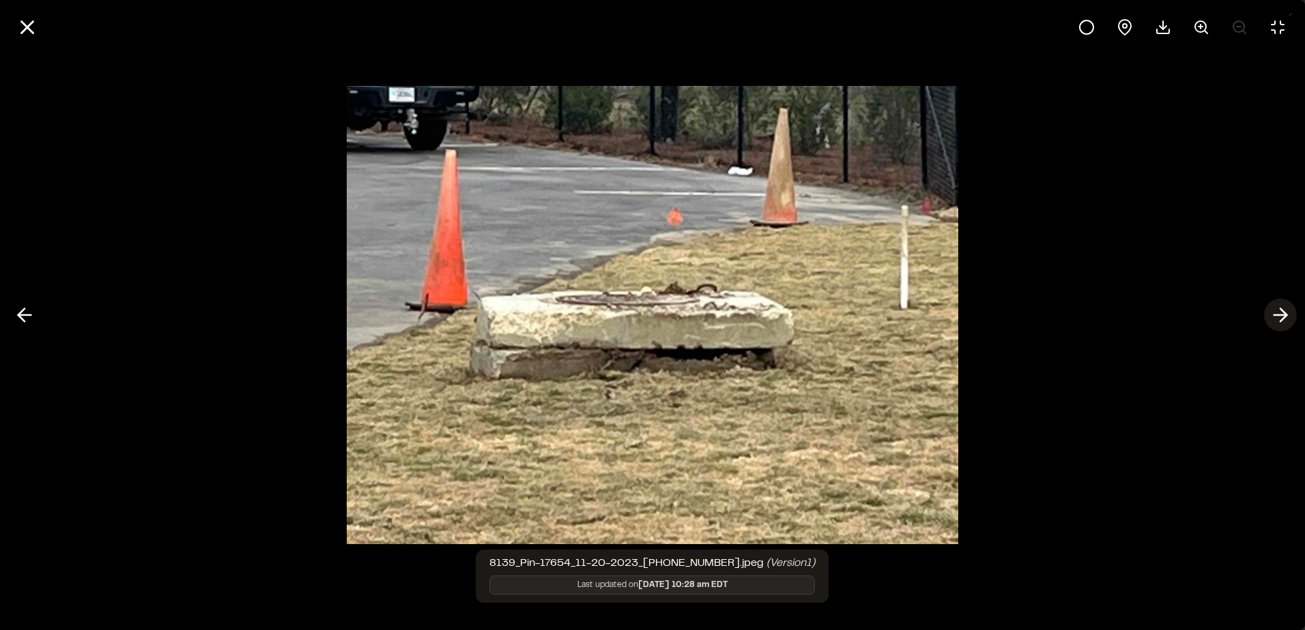
click at [1290, 312] on icon at bounding box center [1280, 315] width 22 height 23
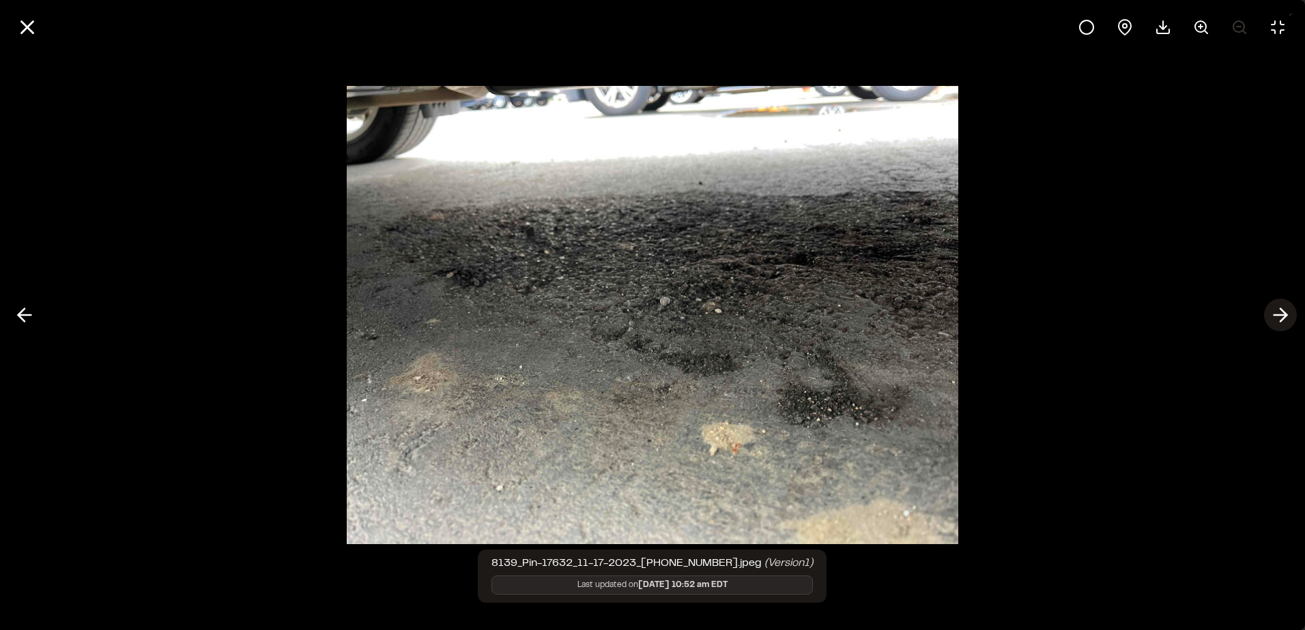
click at [1290, 312] on icon at bounding box center [1280, 315] width 22 height 23
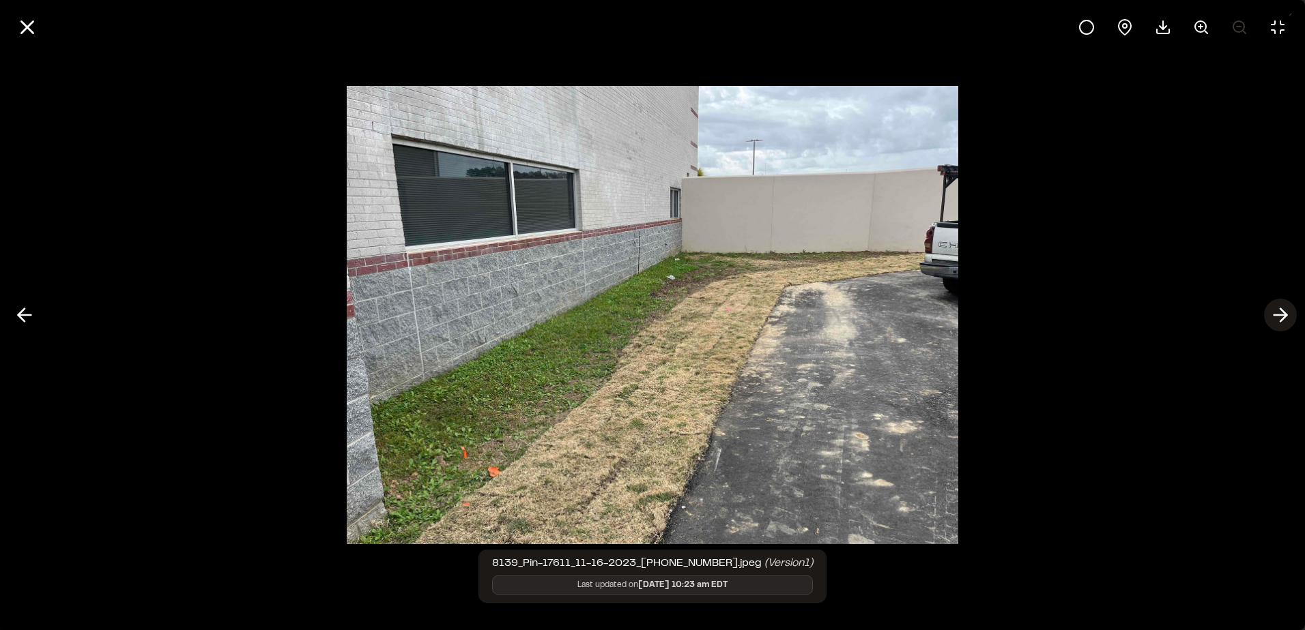
click at [1290, 312] on icon at bounding box center [1280, 315] width 22 height 23
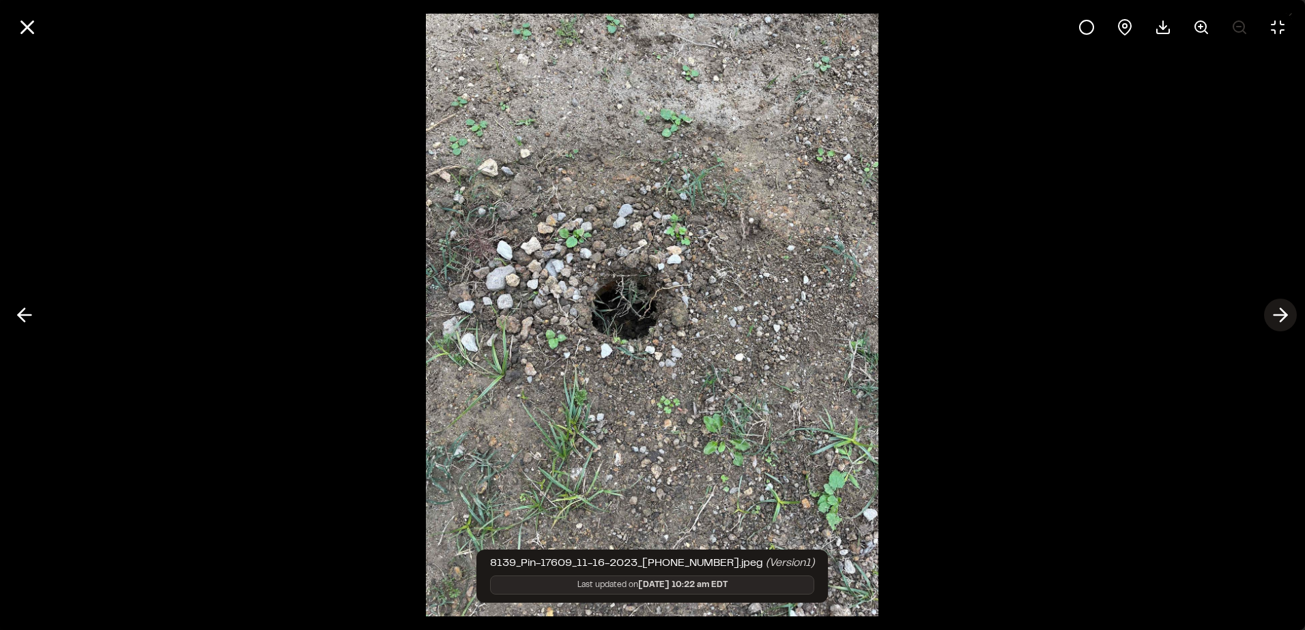
click at [1290, 312] on icon at bounding box center [1280, 315] width 22 height 23
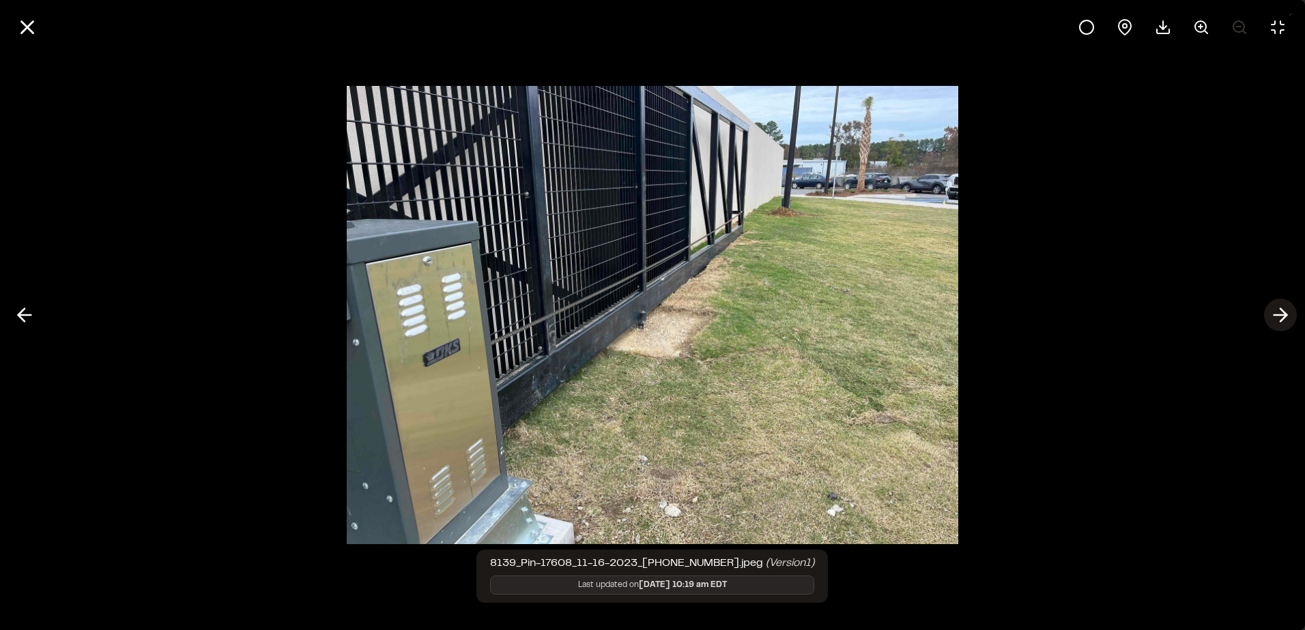
click at [1290, 312] on icon at bounding box center [1280, 315] width 22 height 23
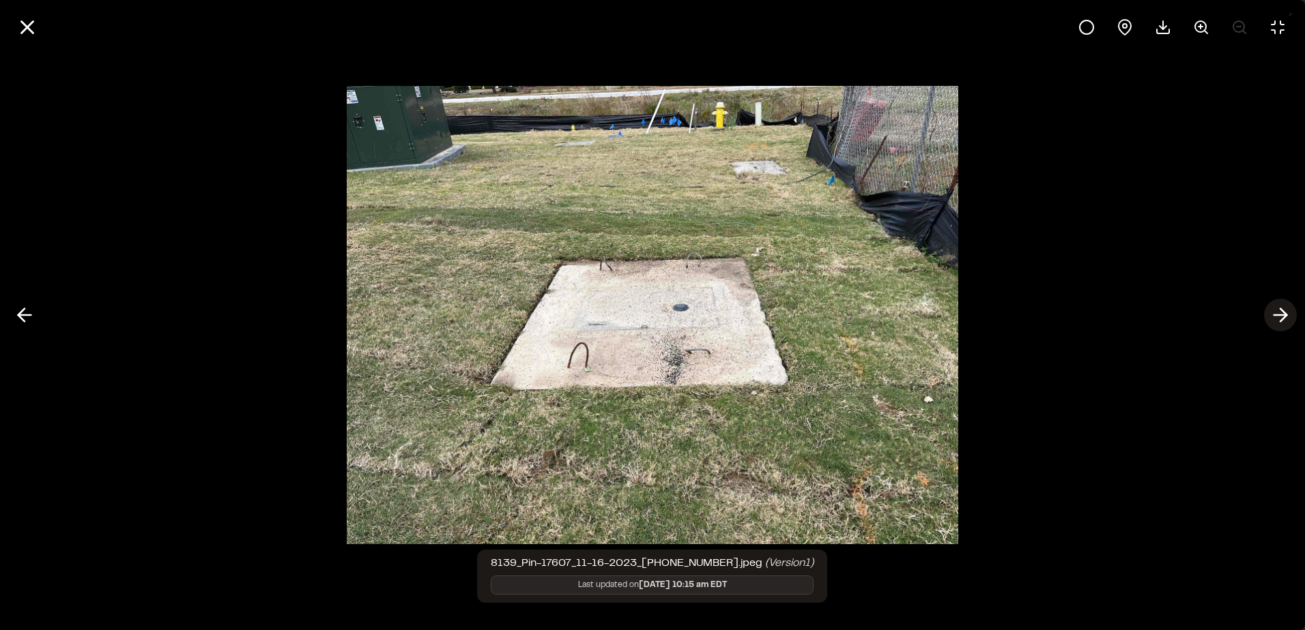
click at [1290, 312] on icon at bounding box center [1280, 315] width 22 height 23
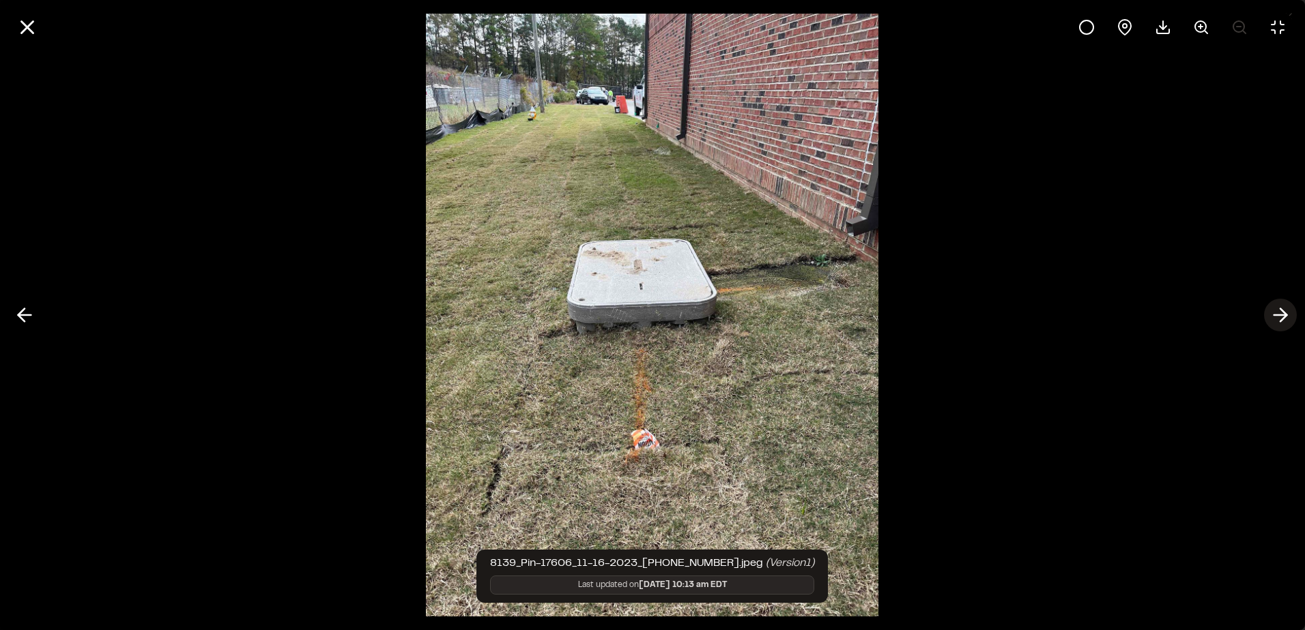
click at [1290, 312] on icon at bounding box center [1280, 315] width 22 height 23
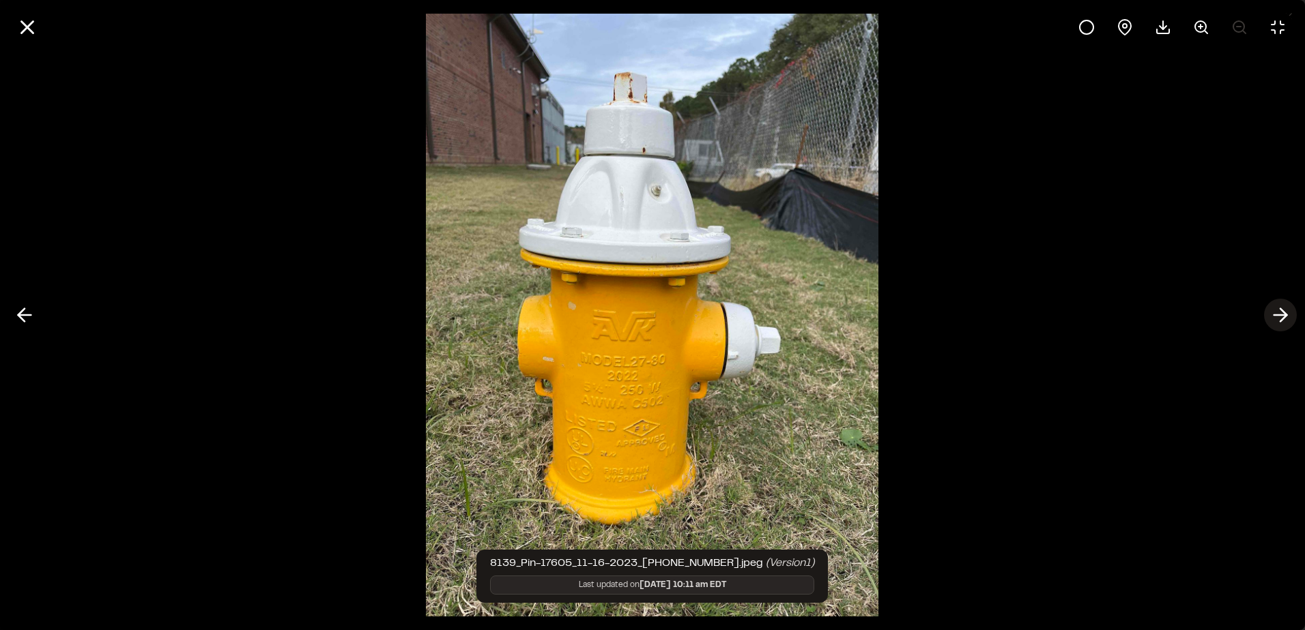
click at [1290, 312] on icon at bounding box center [1280, 315] width 22 height 23
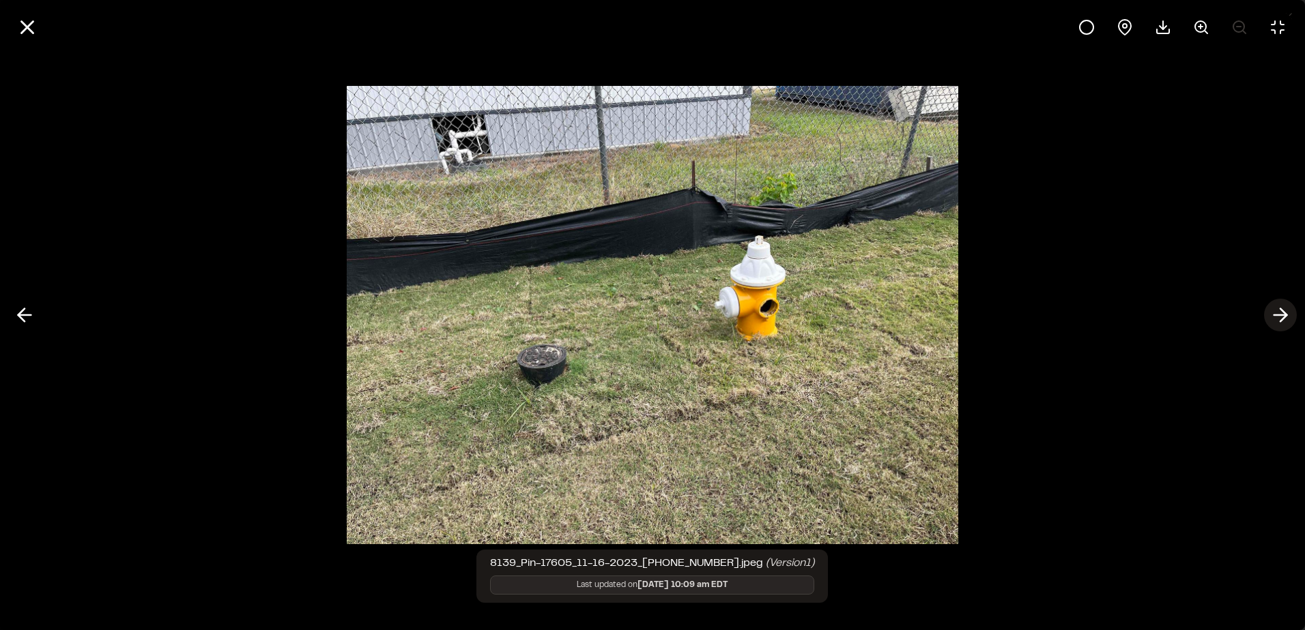
click at [1290, 312] on icon at bounding box center [1280, 315] width 22 height 23
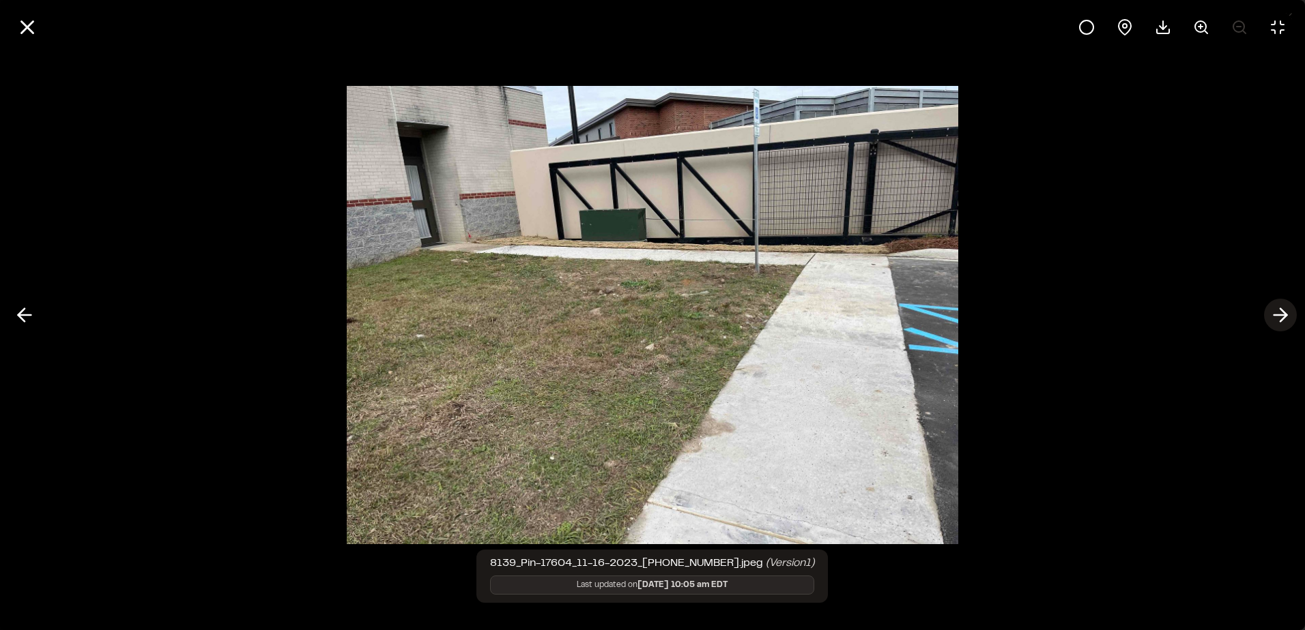
click at [1290, 312] on icon at bounding box center [1280, 315] width 22 height 23
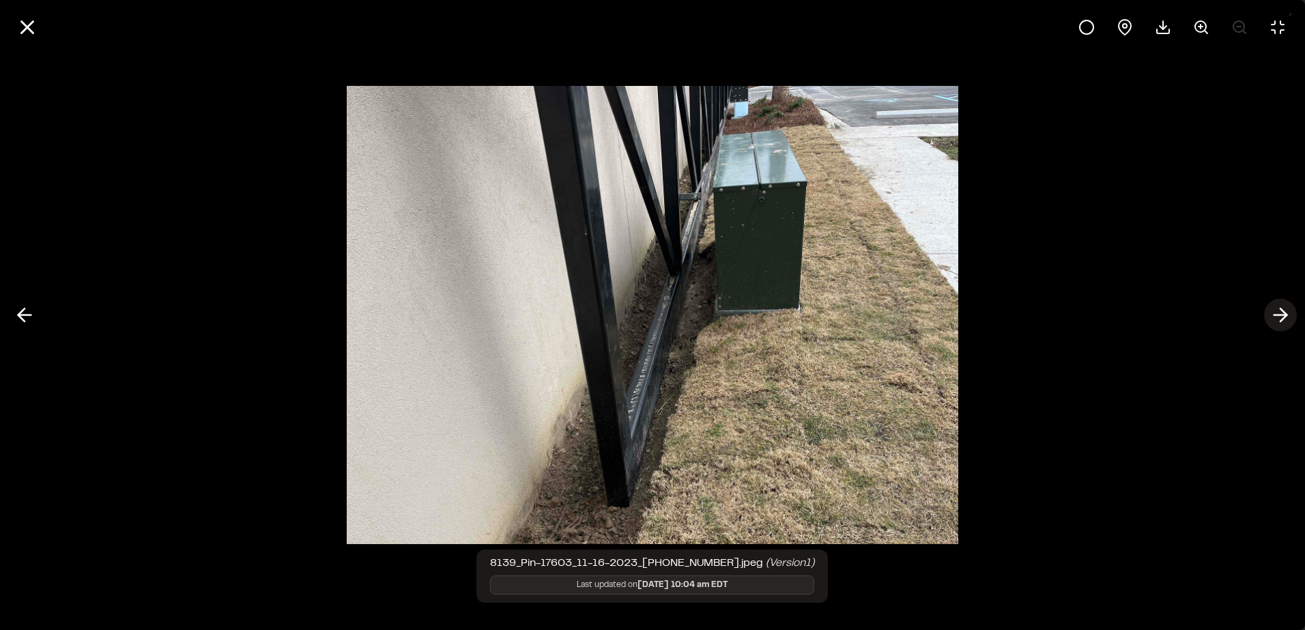
click at [1290, 312] on icon at bounding box center [1280, 315] width 22 height 23
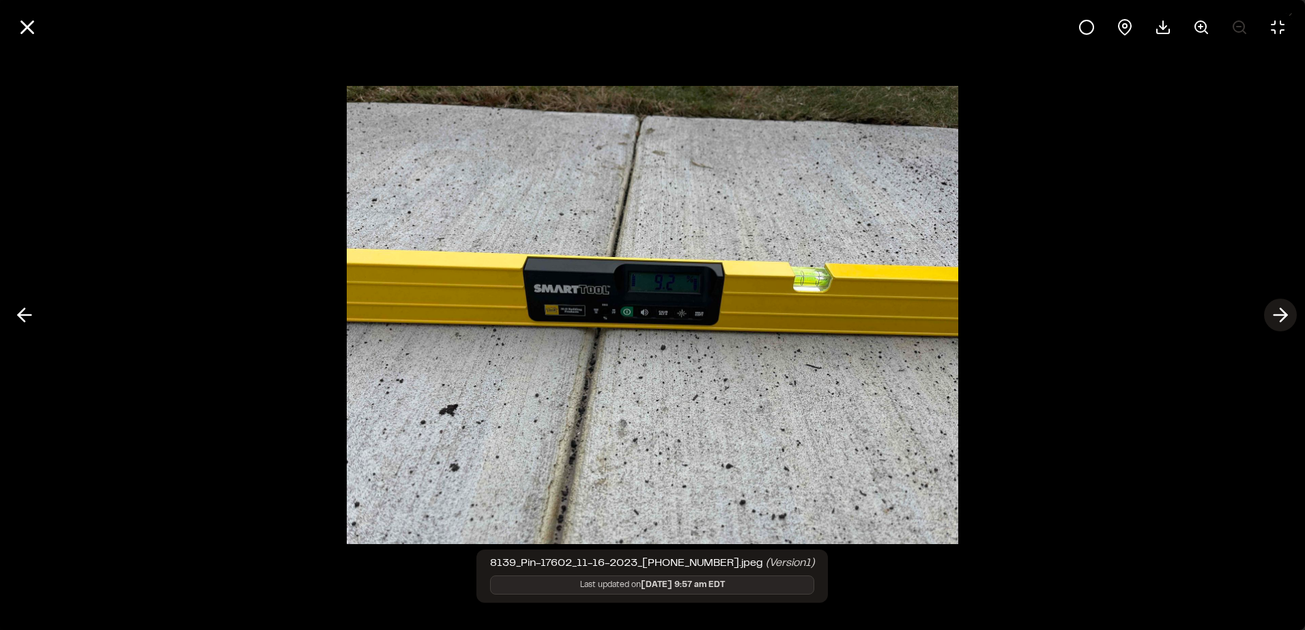
click at [1290, 312] on icon at bounding box center [1280, 315] width 22 height 23
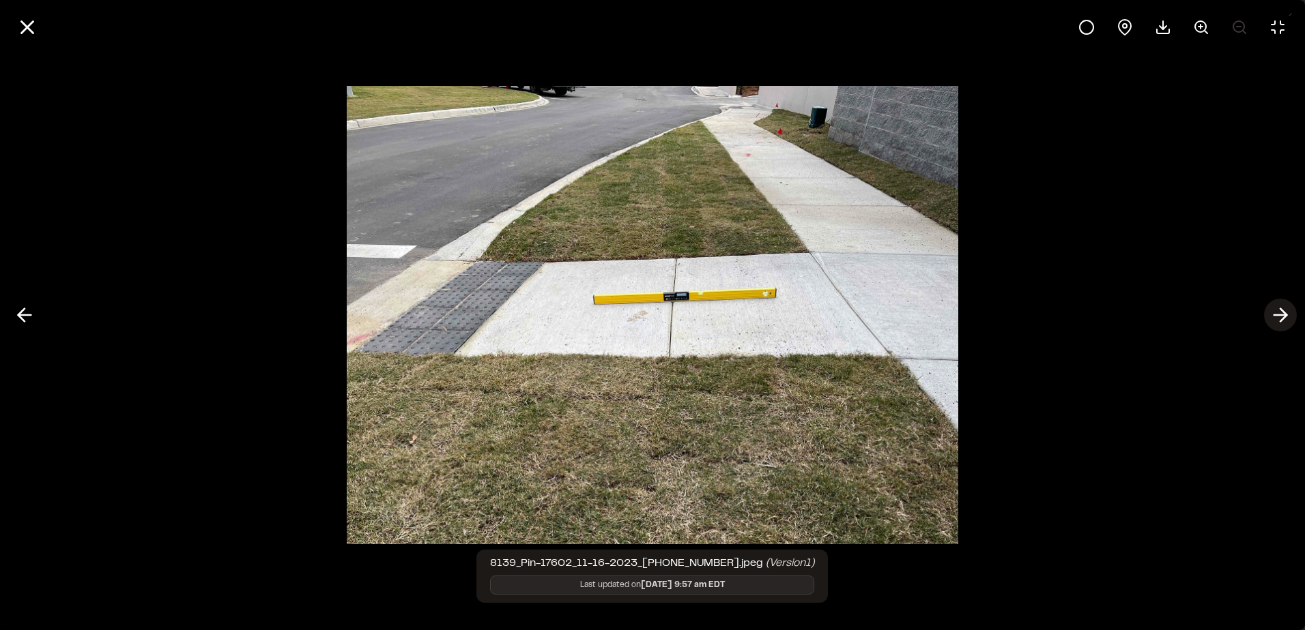
click at [1290, 312] on icon at bounding box center [1280, 315] width 22 height 23
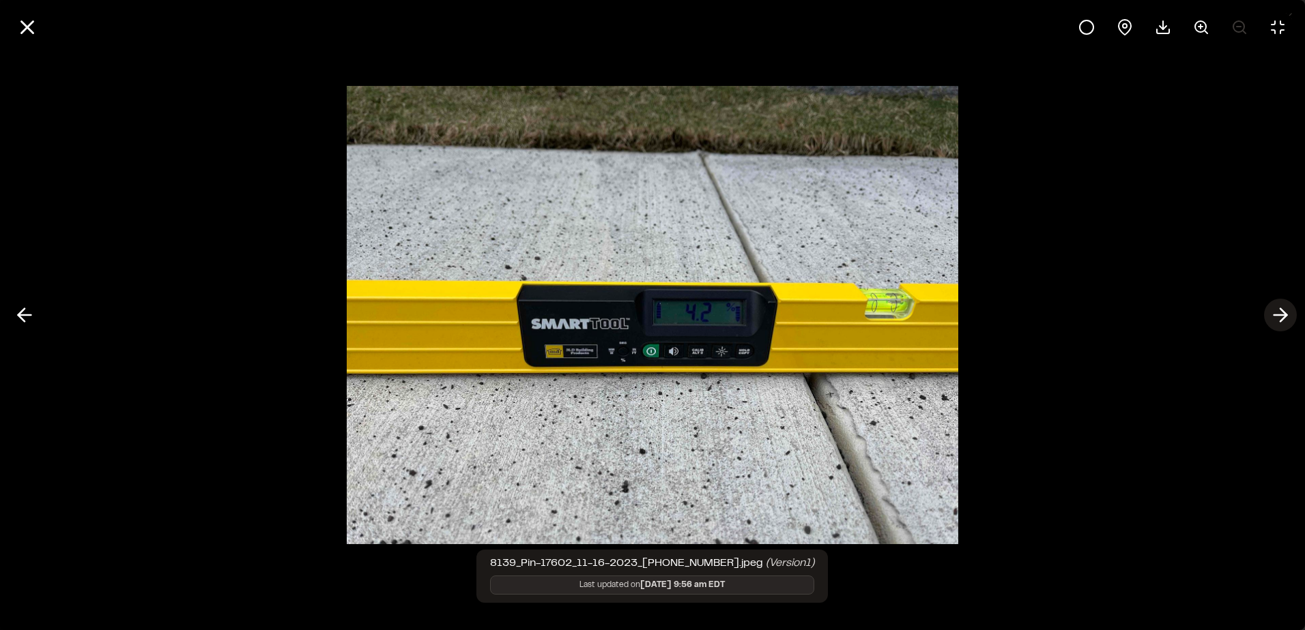
click at [1290, 312] on icon at bounding box center [1280, 315] width 22 height 23
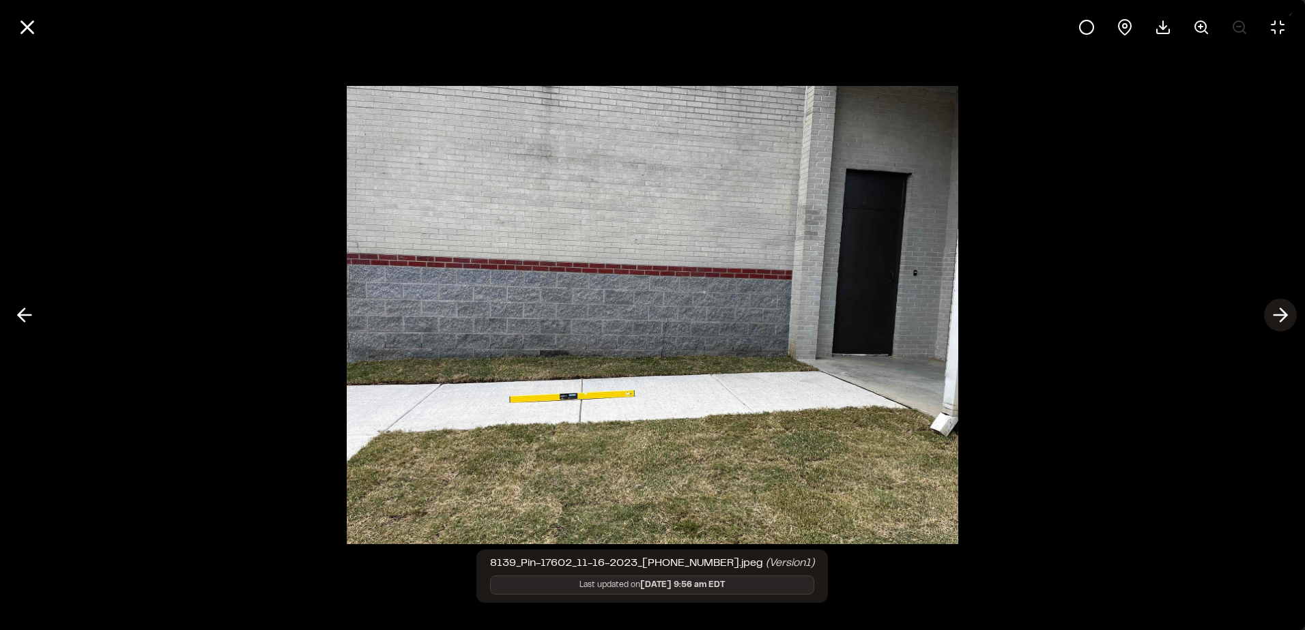
click at [1290, 312] on icon at bounding box center [1280, 315] width 22 height 23
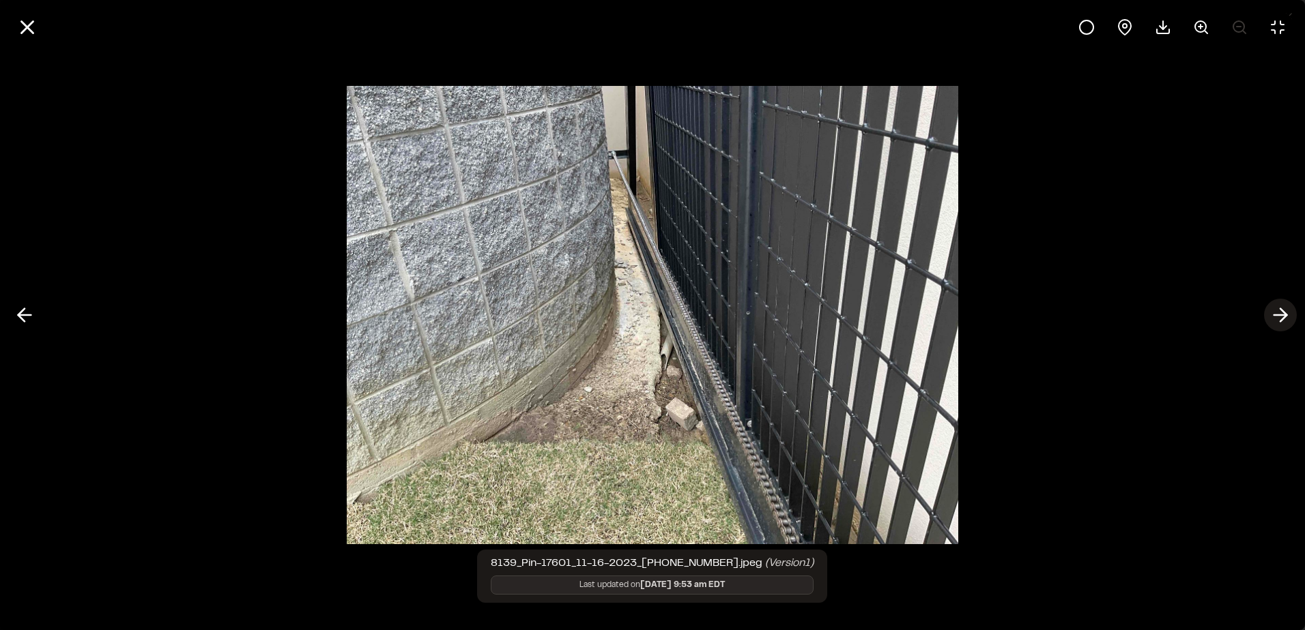
click at [1290, 312] on icon at bounding box center [1280, 315] width 22 height 23
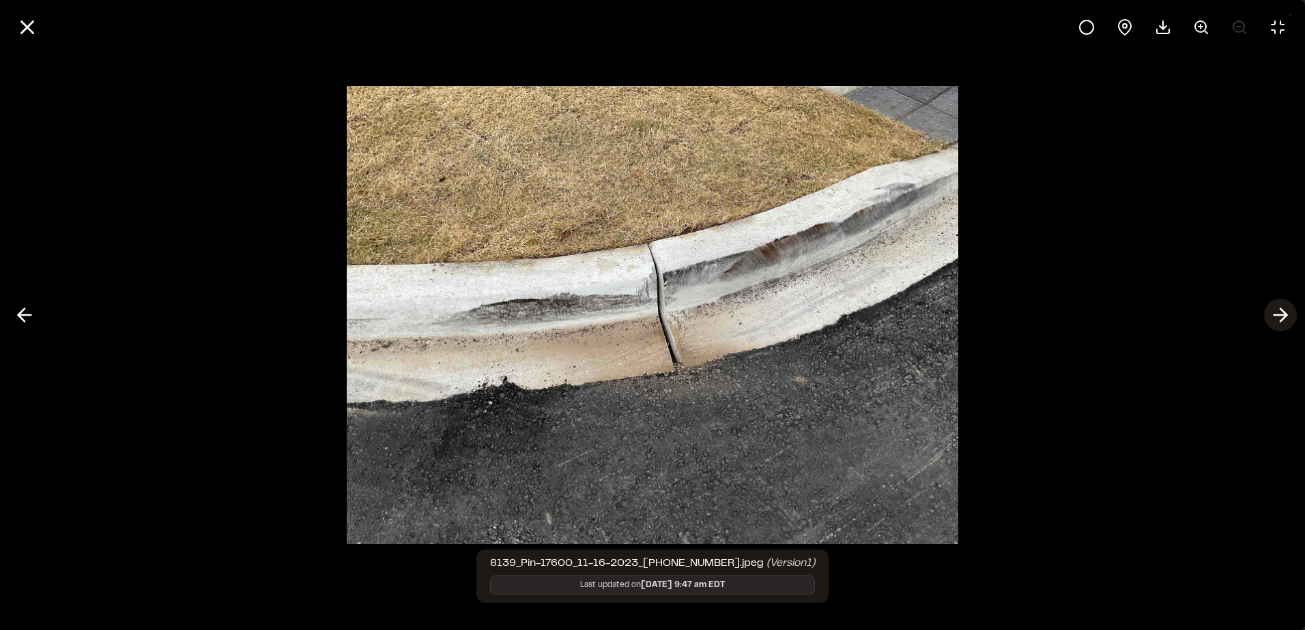
click at [1290, 312] on icon at bounding box center [1280, 315] width 22 height 23
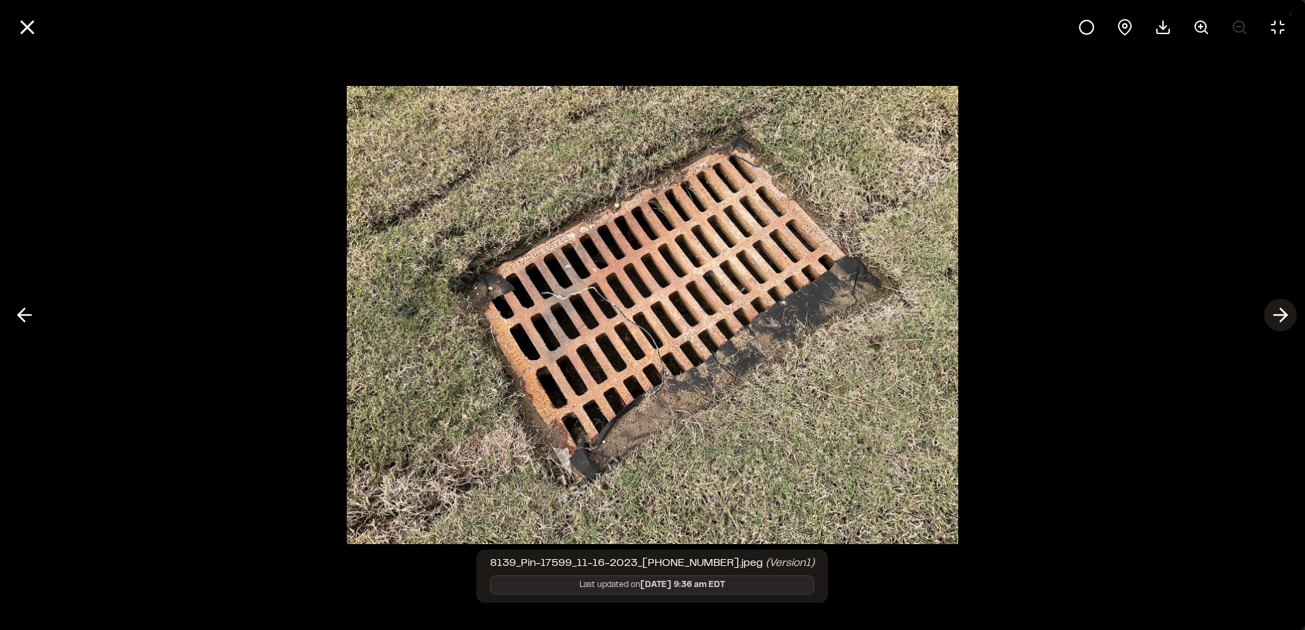
click at [1290, 312] on icon at bounding box center [1280, 315] width 22 height 23
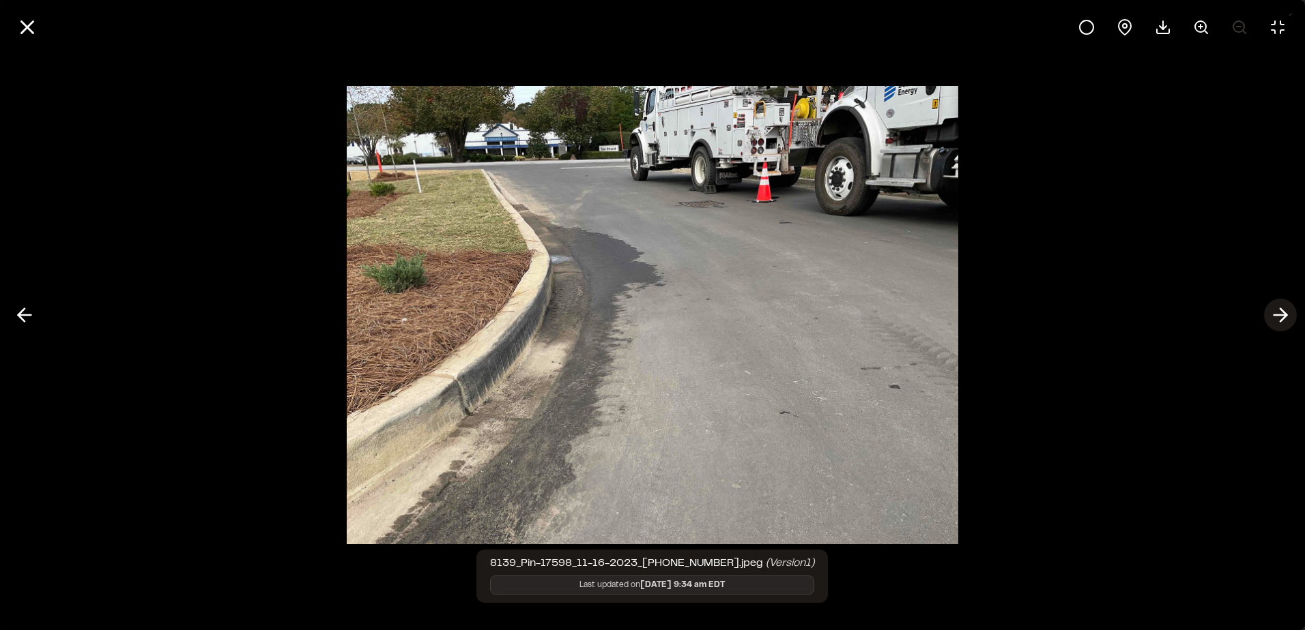
click at [1290, 312] on icon at bounding box center [1280, 315] width 22 height 23
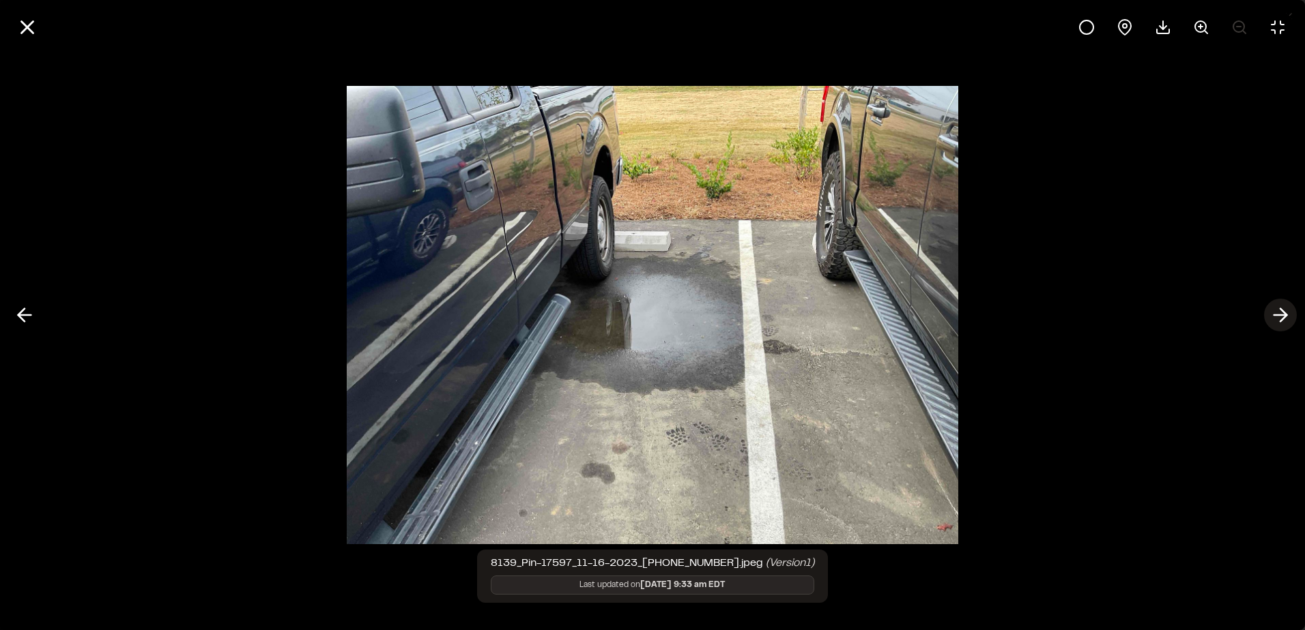
click at [1290, 312] on icon at bounding box center [1280, 315] width 22 height 23
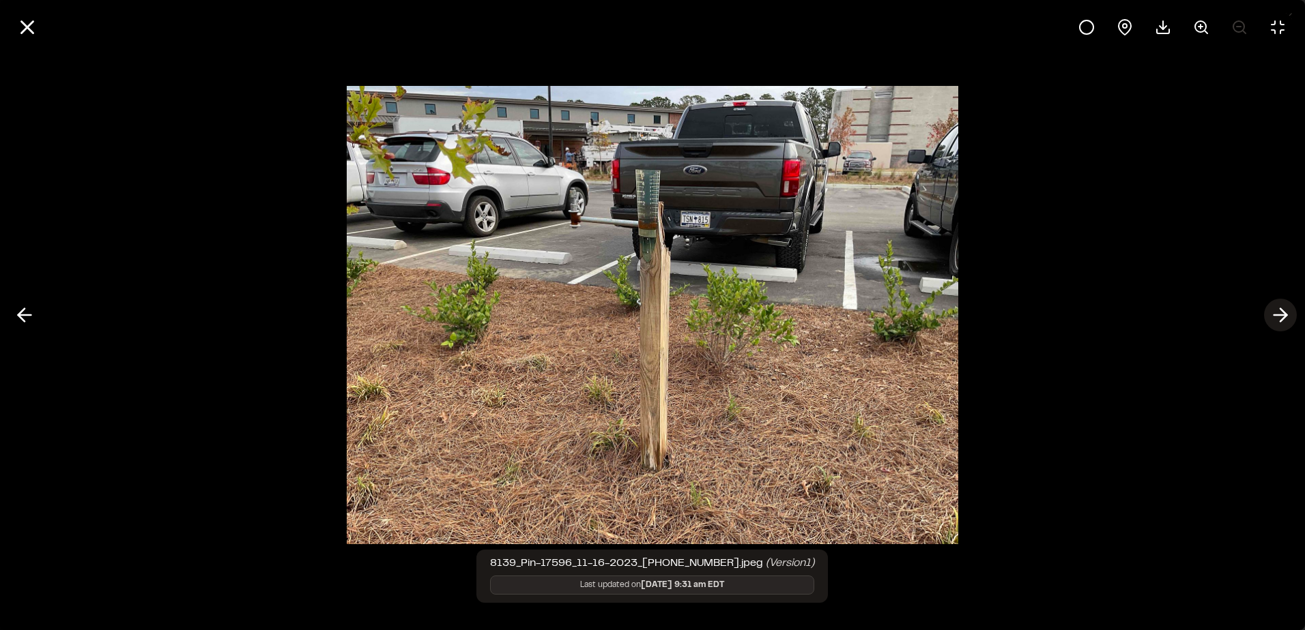
click at [1290, 312] on icon at bounding box center [1280, 315] width 22 height 23
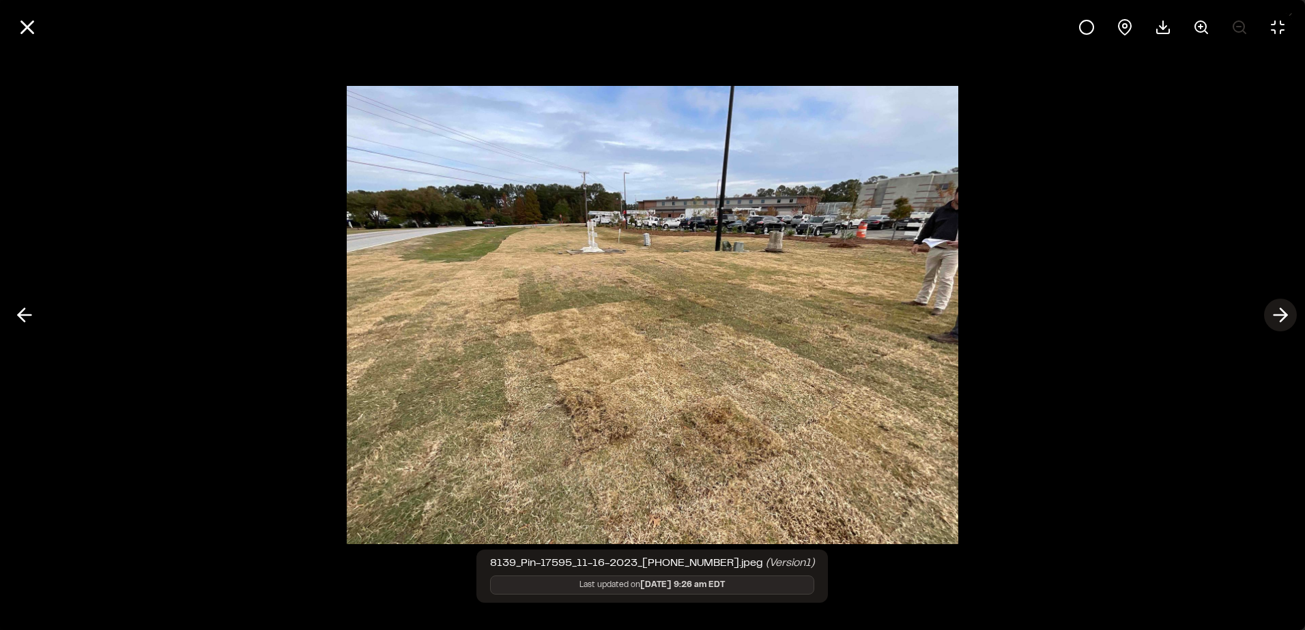
click at [1290, 312] on icon at bounding box center [1280, 315] width 22 height 23
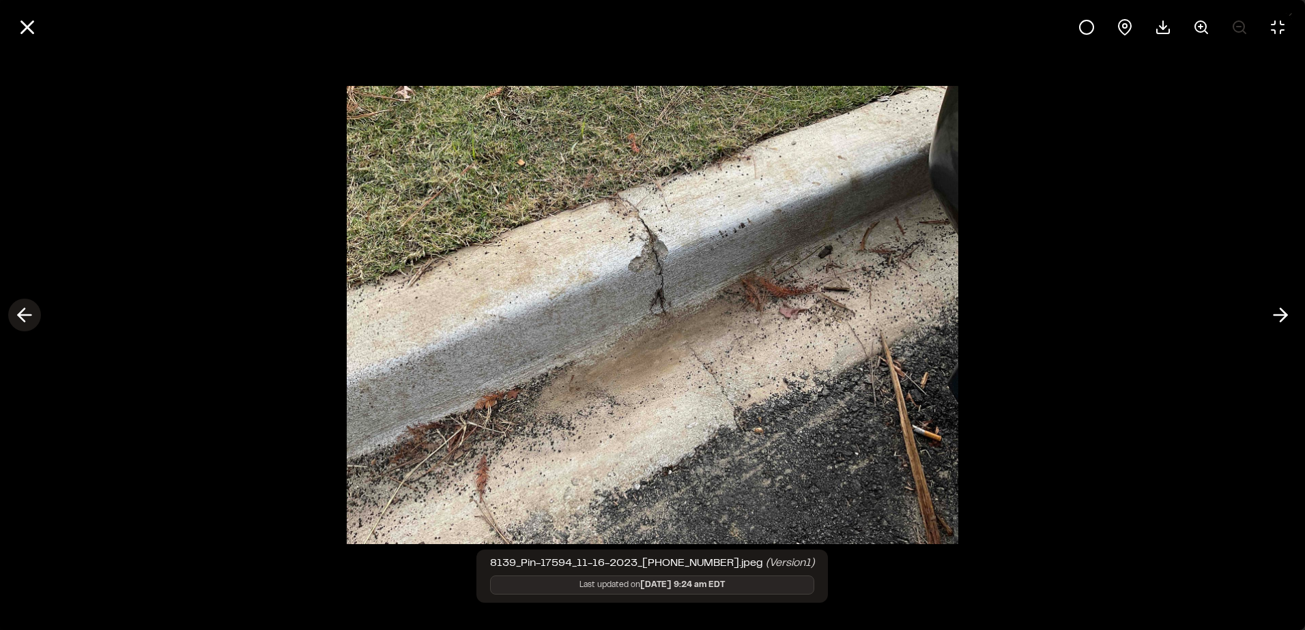
click at [31, 317] on icon at bounding box center [25, 315] width 22 height 23
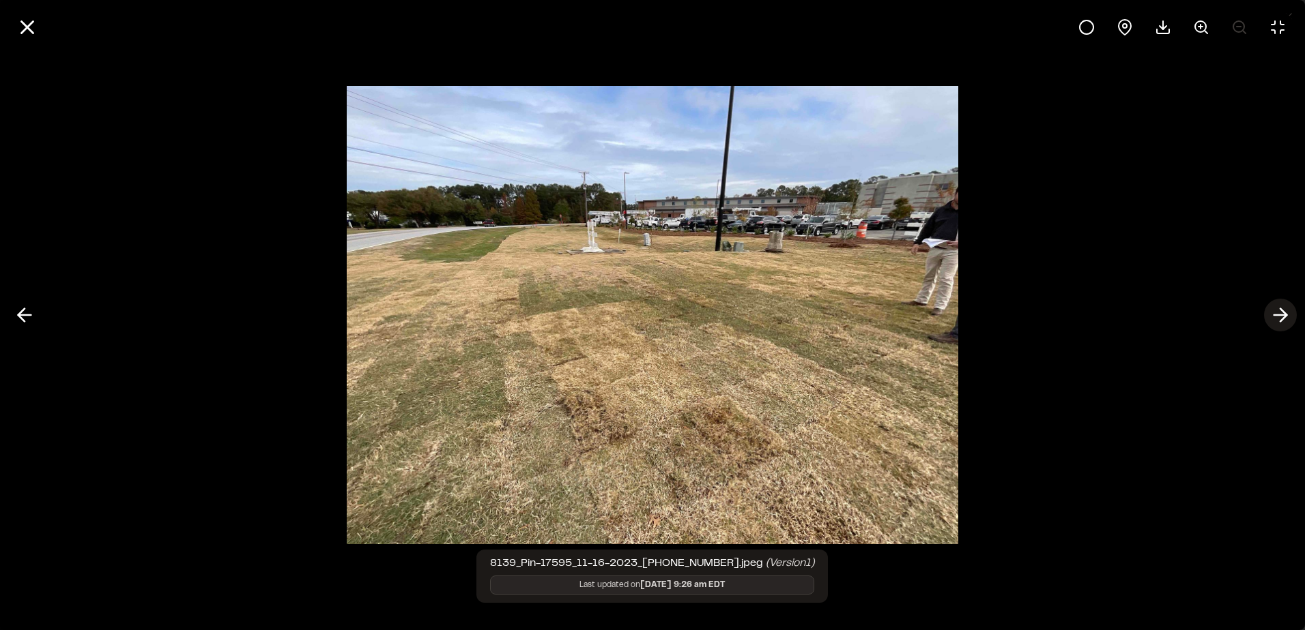
click at [1279, 310] on icon at bounding box center [1280, 315] width 22 height 23
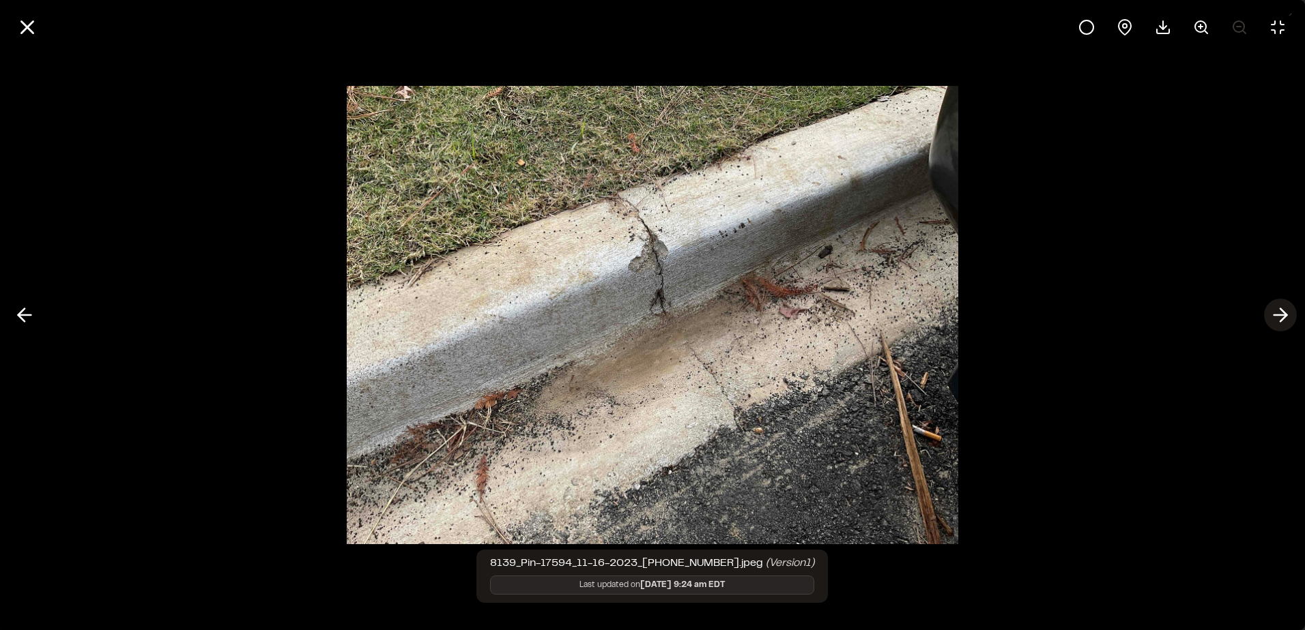
click at [1280, 313] on icon at bounding box center [1280, 315] width 22 height 23
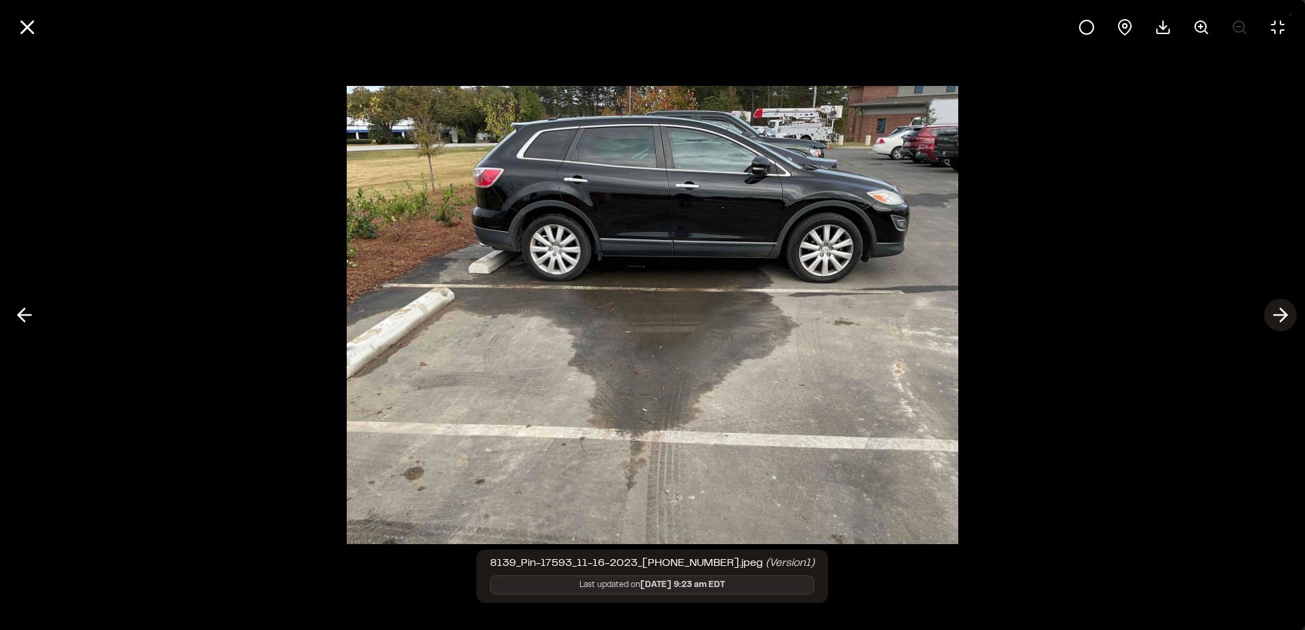
click at [1280, 313] on icon at bounding box center [1280, 315] width 22 height 23
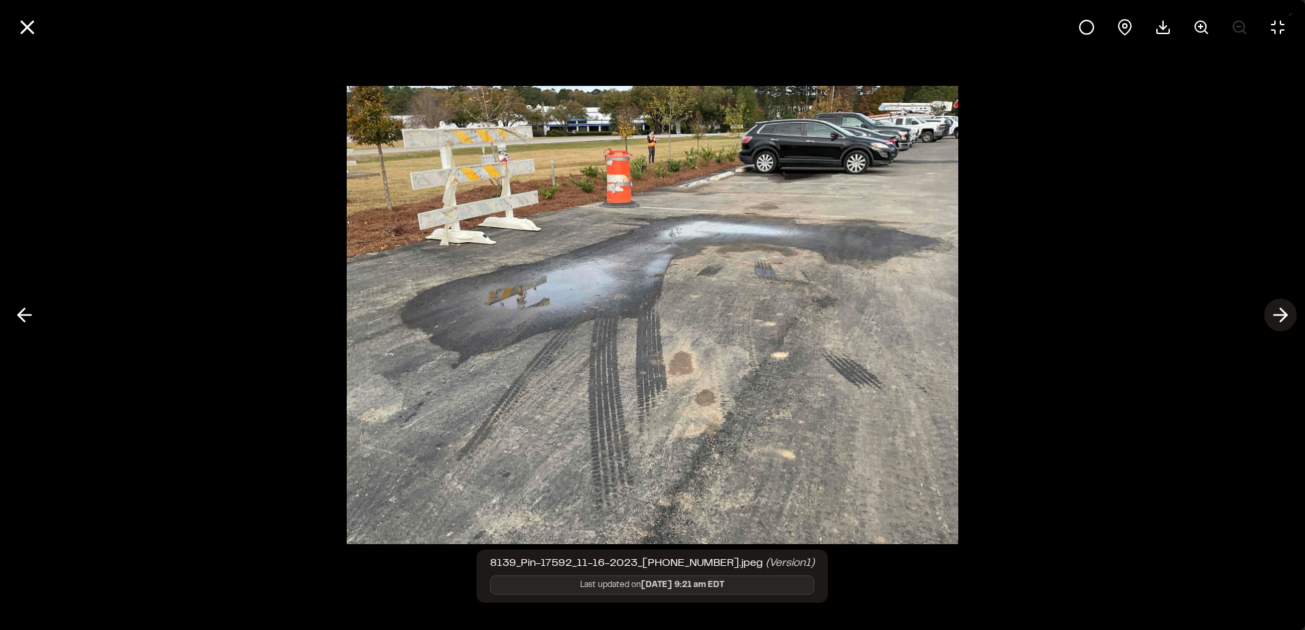
click at [1280, 313] on icon at bounding box center [1280, 315] width 22 height 23
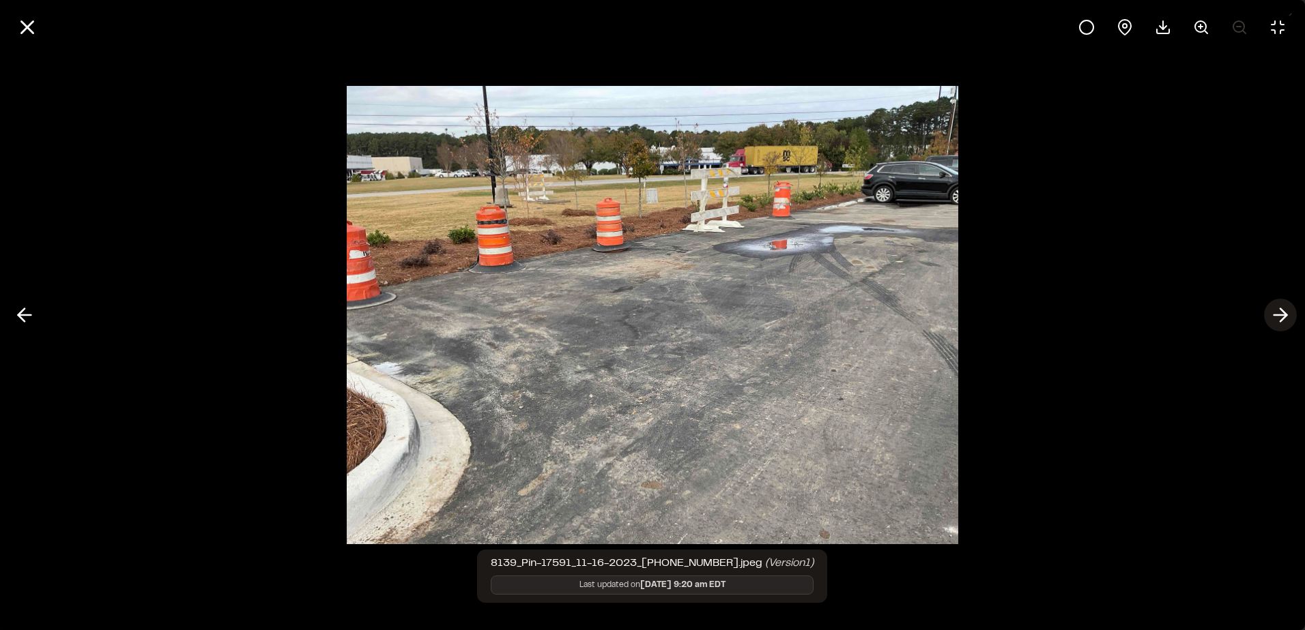
click at [1280, 313] on icon at bounding box center [1280, 315] width 22 height 23
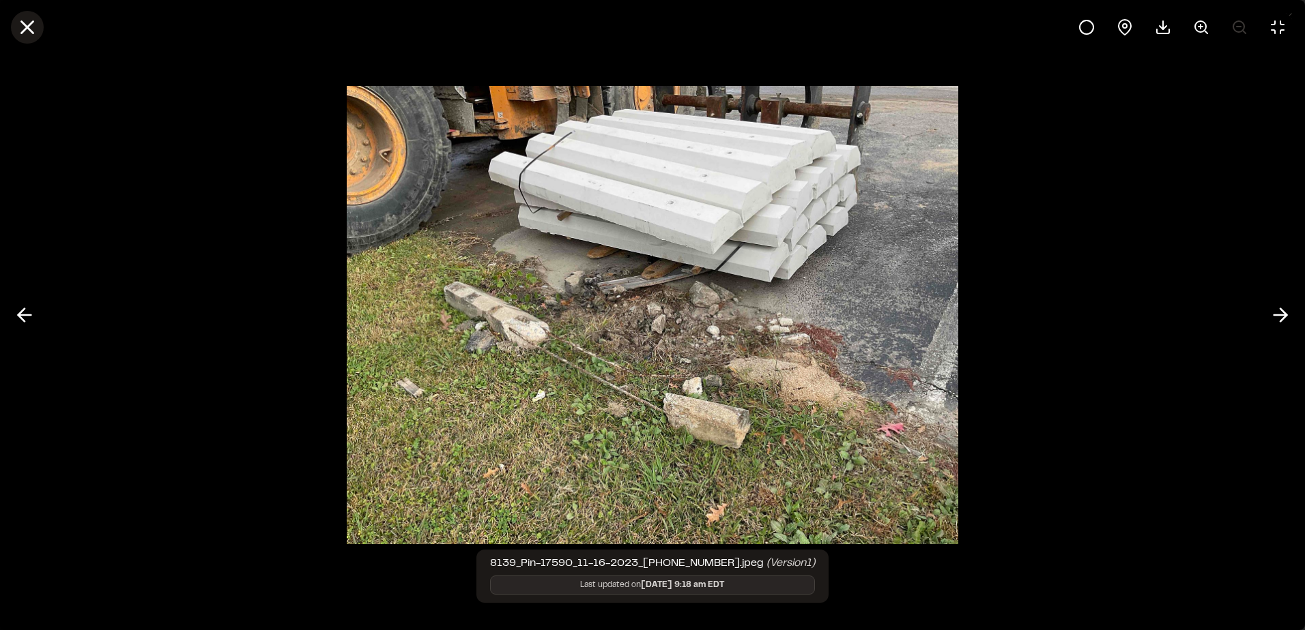
click at [30, 20] on icon at bounding box center [27, 27] width 23 height 23
